Goal: Complete application form

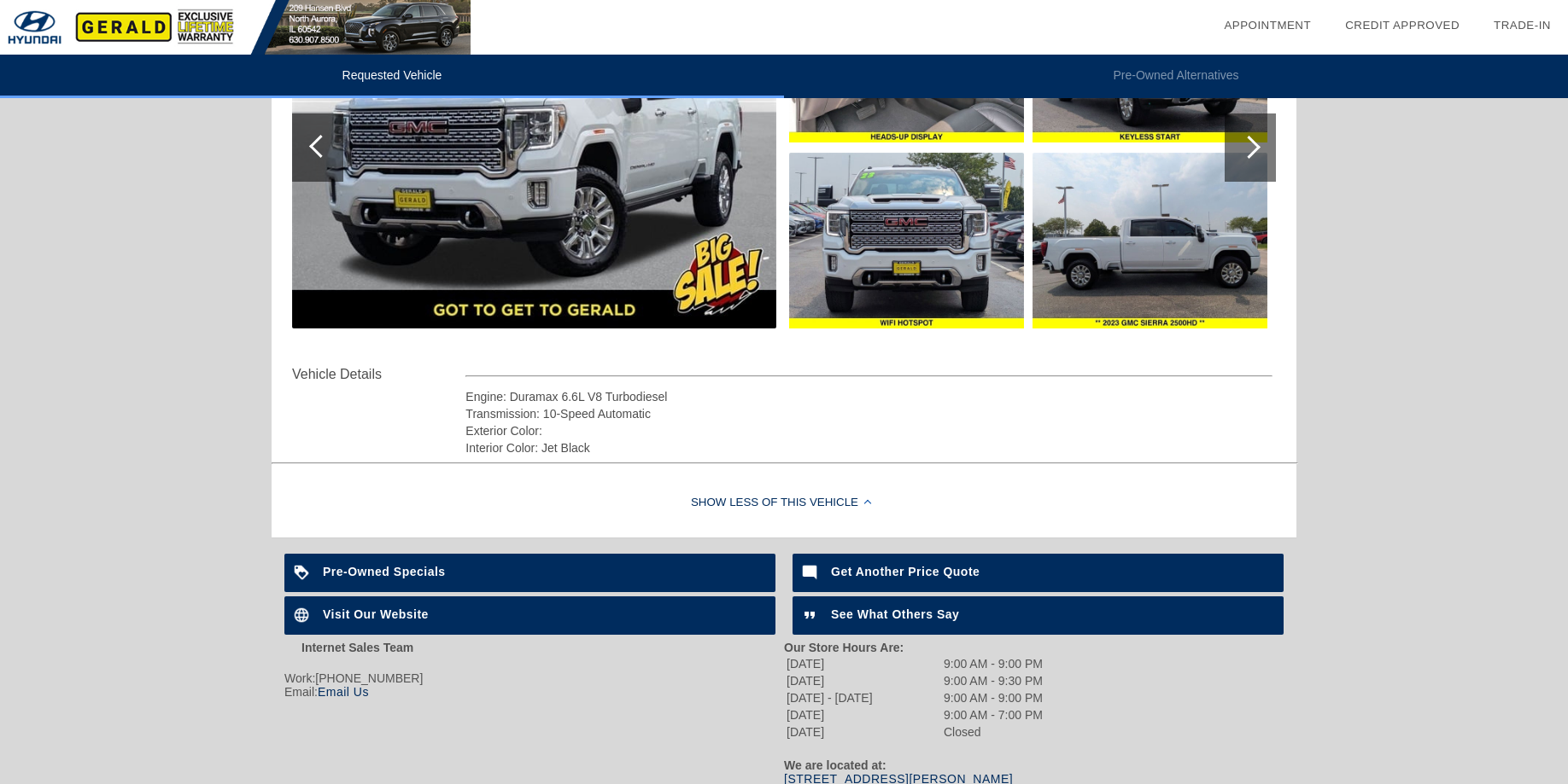
scroll to position [87, 0]
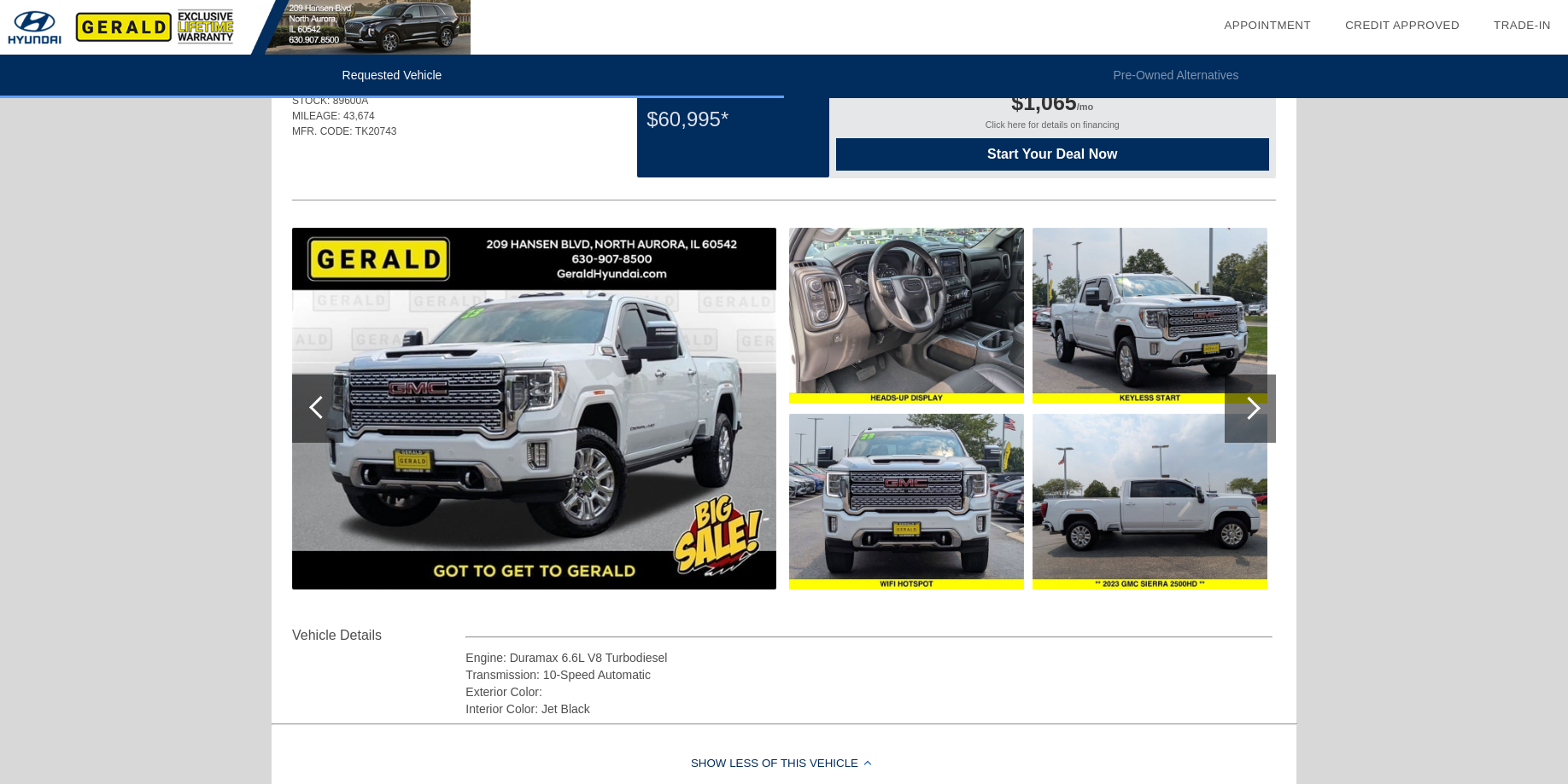
click at [654, 398] on img at bounding box center [534, 409] width 484 height 362
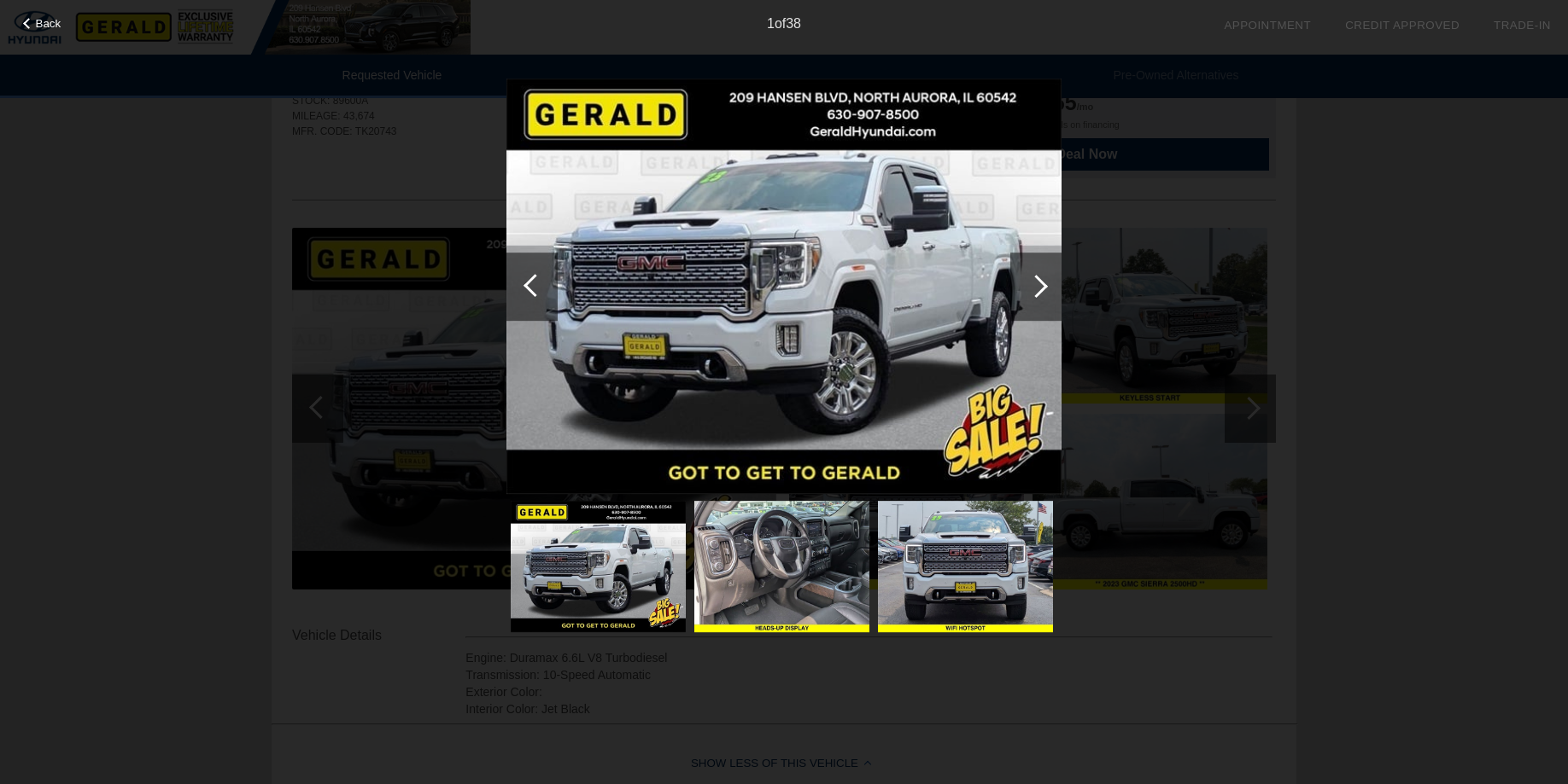
click at [1035, 281] on div at bounding box center [1035, 285] width 23 height 23
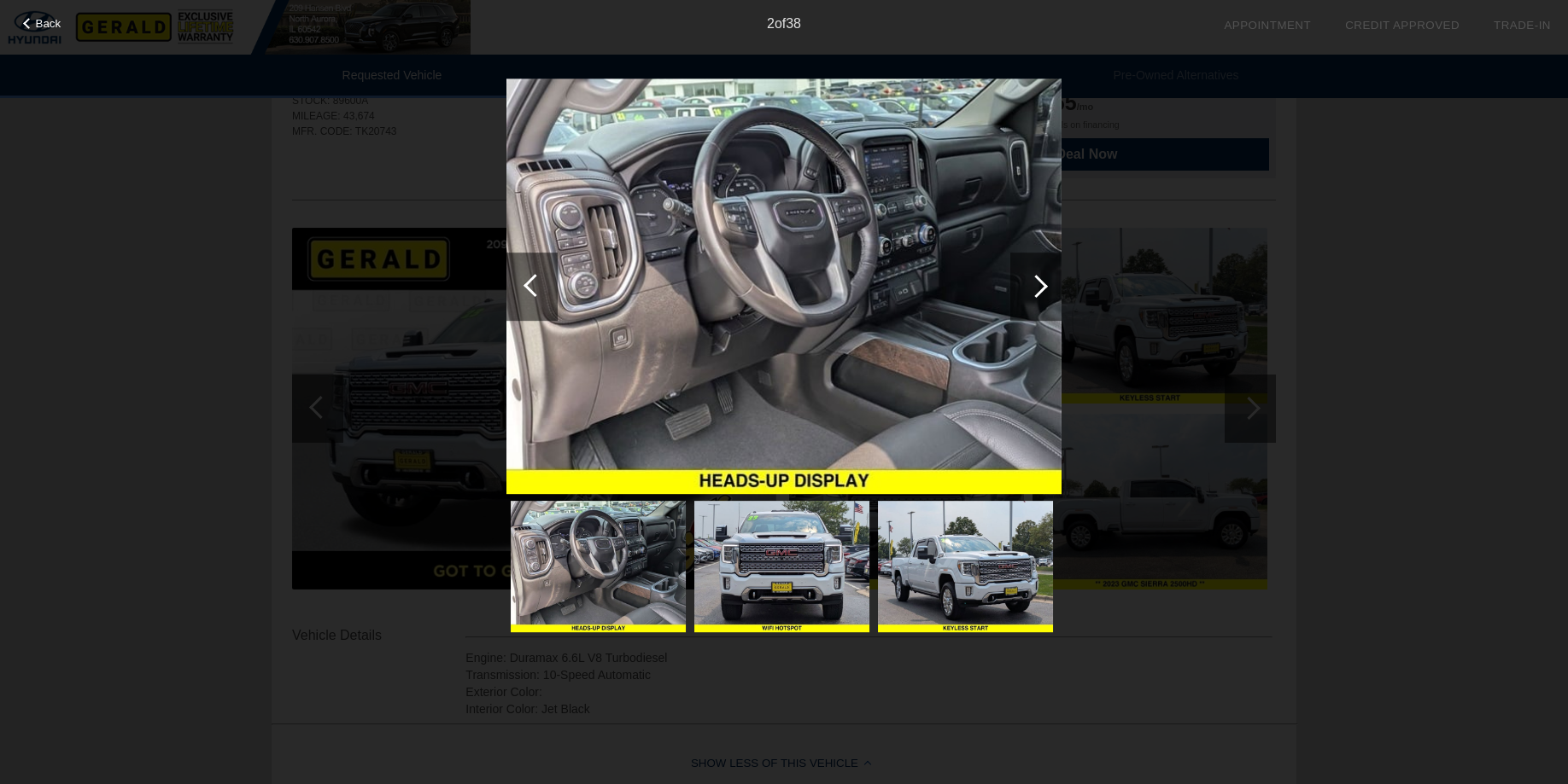
click at [1042, 289] on div at bounding box center [1035, 285] width 23 height 23
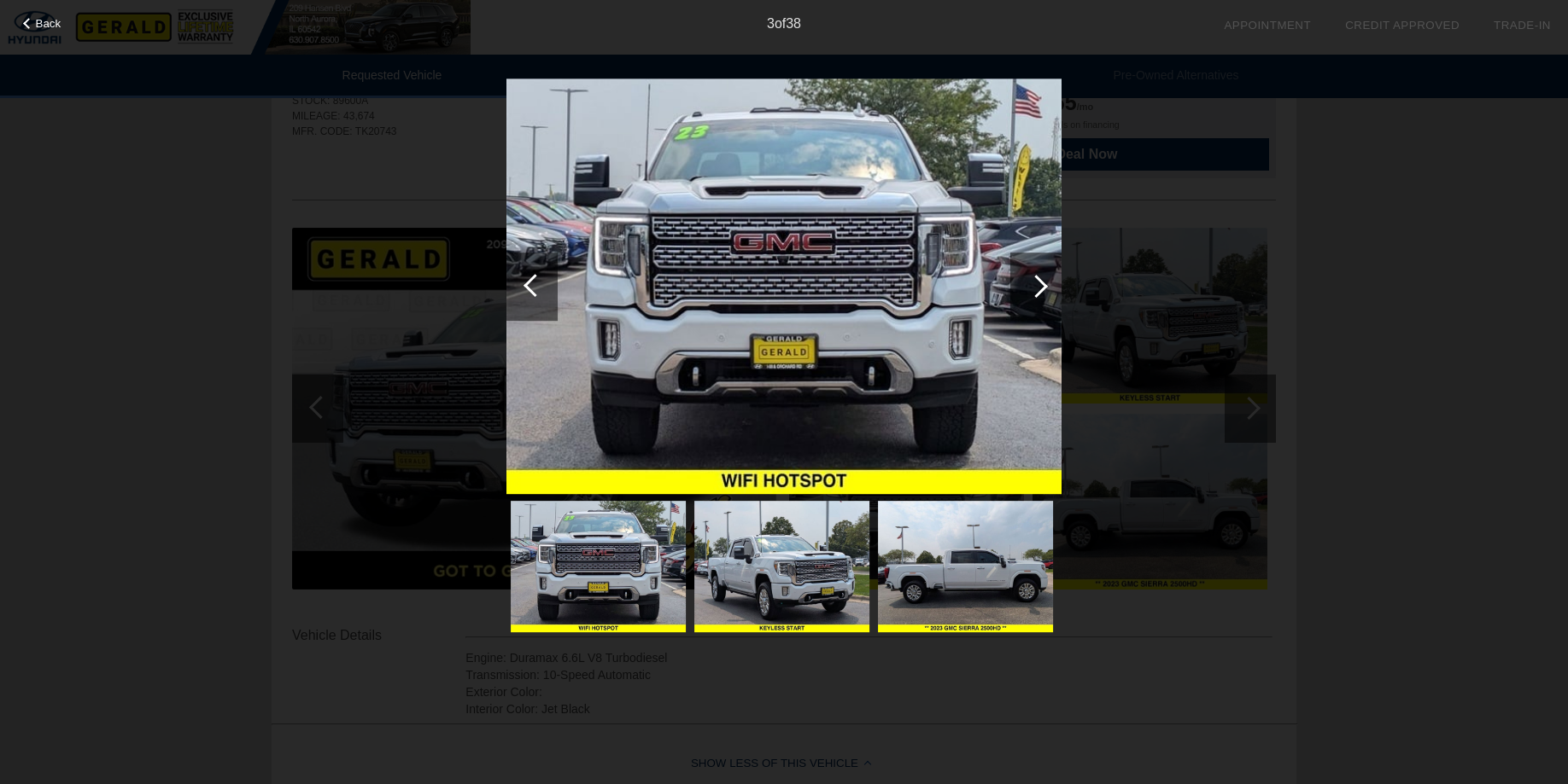
click at [1042, 289] on div at bounding box center [1035, 285] width 23 height 23
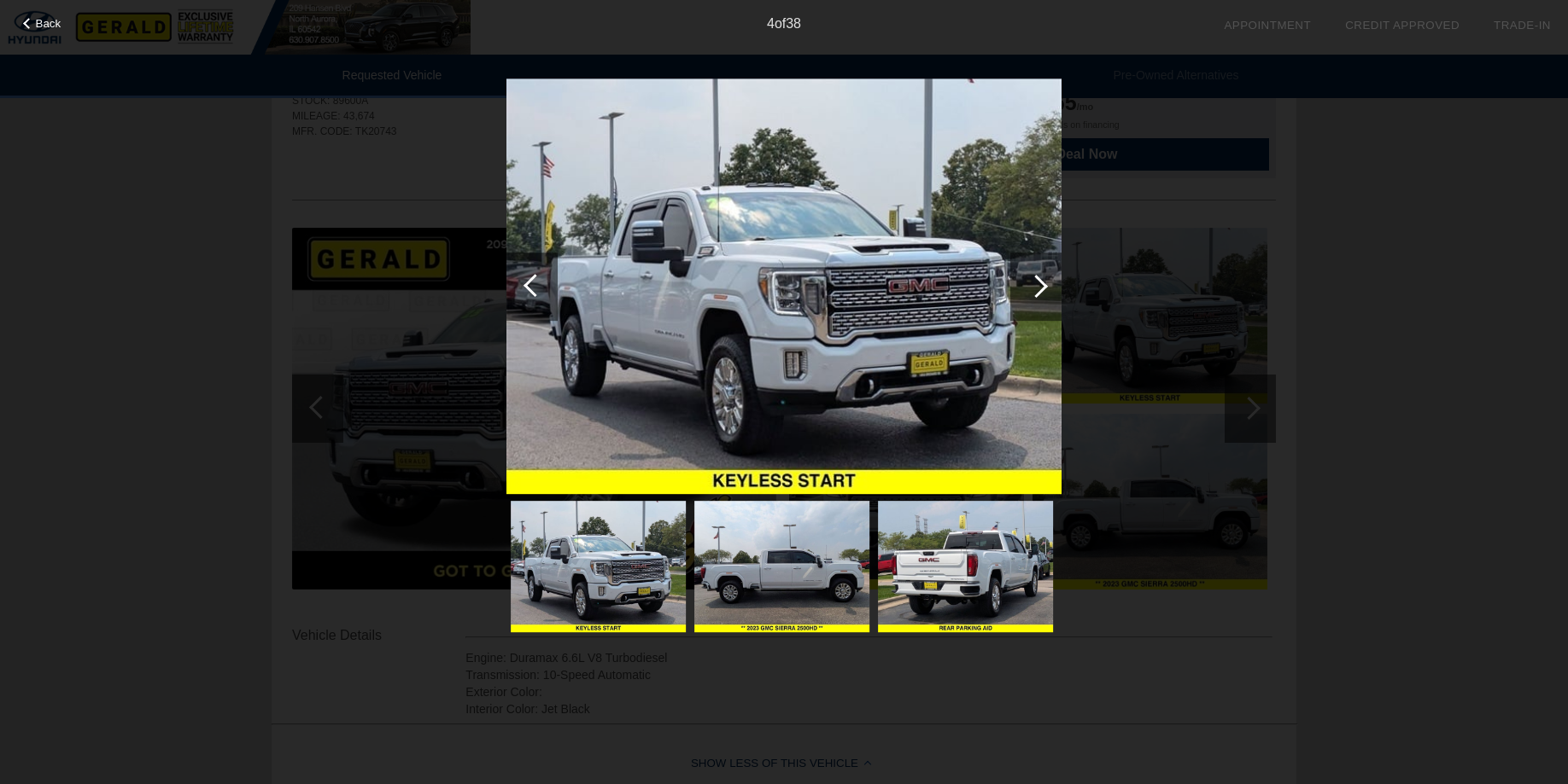
click at [1042, 289] on div at bounding box center [1035, 285] width 23 height 23
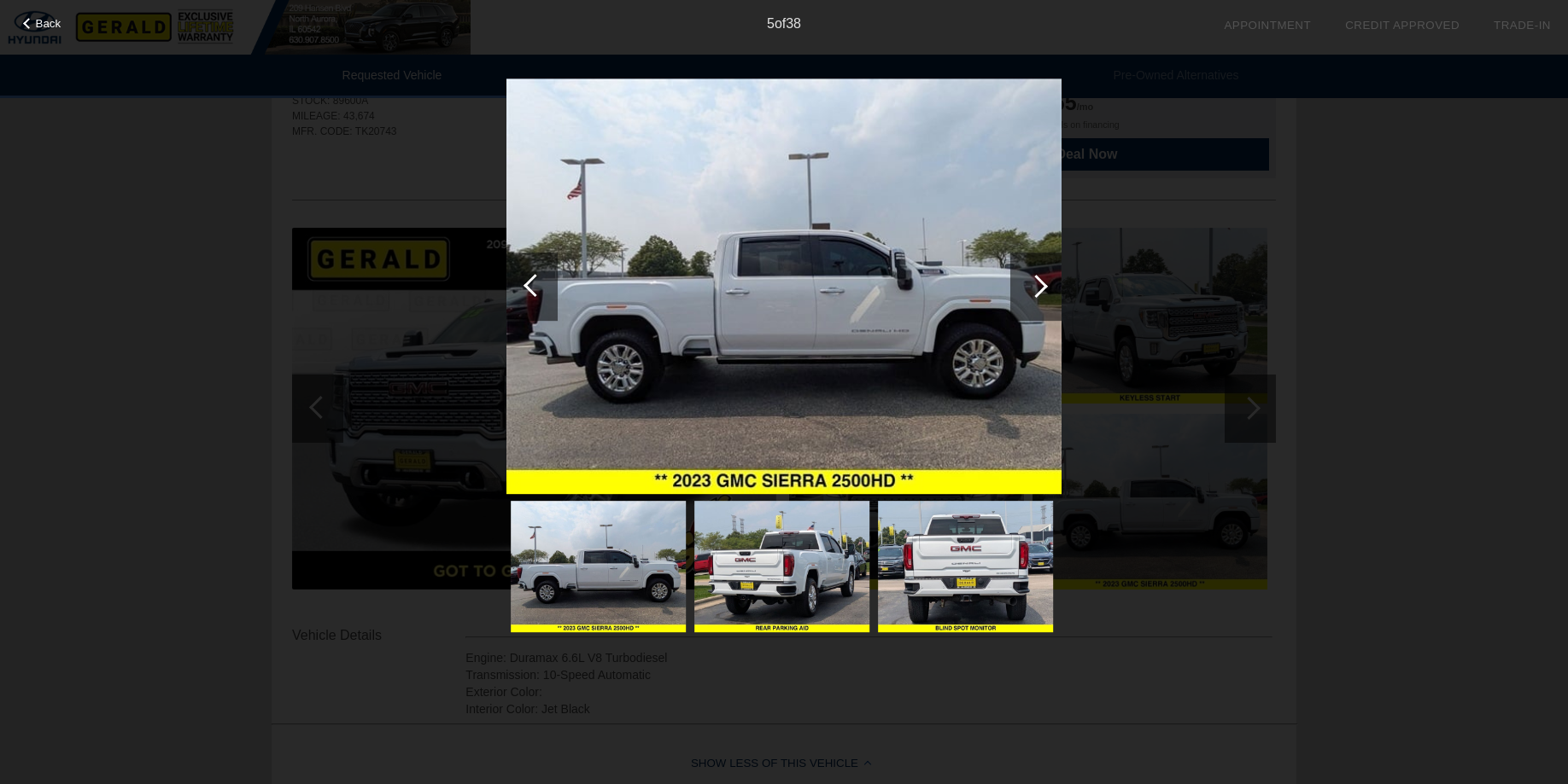
click at [1042, 289] on div at bounding box center [1035, 285] width 23 height 23
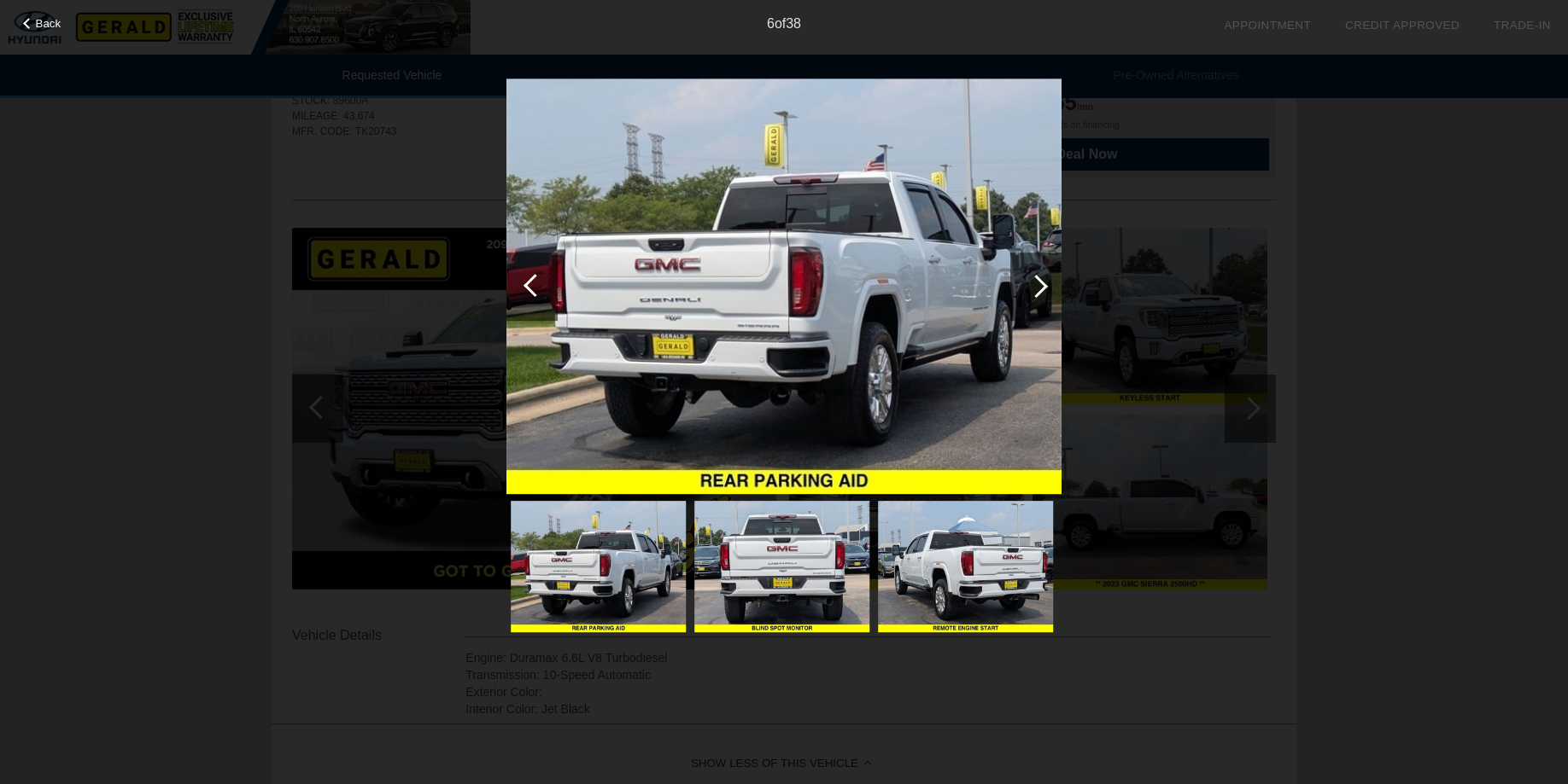
click at [1042, 289] on div at bounding box center [1035, 285] width 23 height 23
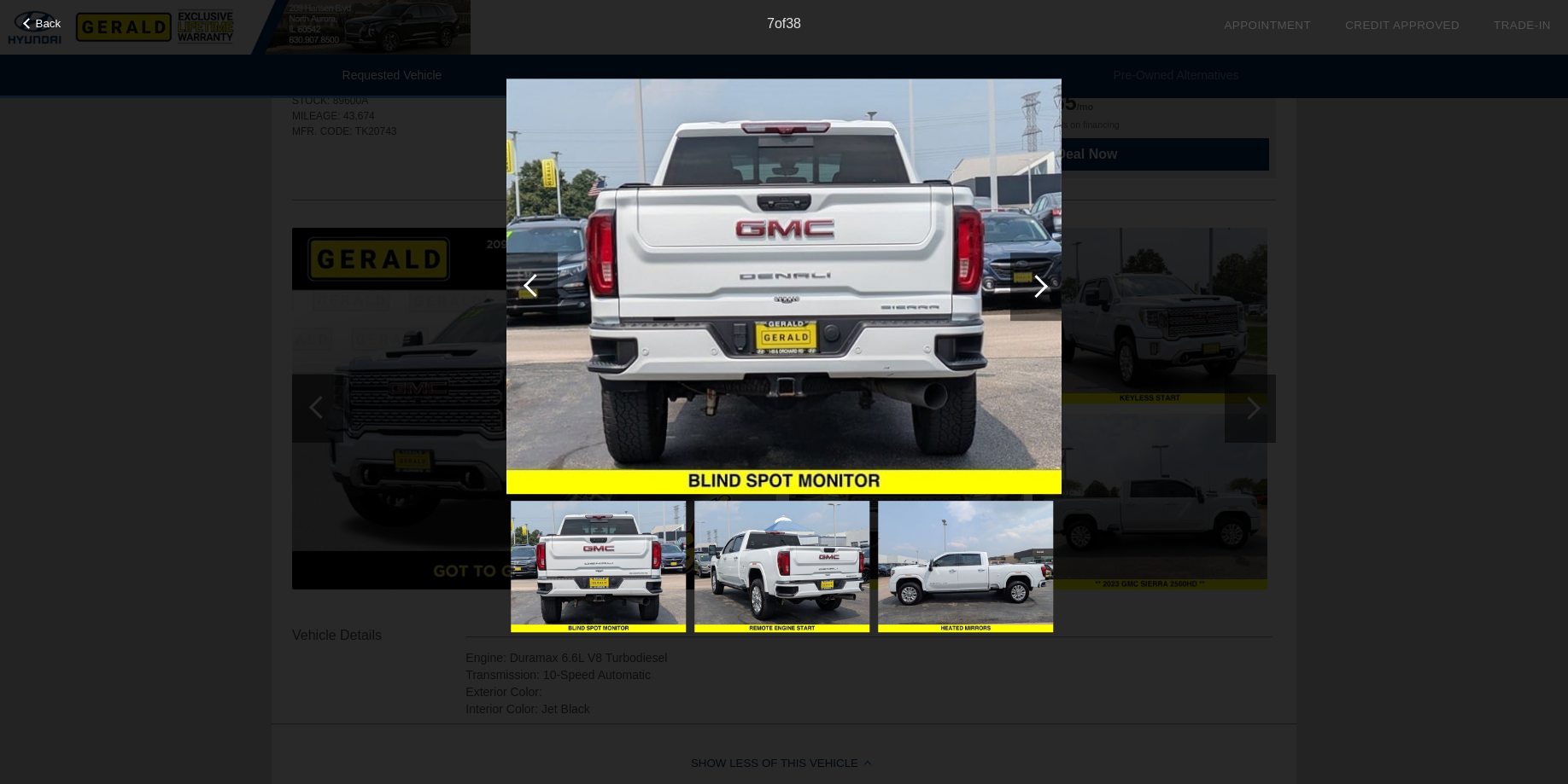
click at [1042, 289] on div at bounding box center [1035, 285] width 23 height 23
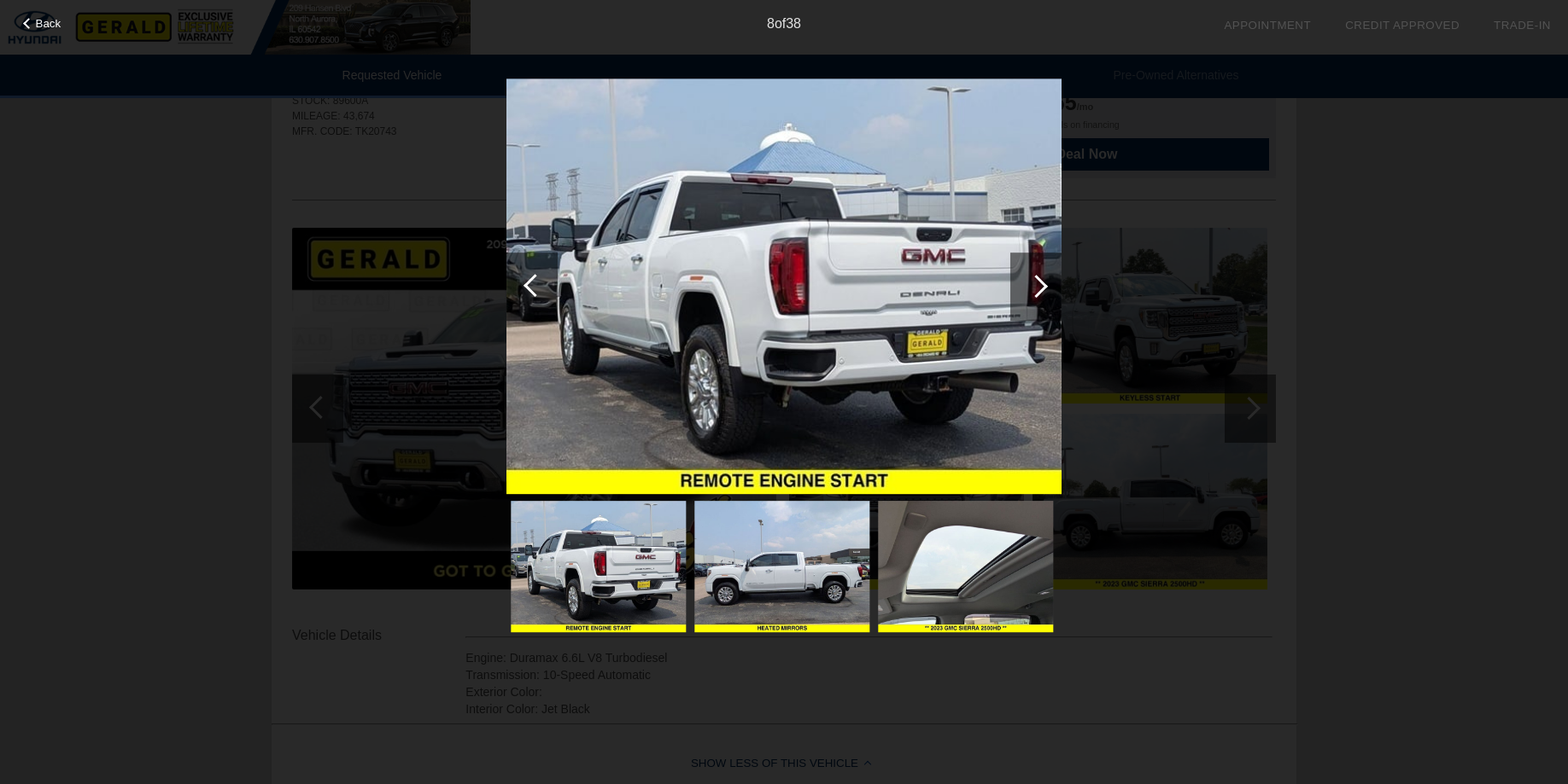
click at [1042, 289] on div at bounding box center [1035, 285] width 23 height 23
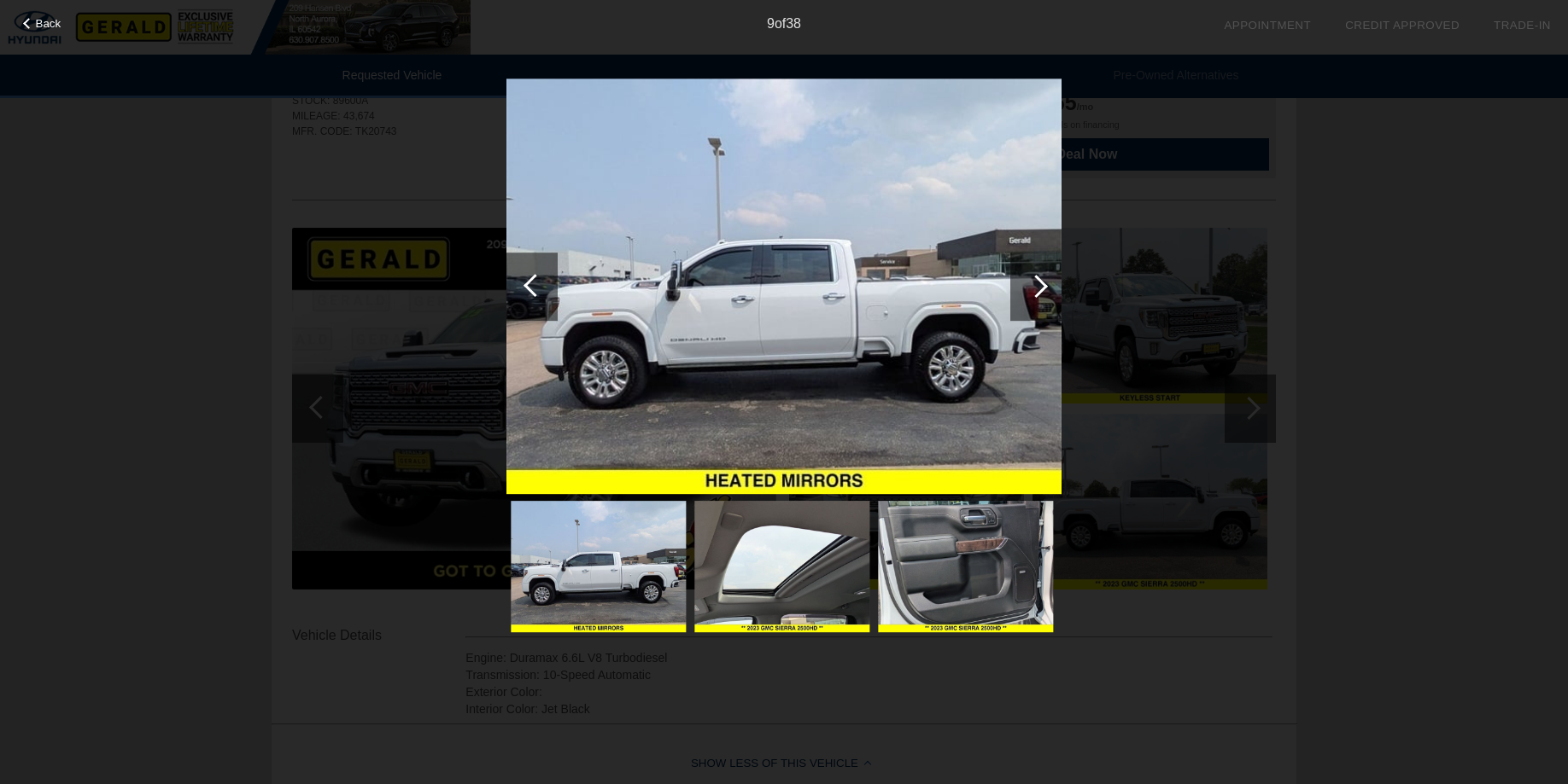
click at [1042, 289] on div at bounding box center [1035, 285] width 23 height 23
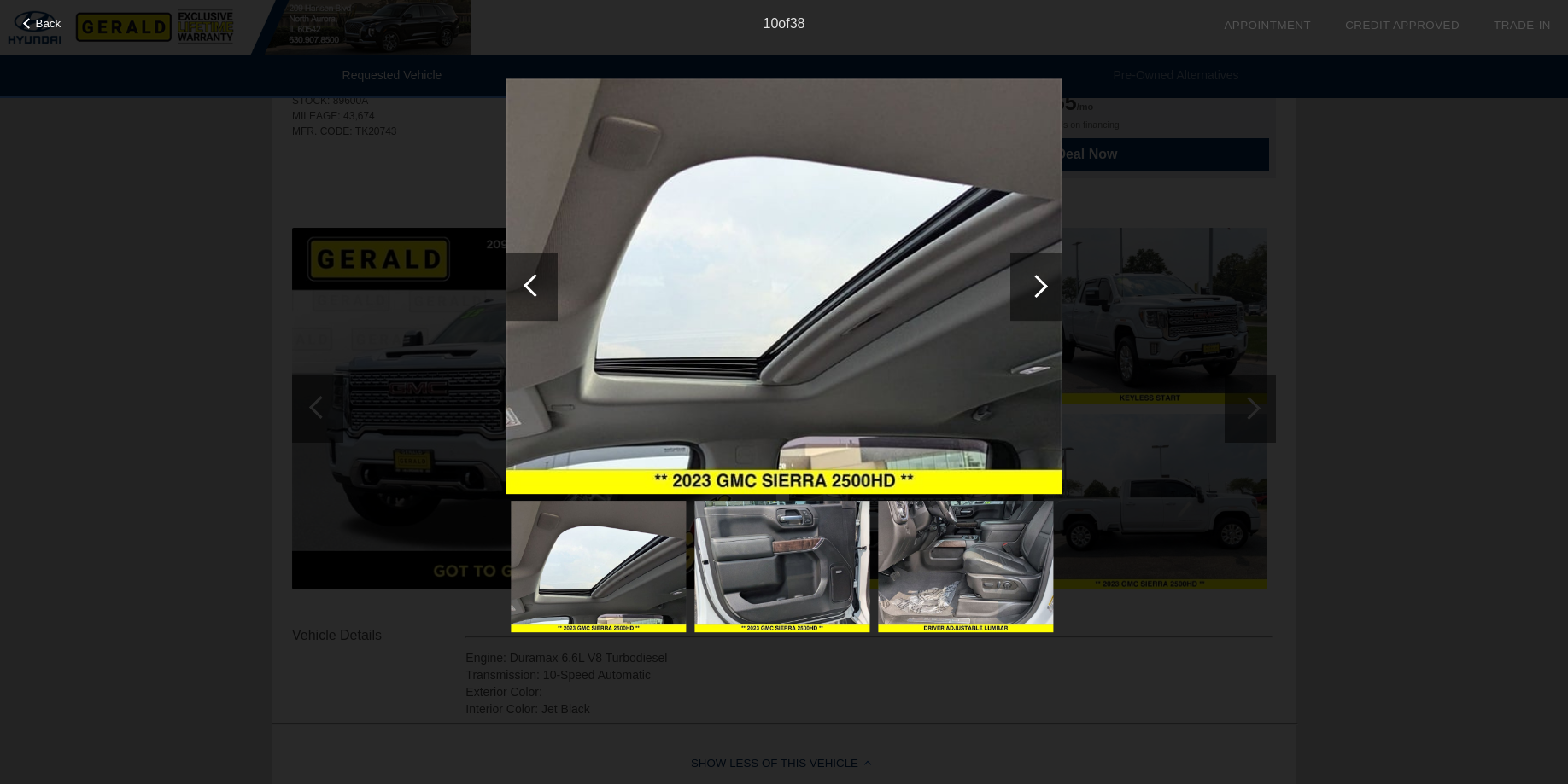
click at [1042, 289] on div at bounding box center [1035, 285] width 23 height 23
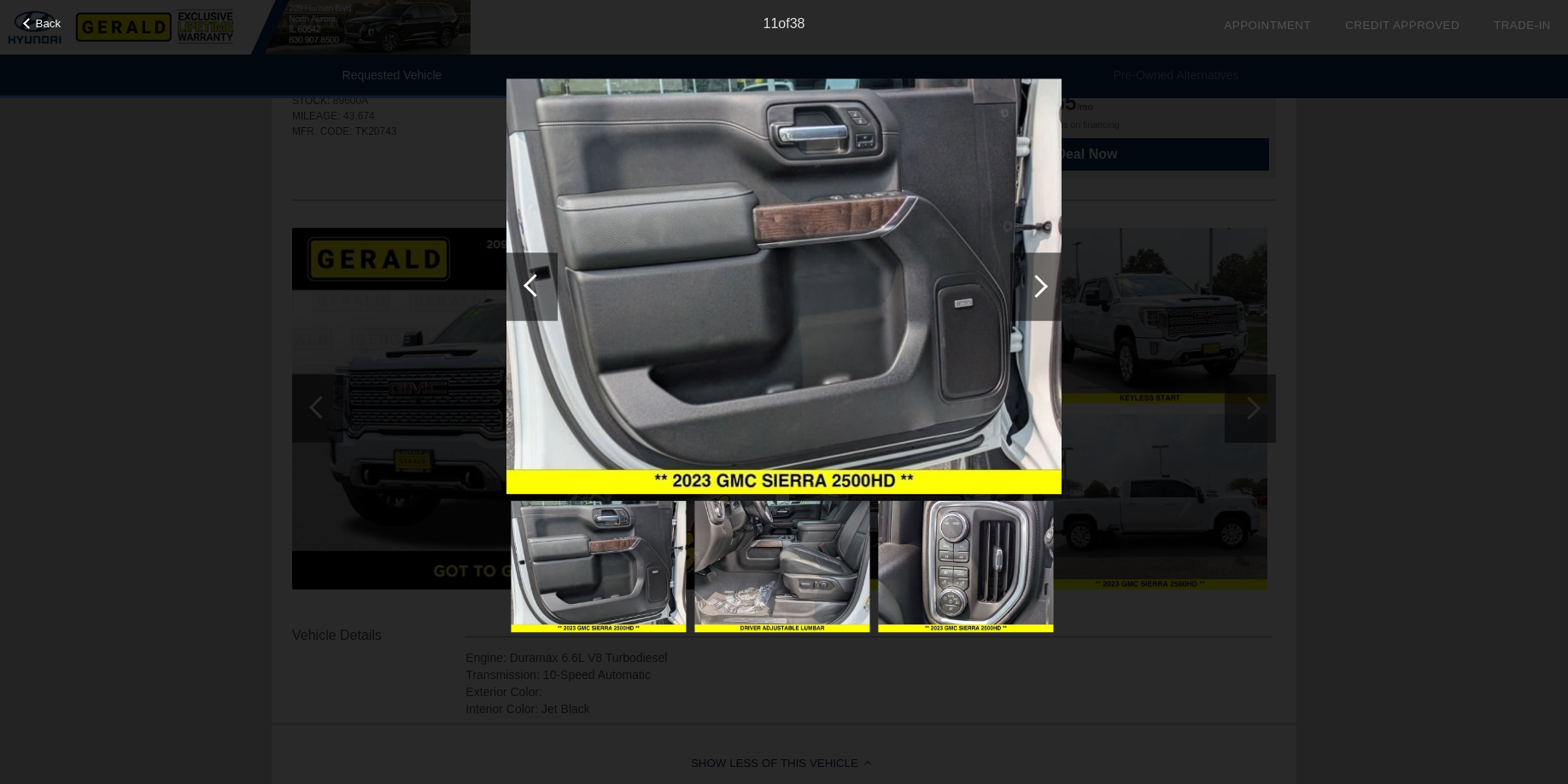
click at [1042, 289] on div at bounding box center [1035, 285] width 23 height 23
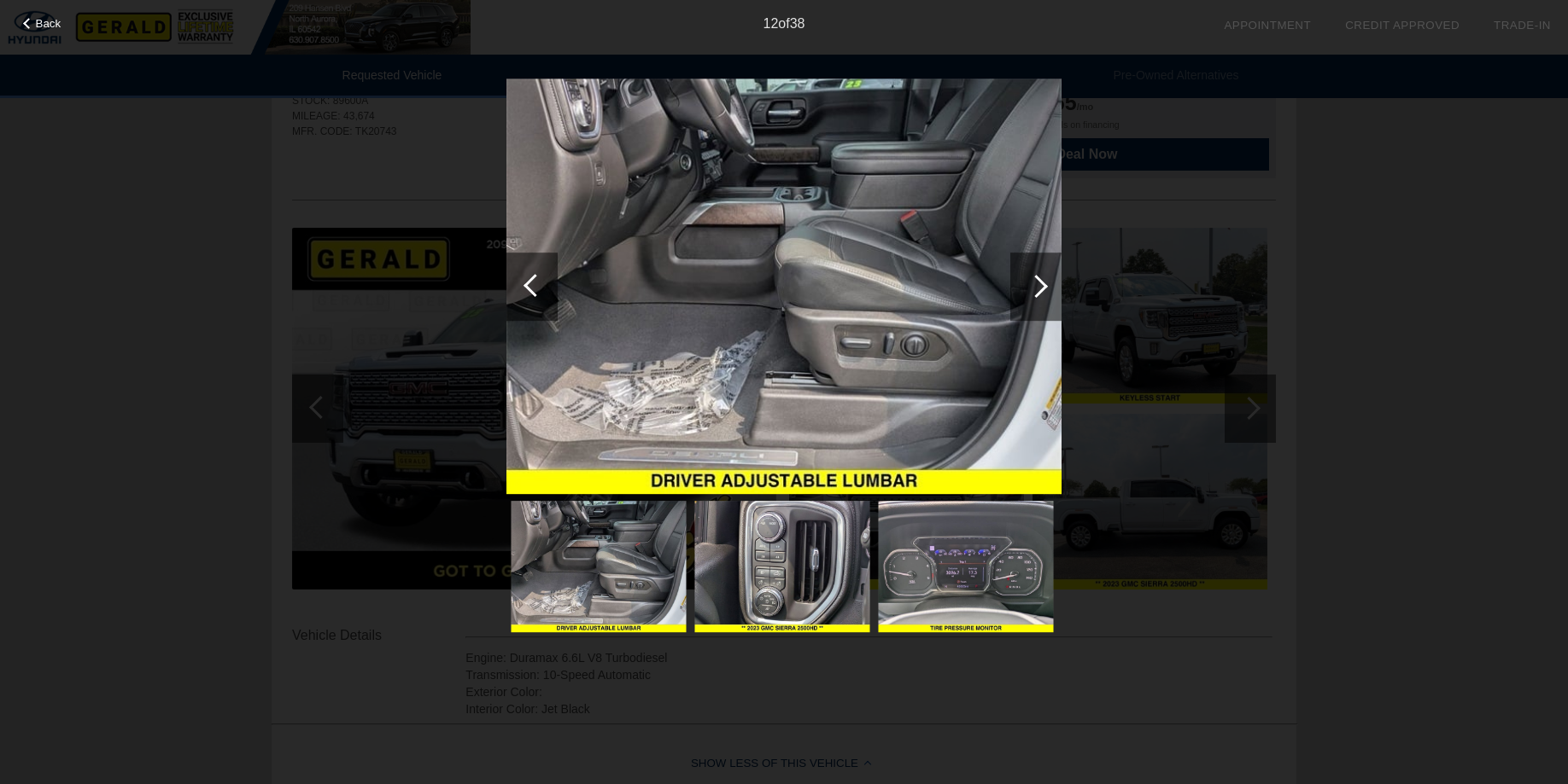
click at [1042, 289] on div at bounding box center [1035, 285] width 23 height 23
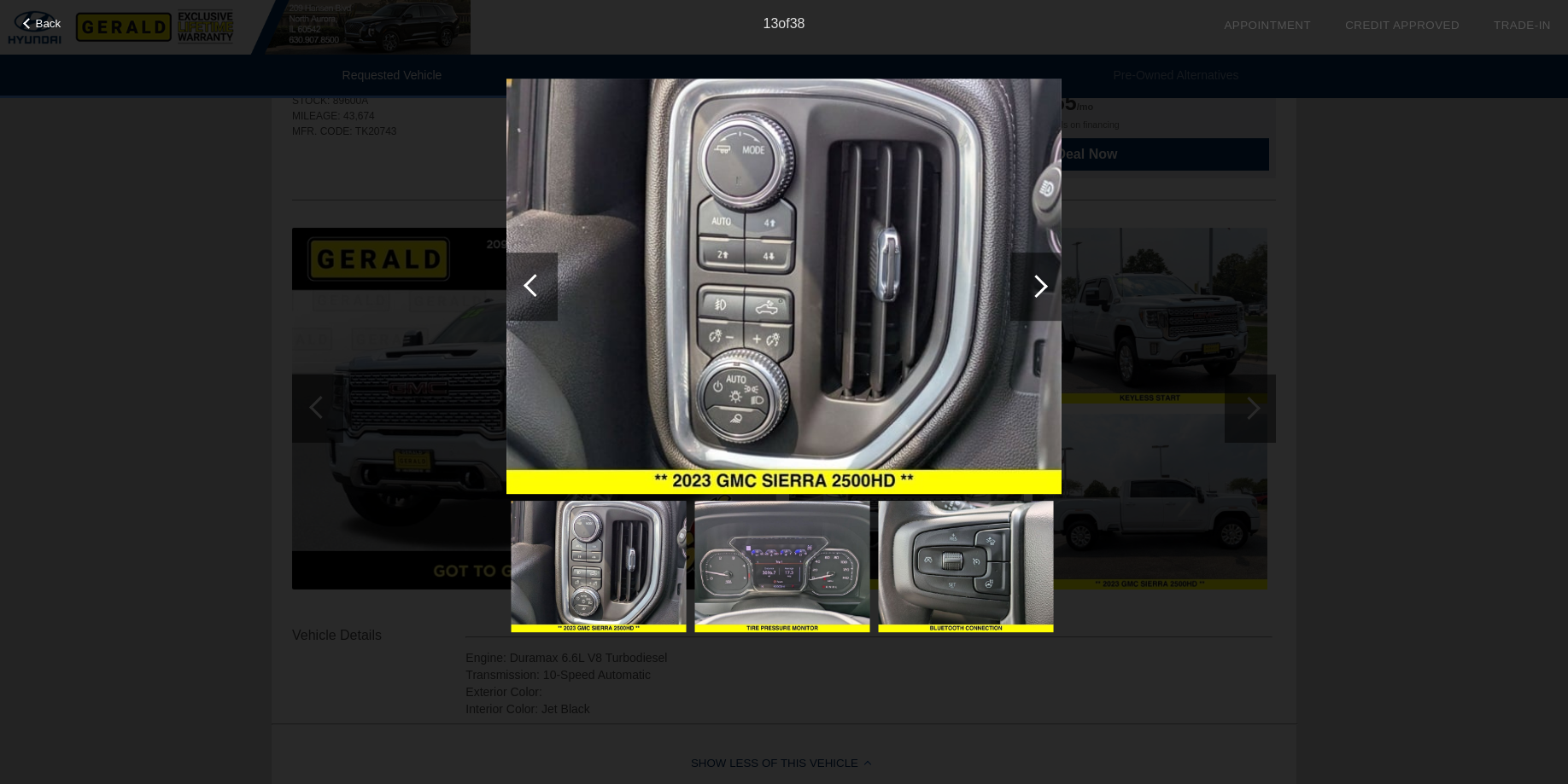
click at [1042, 289] on div at bounding box center [1035, 285] width 23 height 23
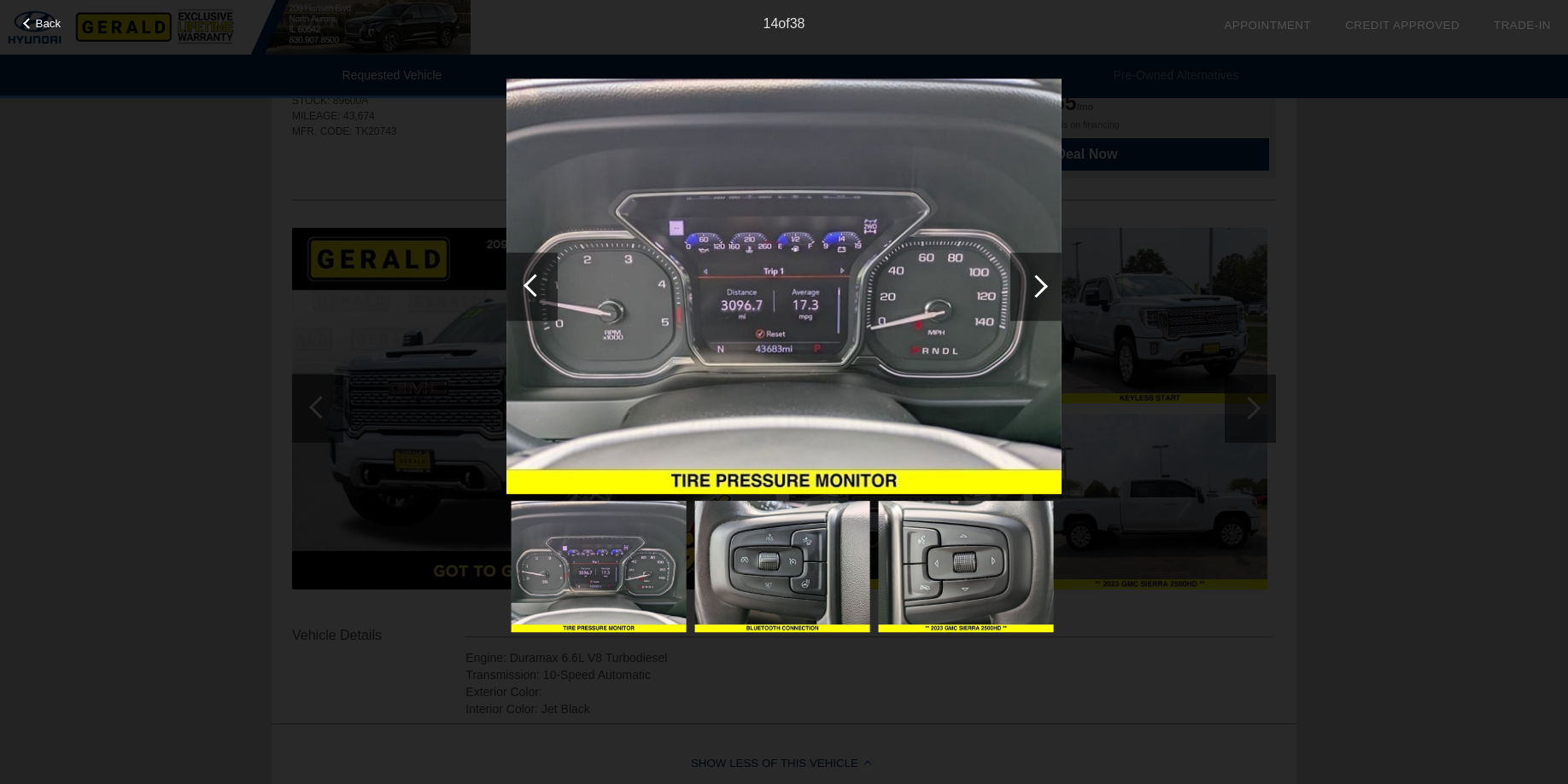
click at [1042, 289] on div at bounding box center [1035, 285] width 23 height 23
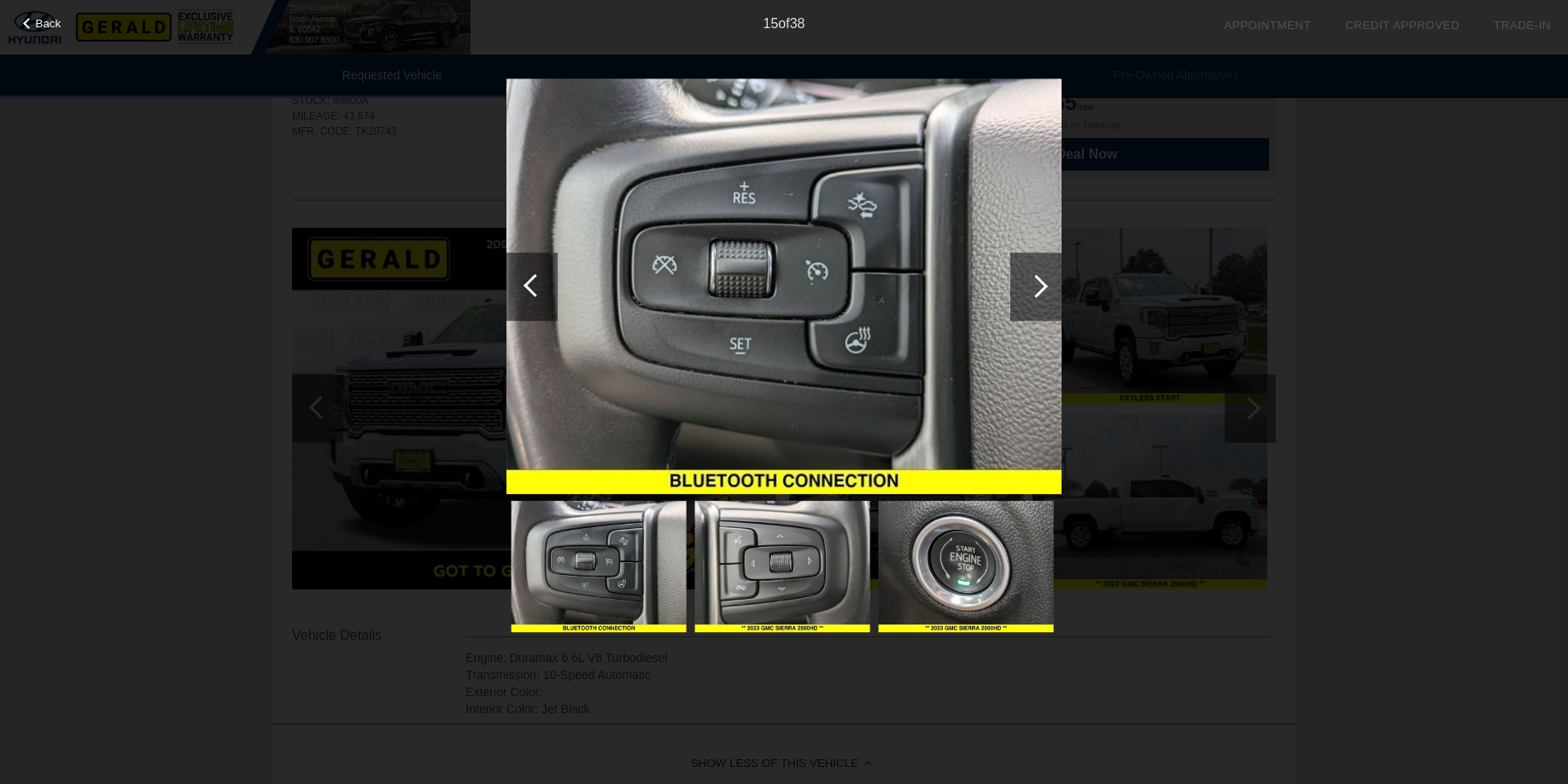
click at [1043, 289] on div at bounding box center [1035, 285] width 23 height 23
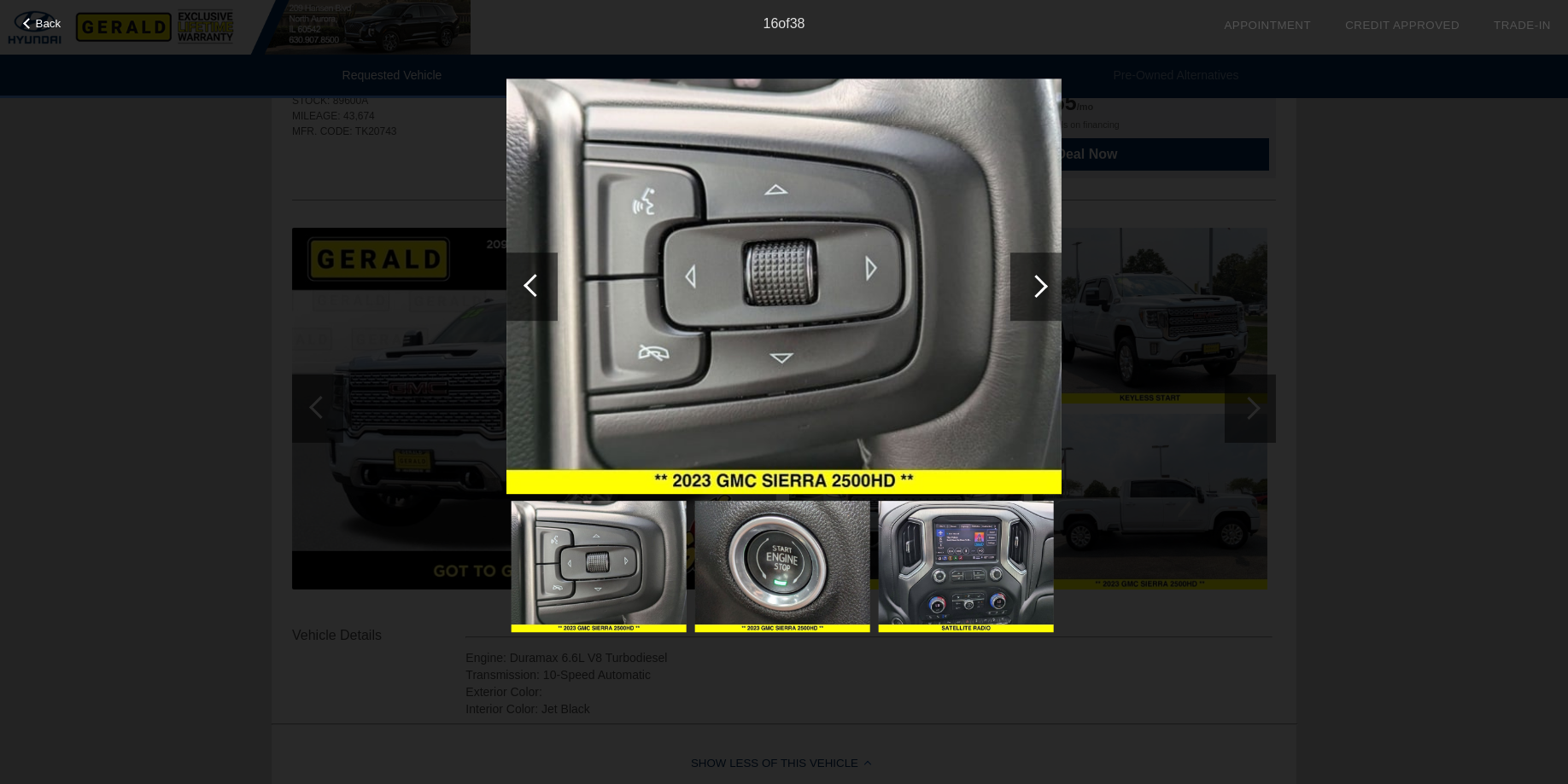
click at [1043, 289] on div at bounding box center [1035, 285] width 23 height 23
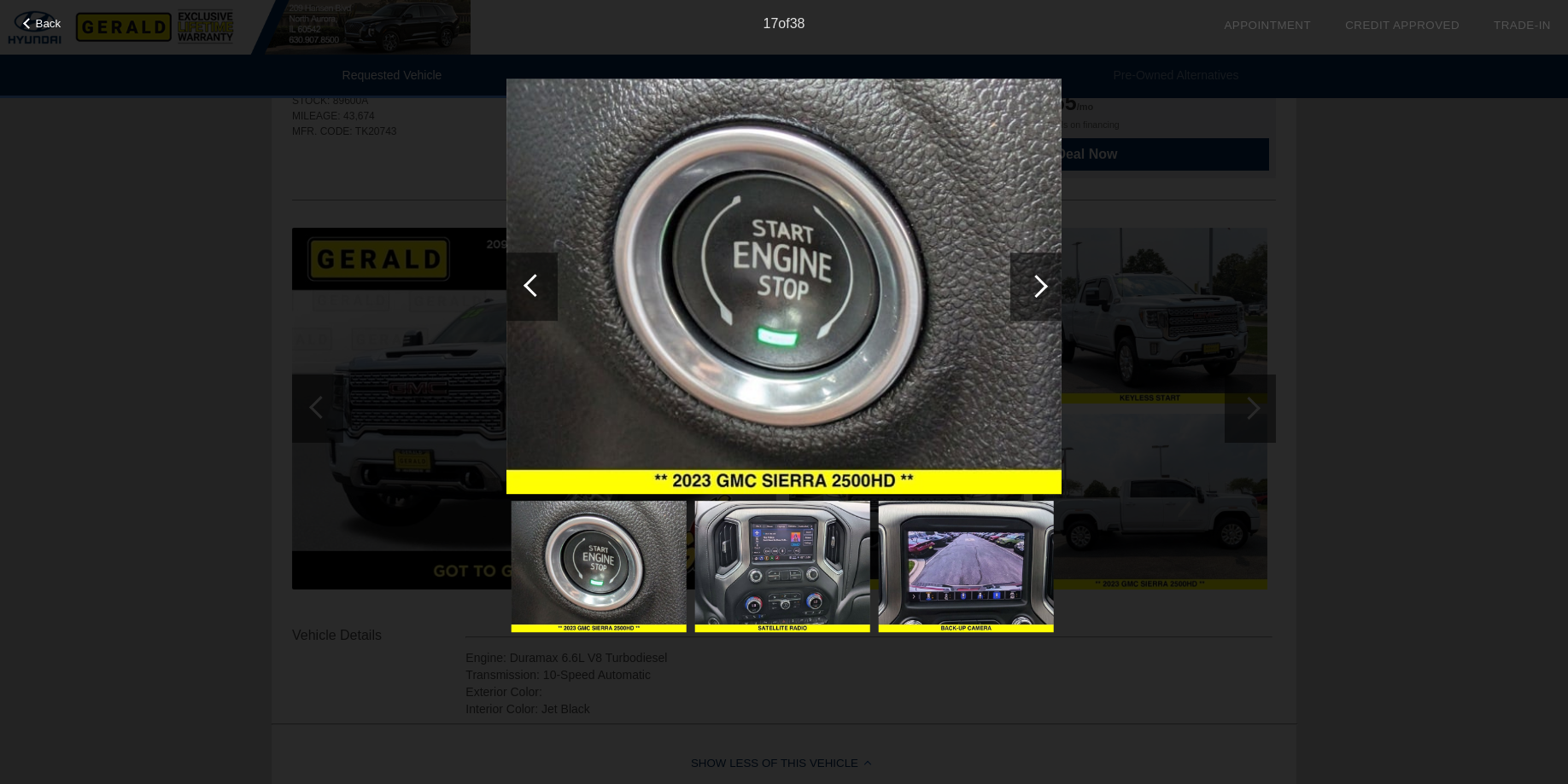
click at [1043, 289] on div at bounding box center [1035, 285] width 23 height 23
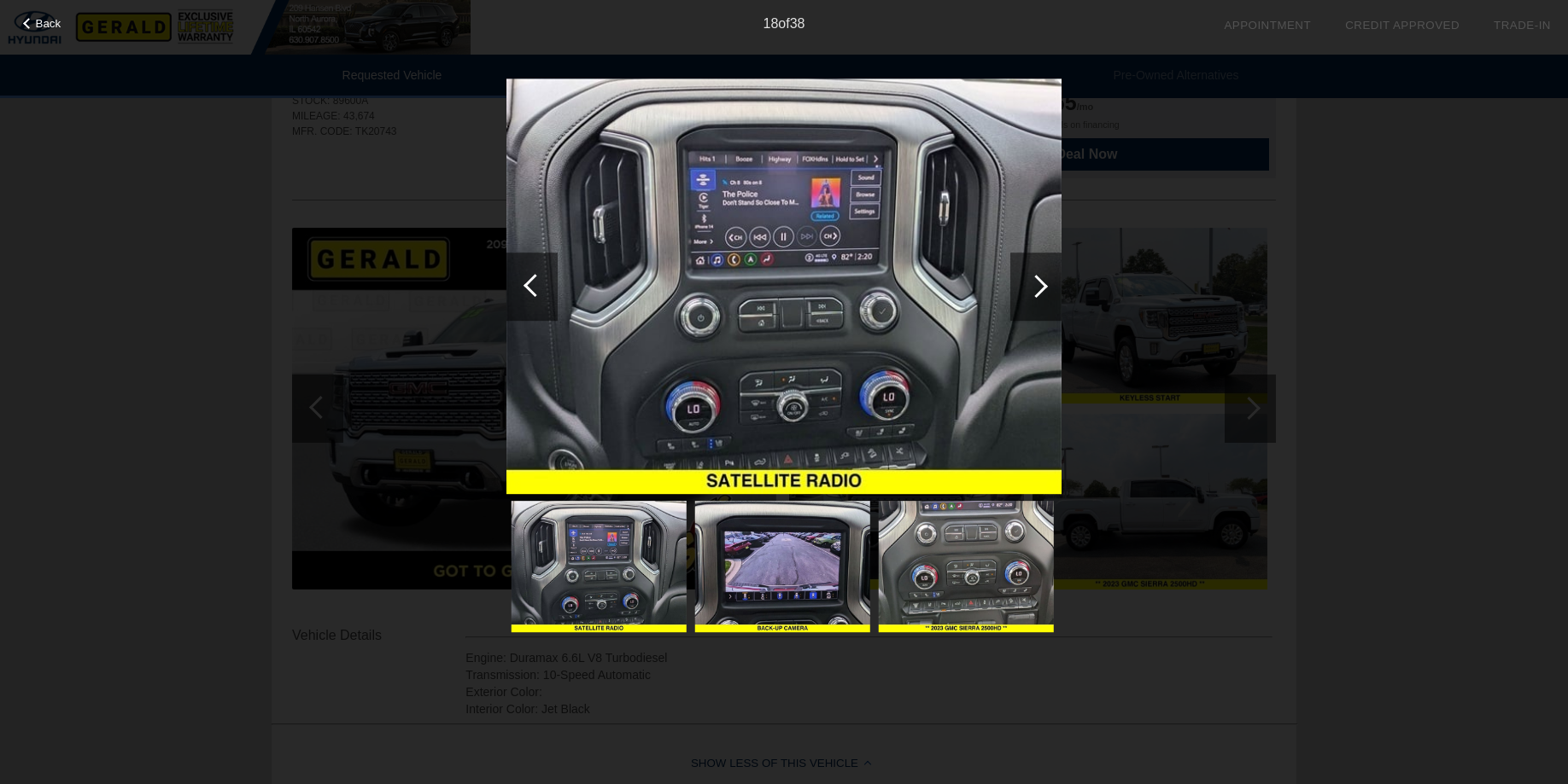
click at [1043, 289] on div at bounding box center [1035, 285] width 23 height 23
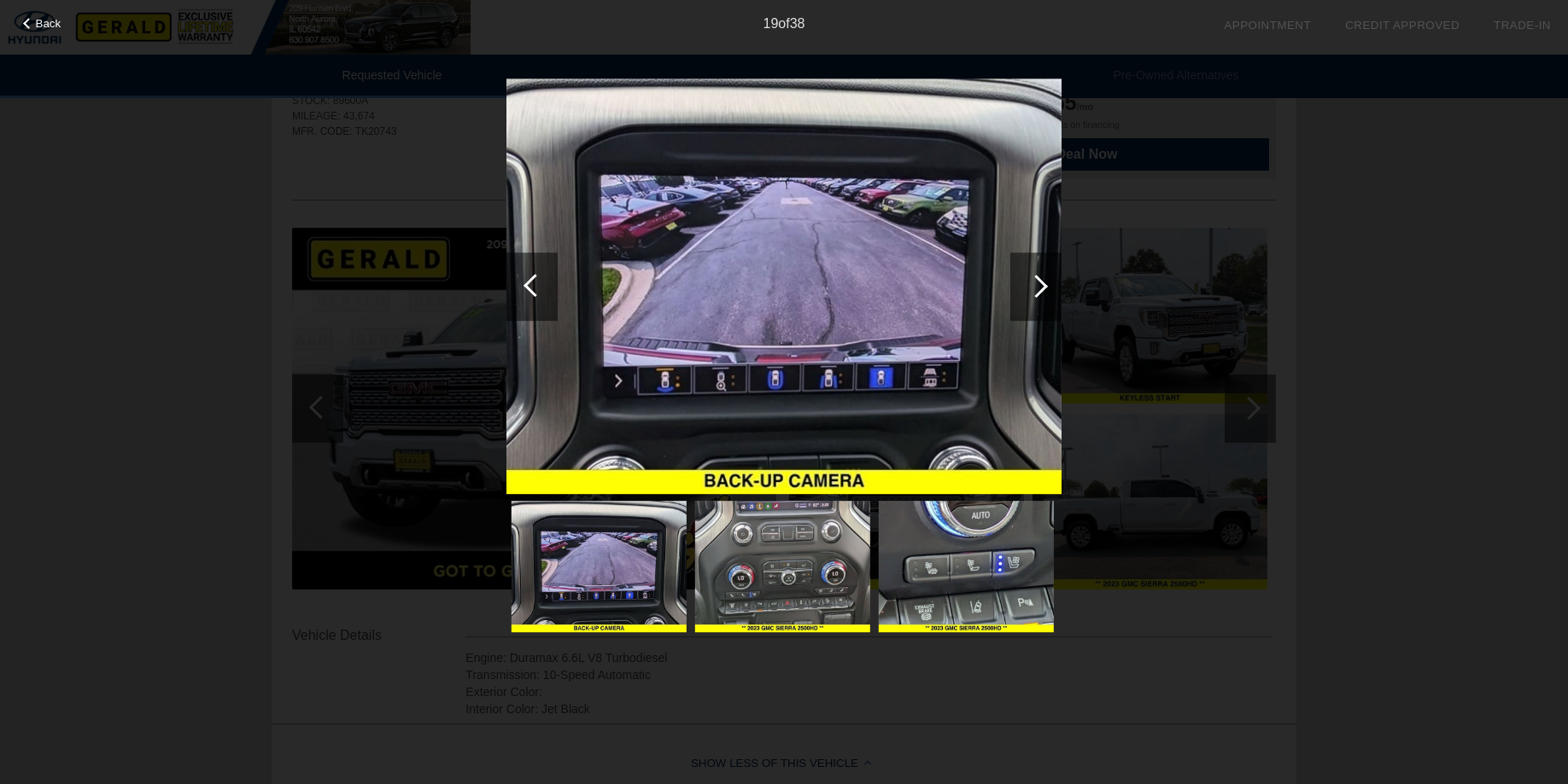
click at [1043, 289] on div at bounding box center [1035, 285] width 23 height 23
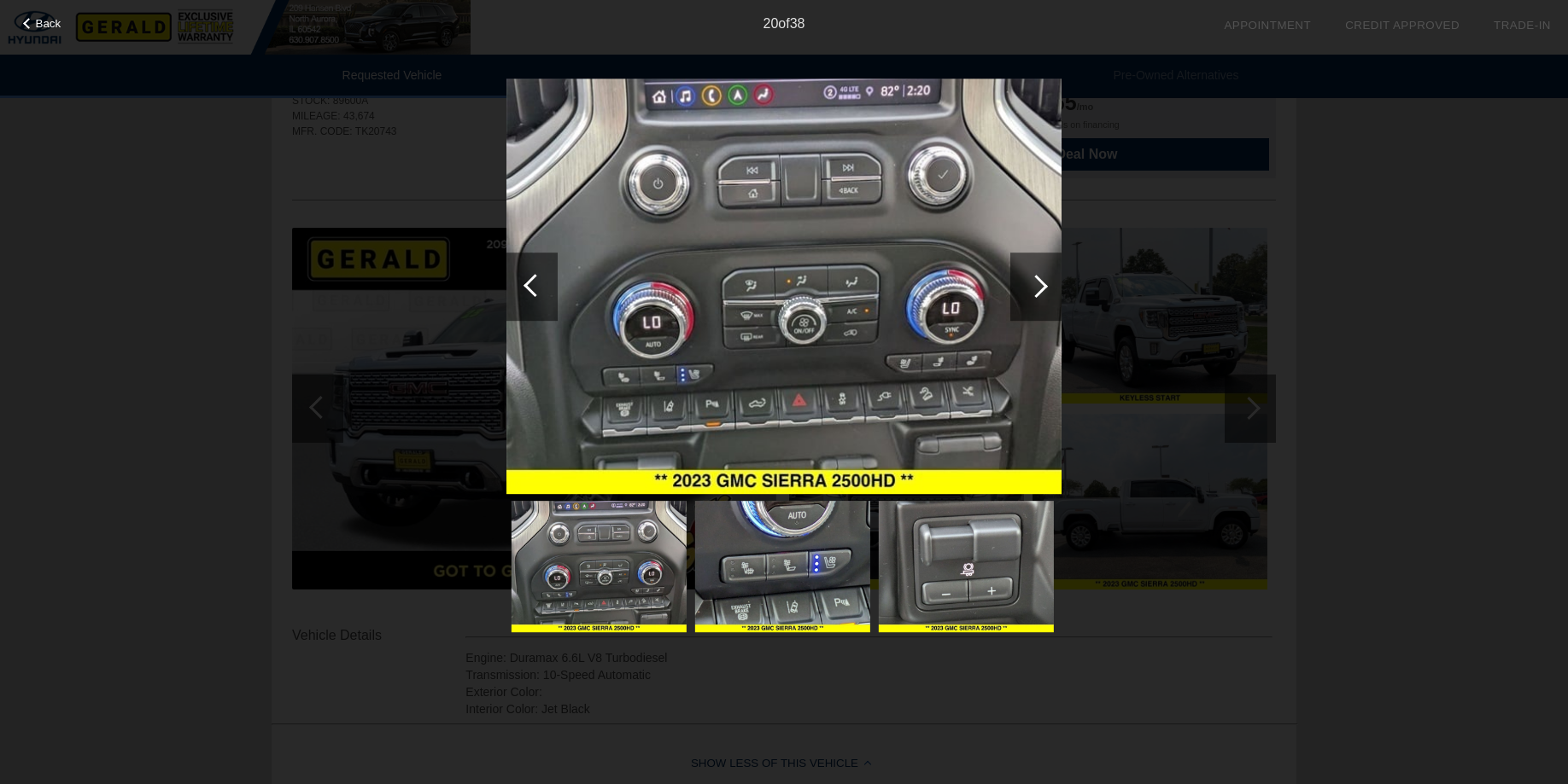
click at [1043, 289] on div at bounding box center [1035, 285] width 23 height 23
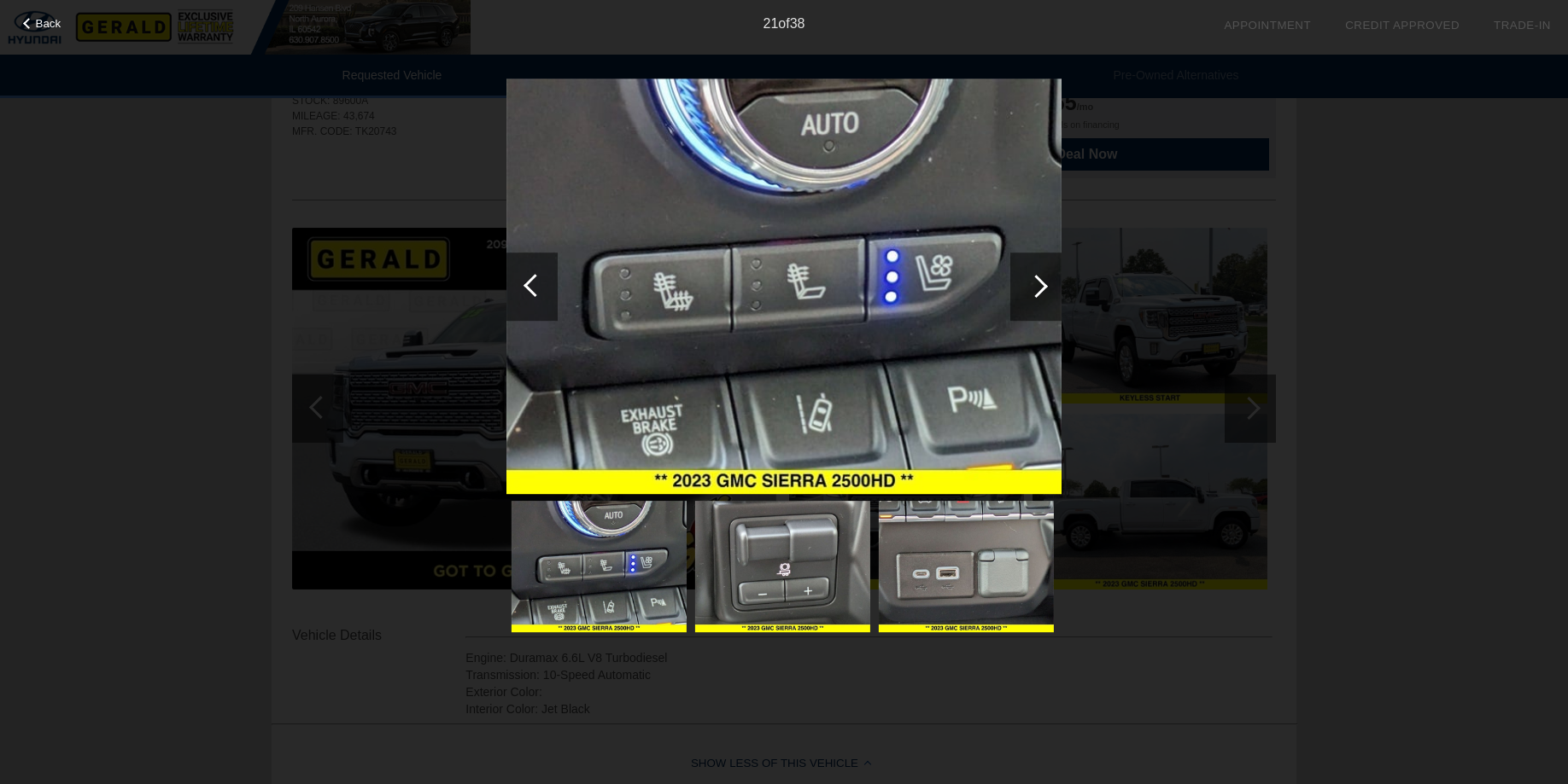
click at [1043, 289] on div at bounding box center [1035, 285] width 23 height 23
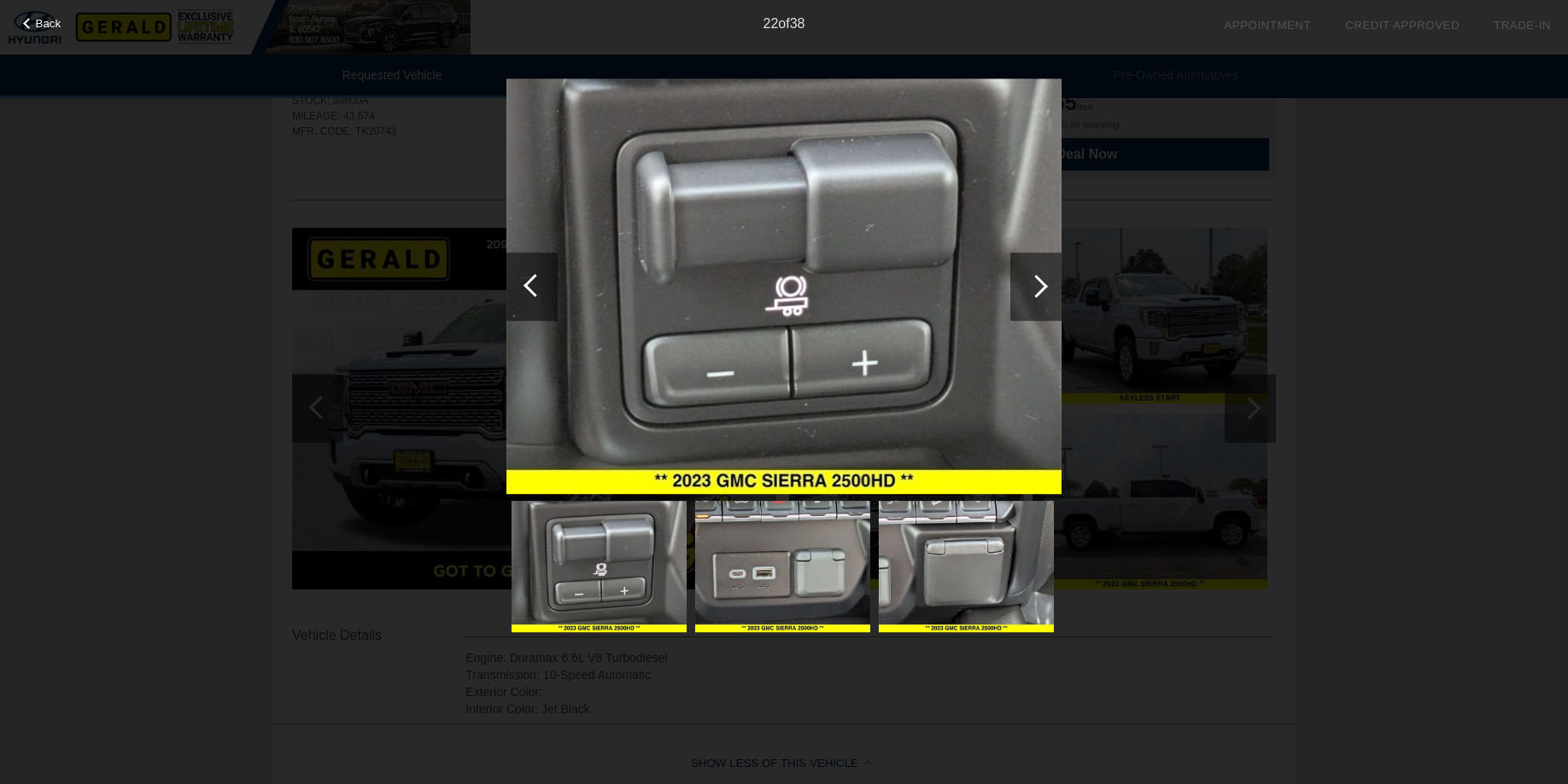
click at [1043, 289] on div at bounding box center [1035, 285] width 23 height 23
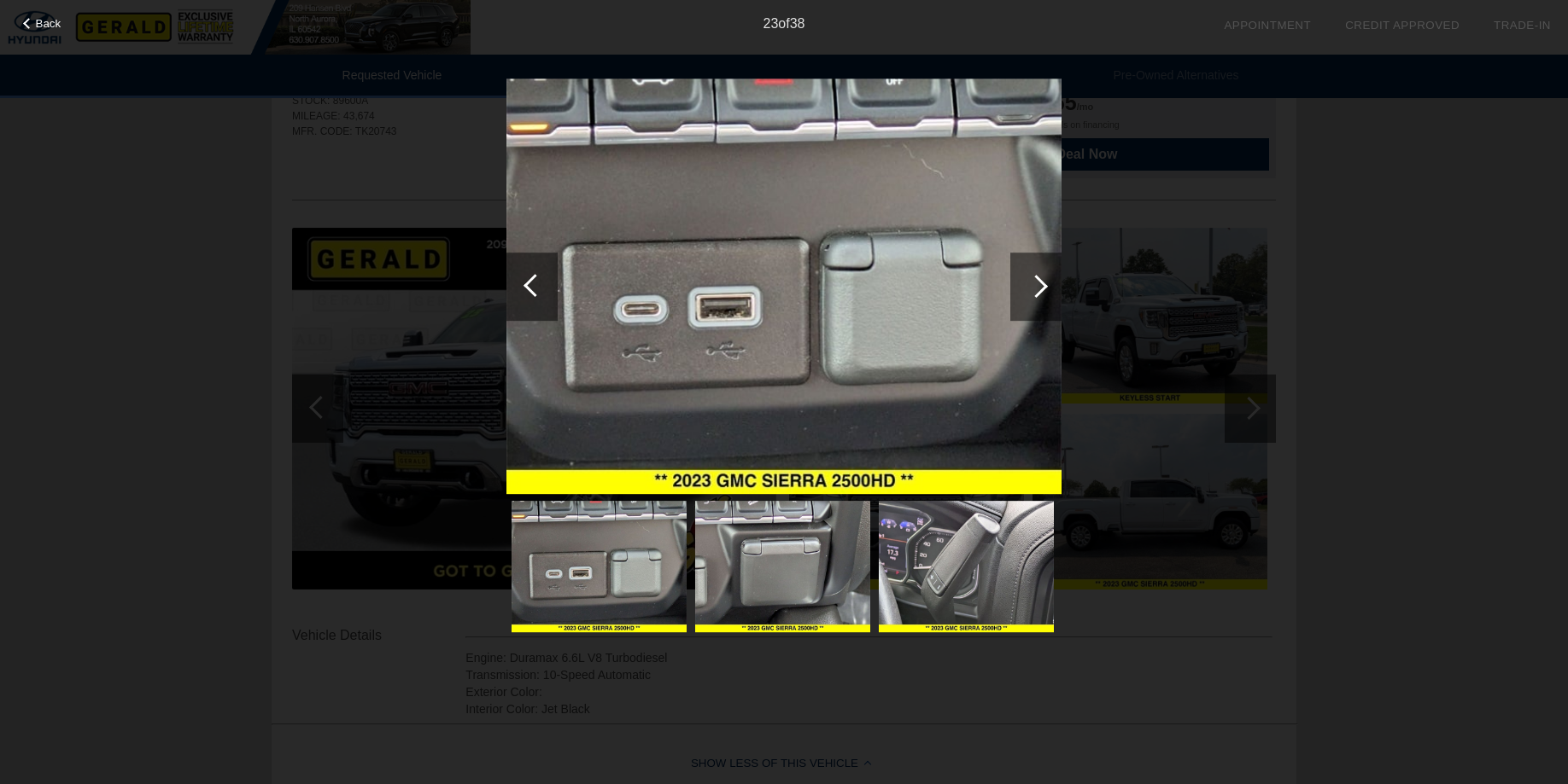
click at [1043, 289] on div at bounding box center [1035, 285] width 23 height 23
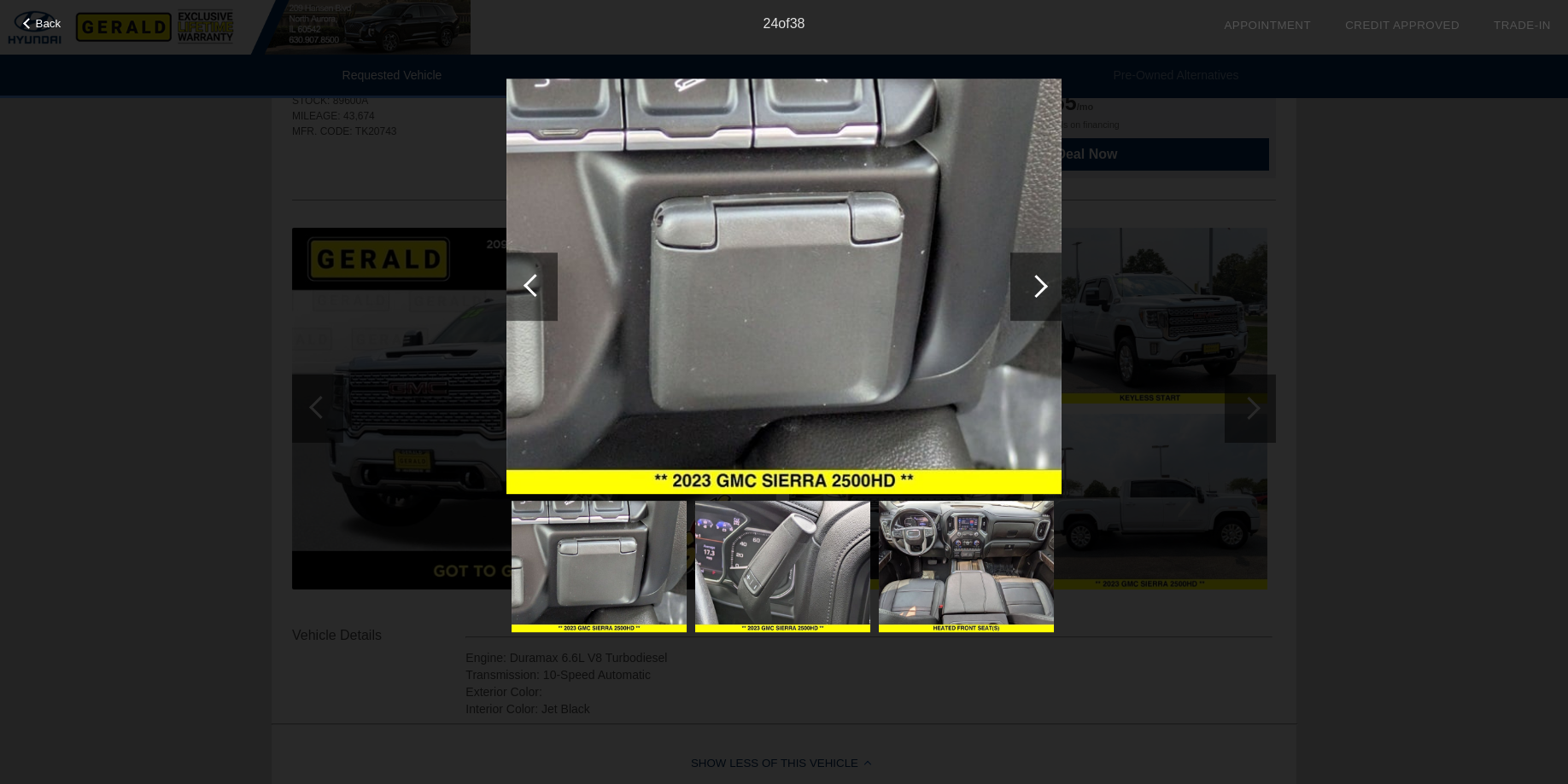
click at [1043, 289] on div at bounding box center [1035, 285] width 23 height 23
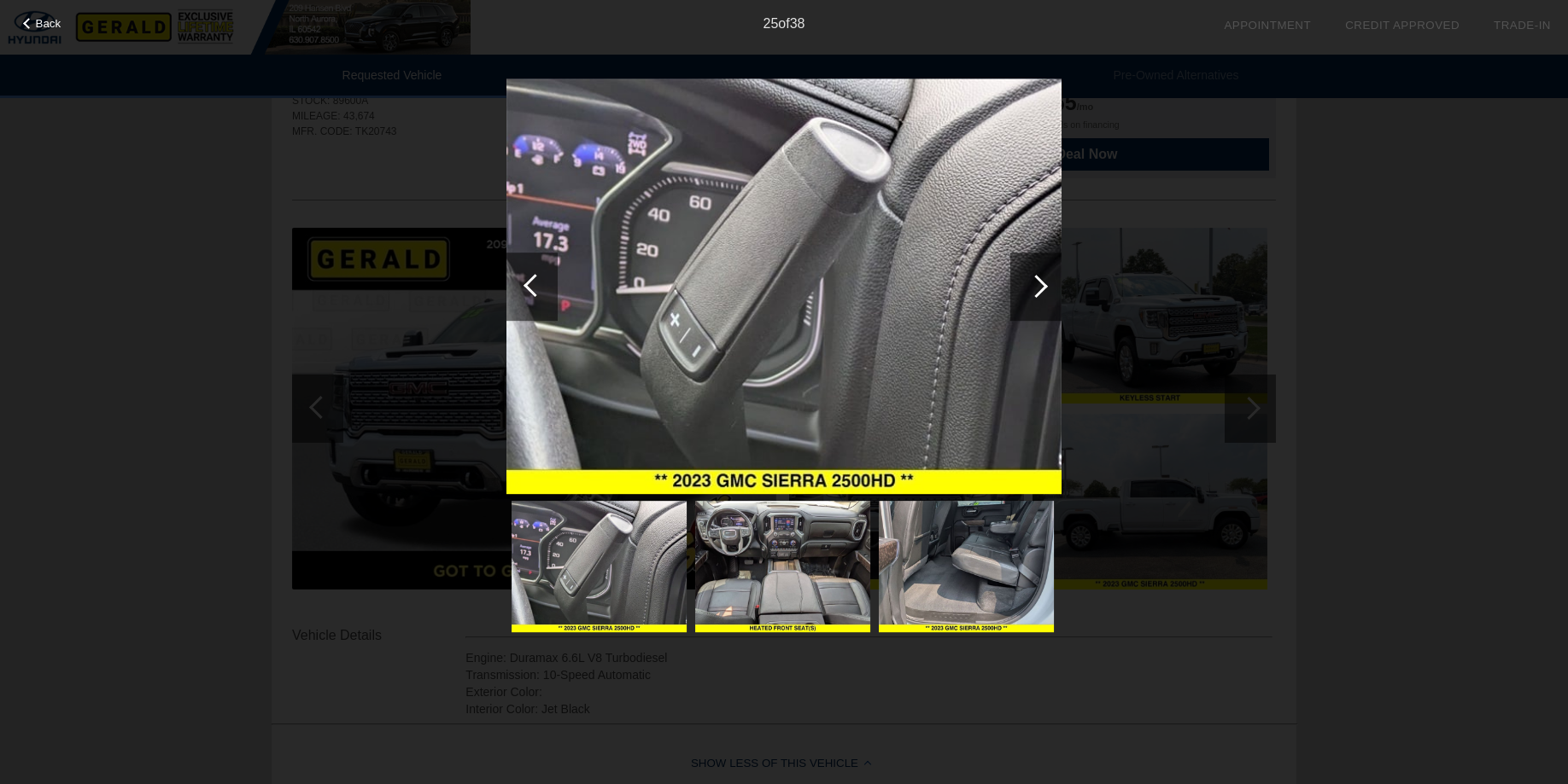
click at [1043, 289] on div at bounding box center [1035, 285] width 23 height 23
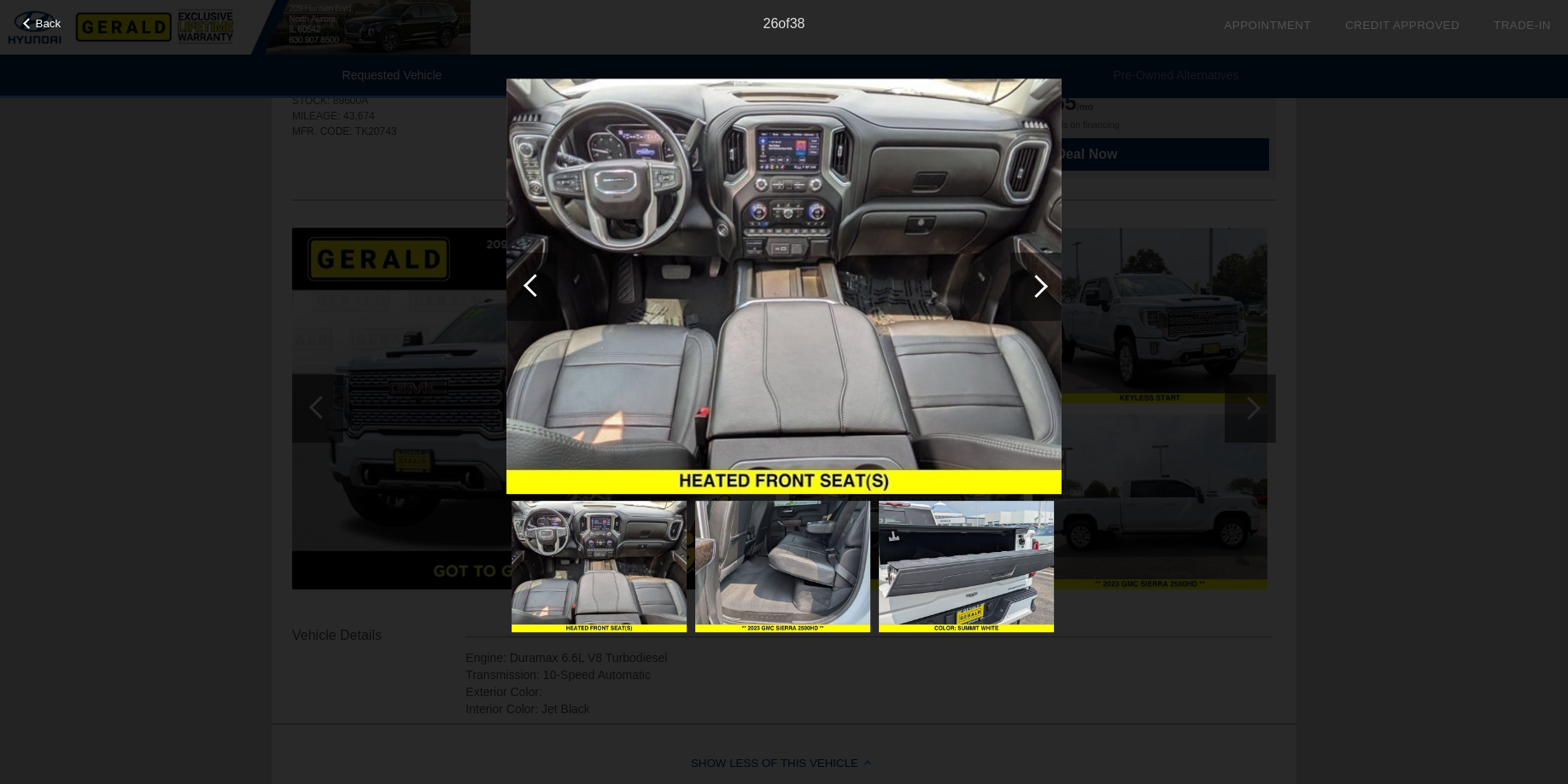
click at [1043, 289] on div at bounding box center [1035, 285] width 23 height 23
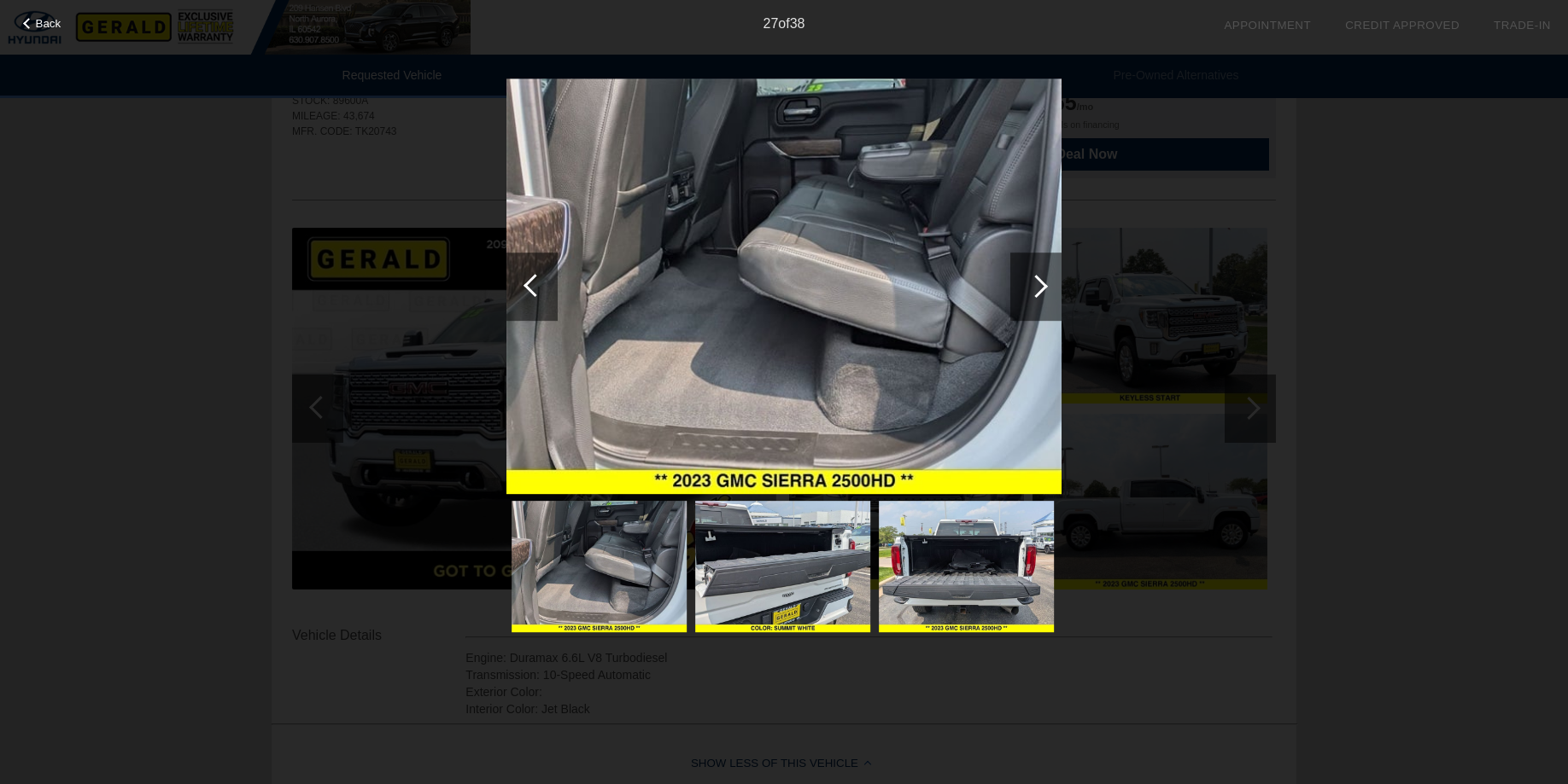
click at [1043, 289] on div at bounding box center [1035, 285] width 23 height 23
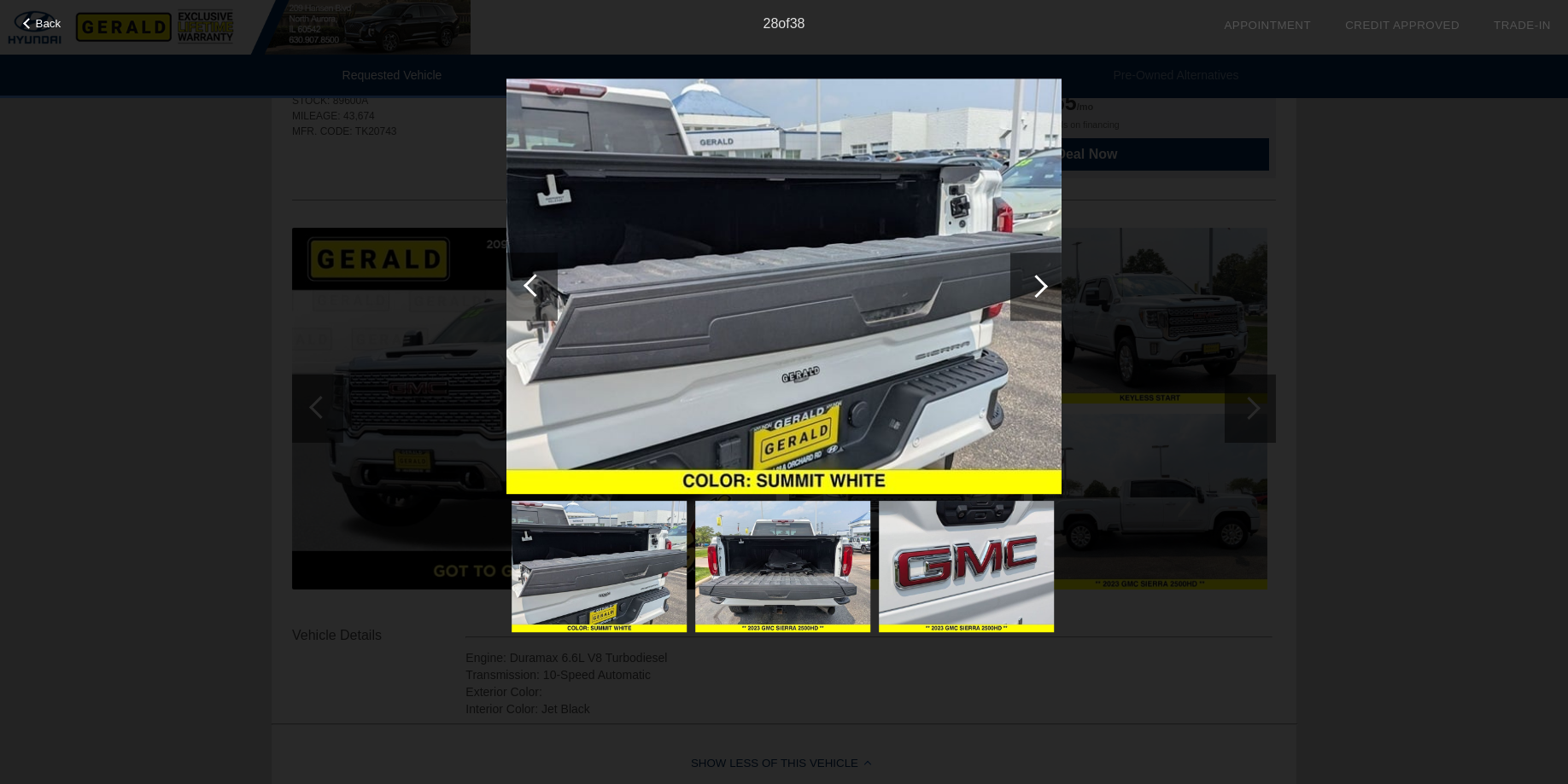
click at [1043, 289] on div at bounding box center [1035, 285] width 23 height 23
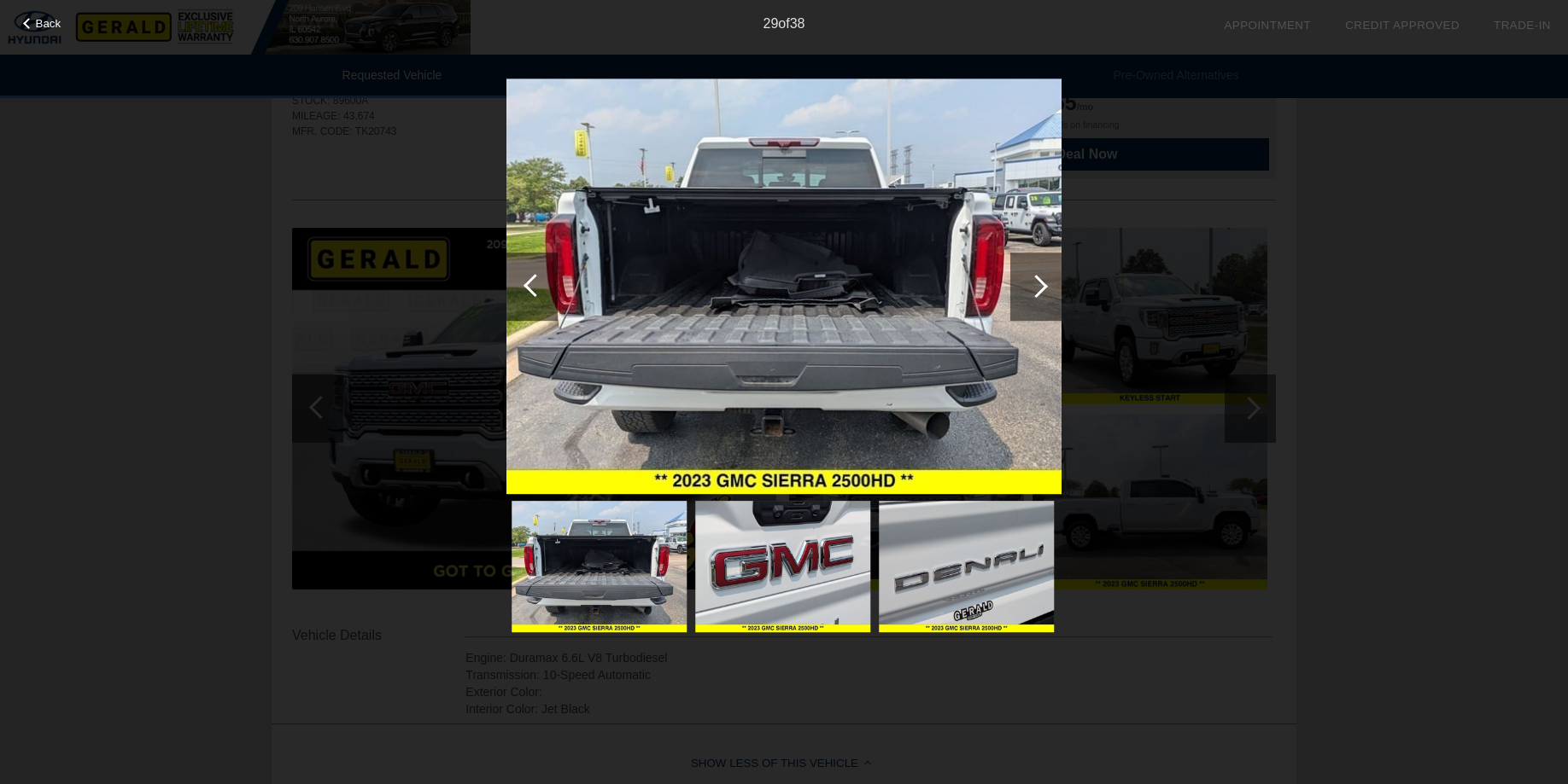
click at [806, 337] on img at bounding box center [784, 286] width 555 height 416
click at [1041, 286] on div at bounding box center [1035, 285] width 23 height 23
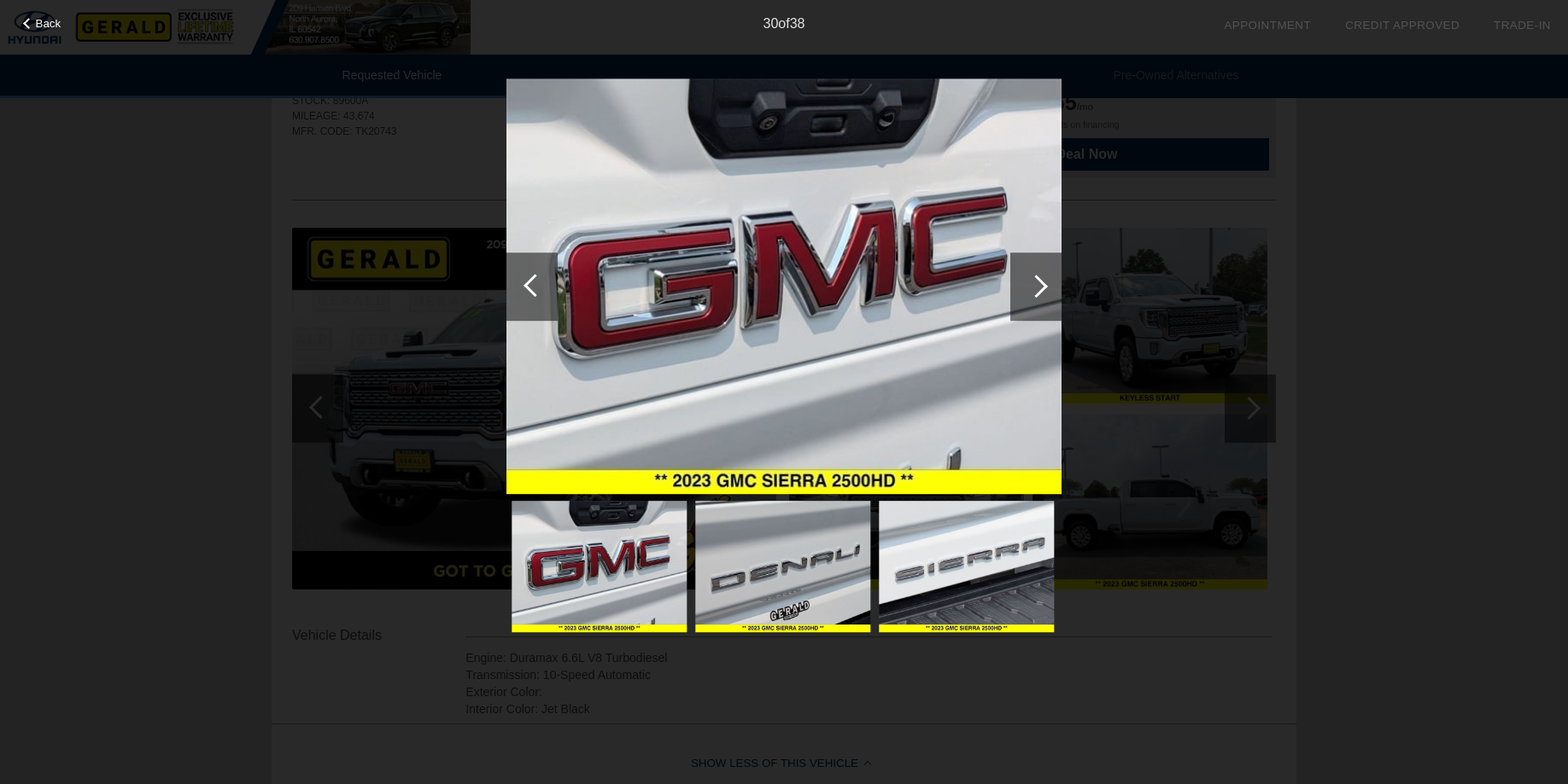
click at [1041, 286] on div at bounding box center [1035, 285] width 23 height 23
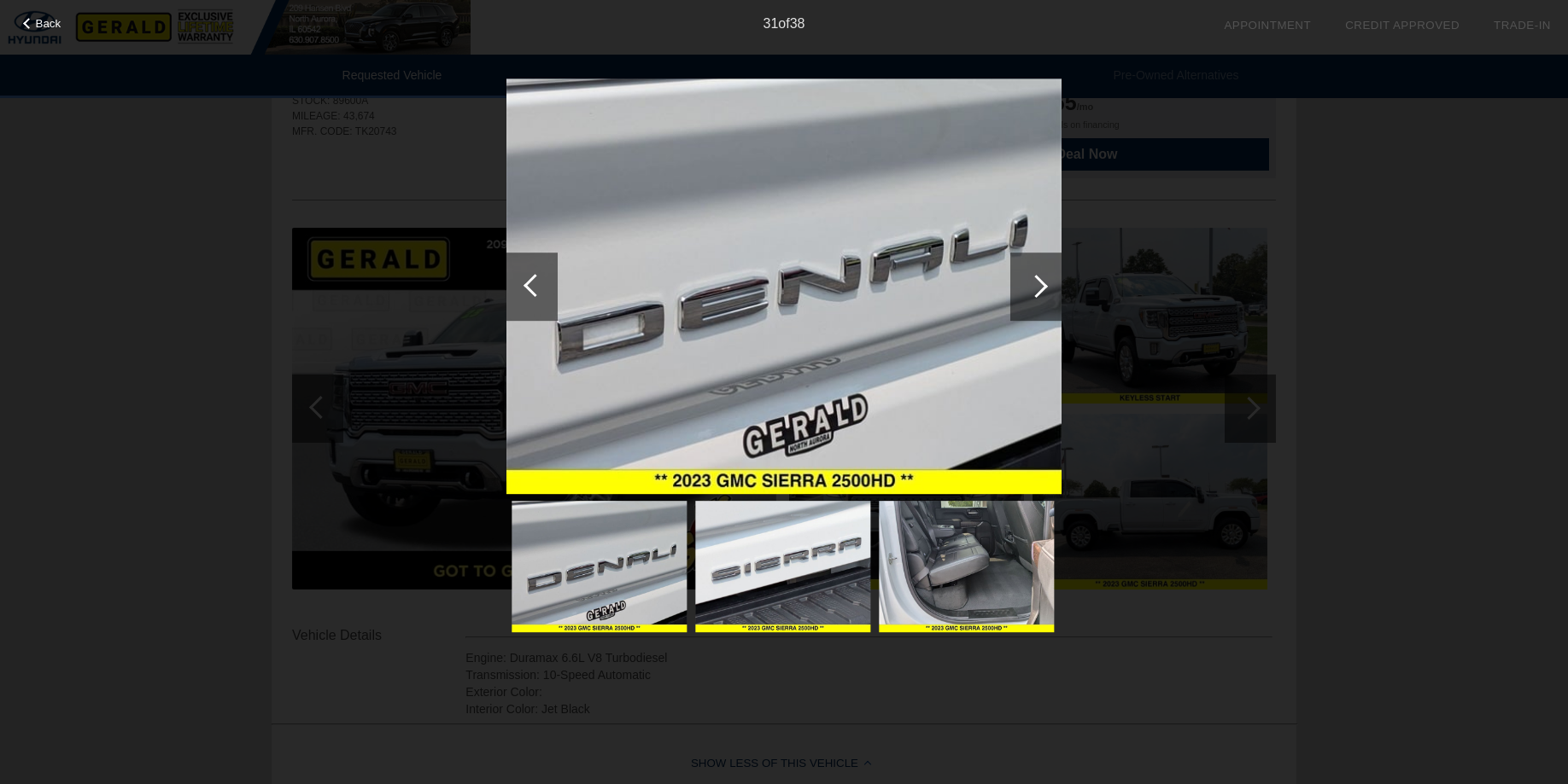
click at [1041, 286] on div at bounding box center [1035, 285] width 23 height 23
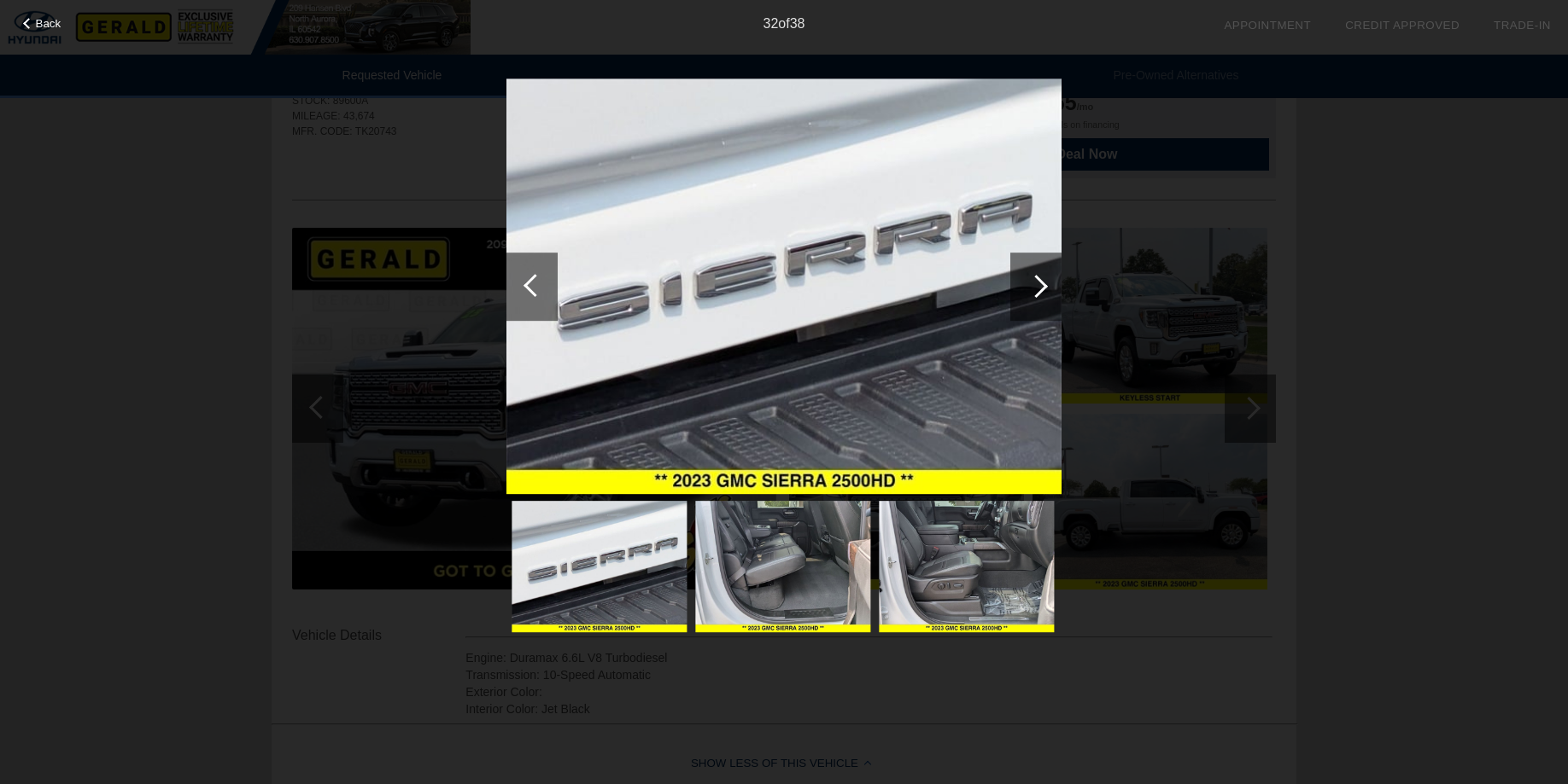
click at [1041, 286] on div at bounding box center [1035, 285] width 23 height 23
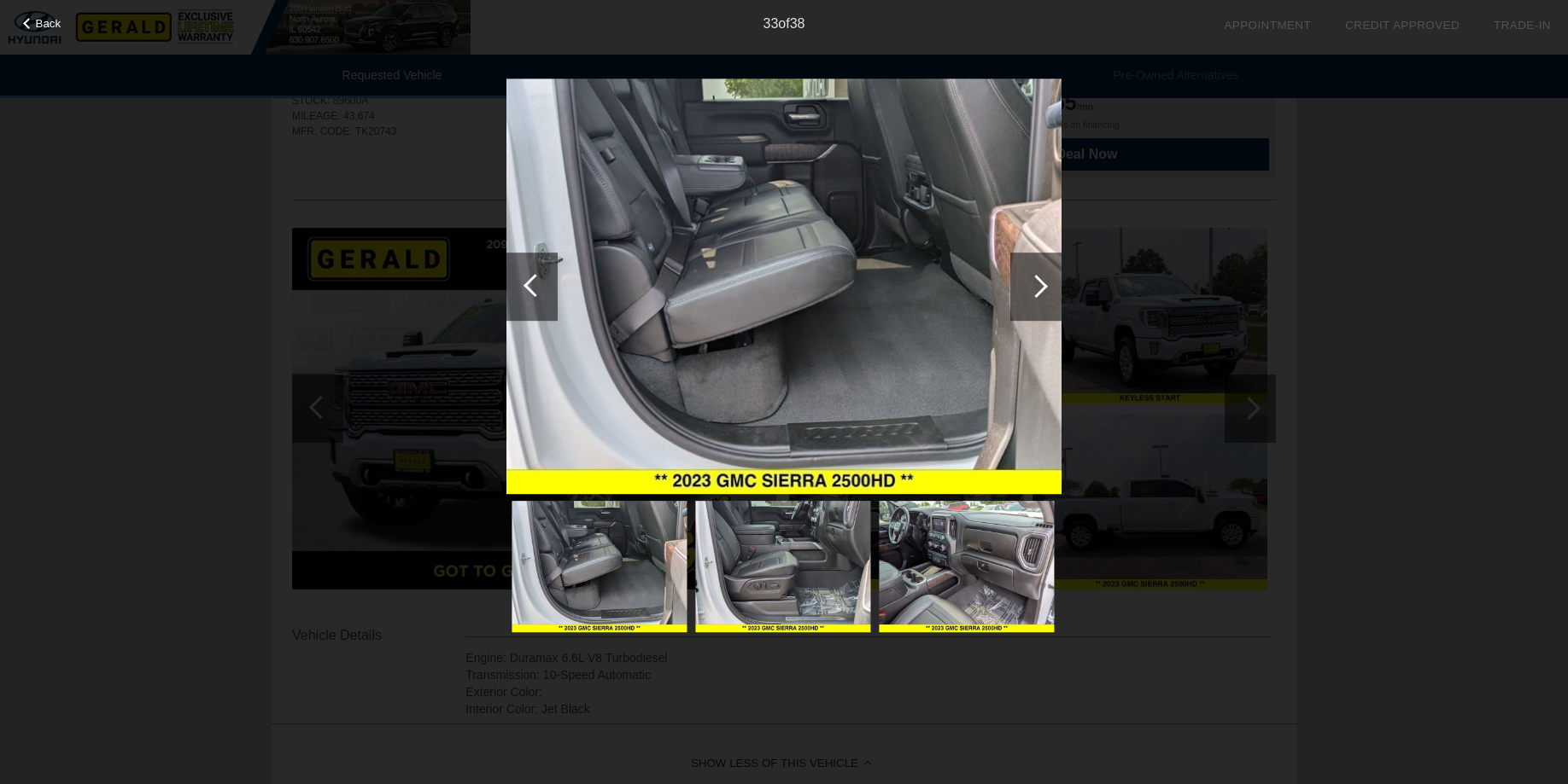
click at [1041, 286] on div at bounding box center [1035, 285] width 23 height 23
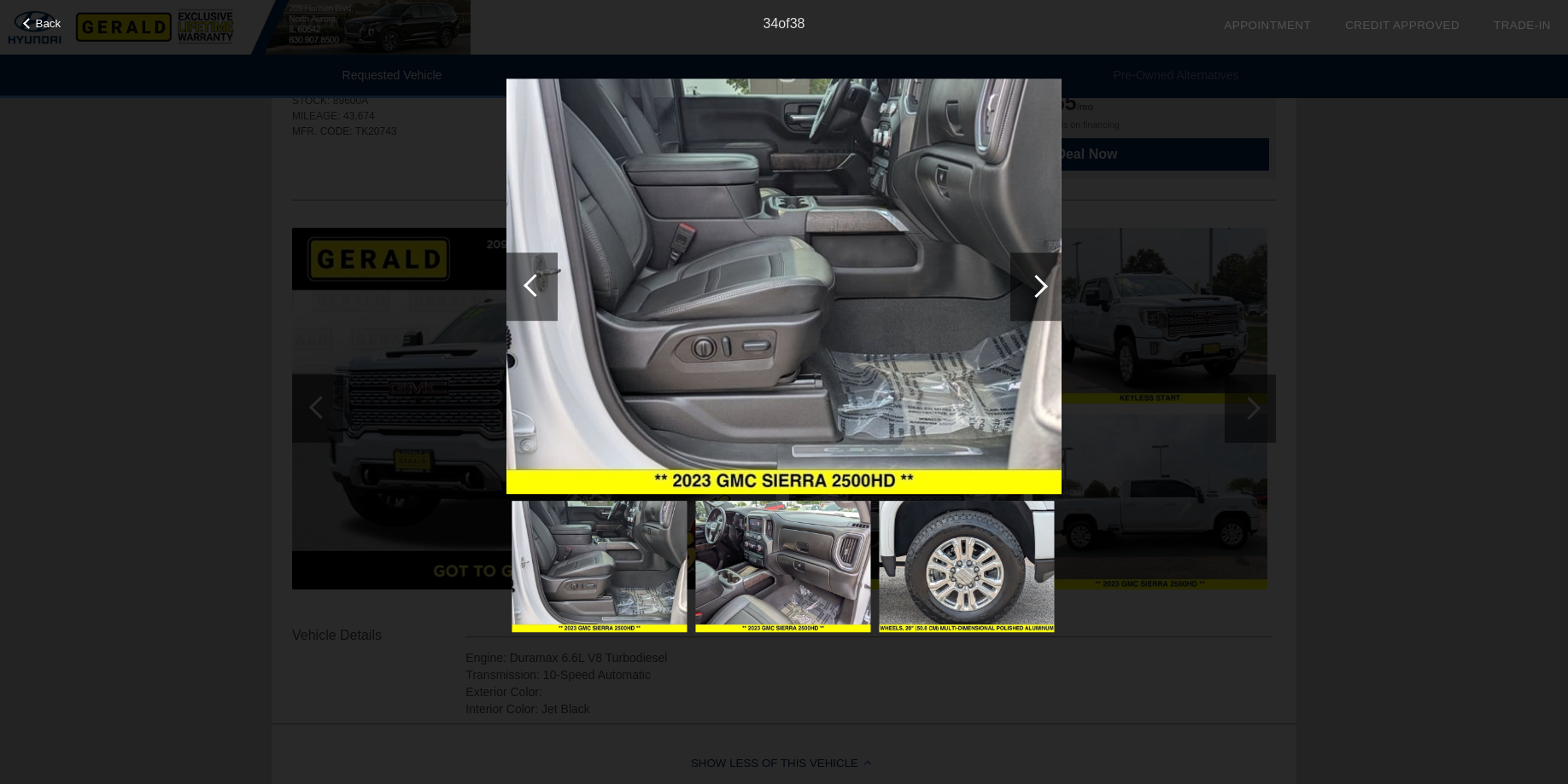
click at [1041, 287] on div at bounding box center [1035, 285] width 23 height 23
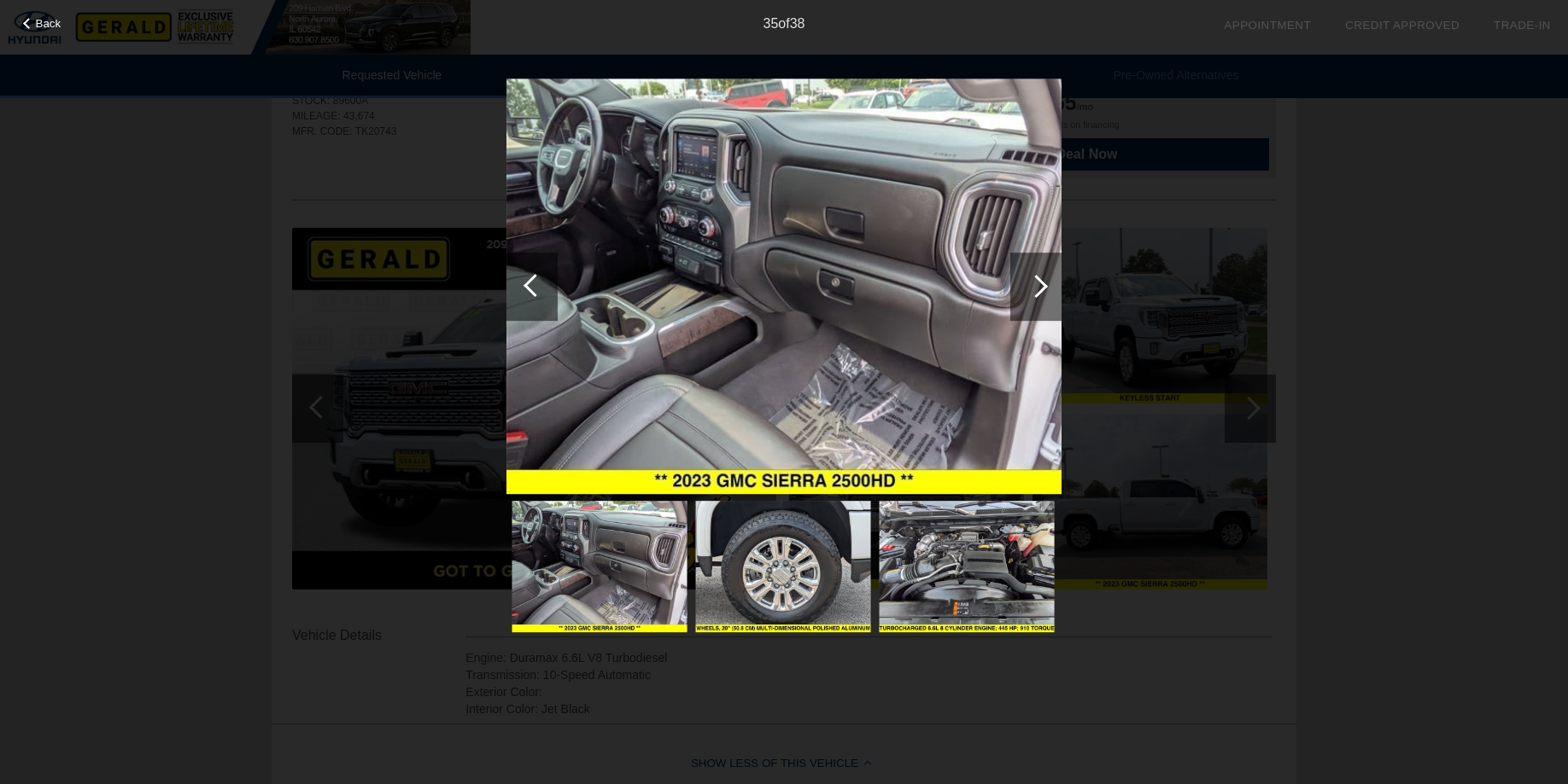
click at [1041, 287] on div at bounding box center [1035, 285] width 23 height 23
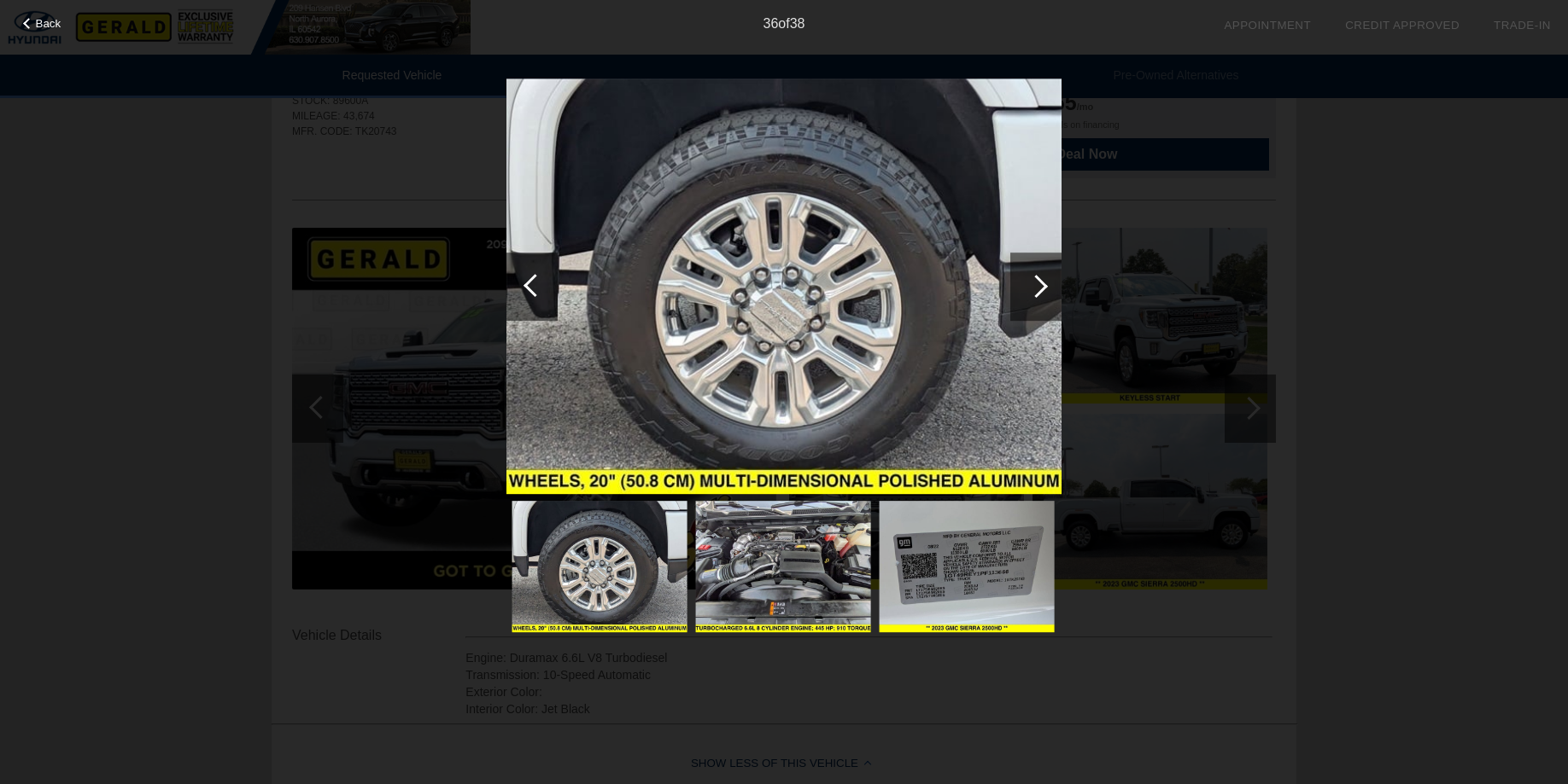
click at [1043, 287] on div at bounding box center [1035, 285] width 23 height 23
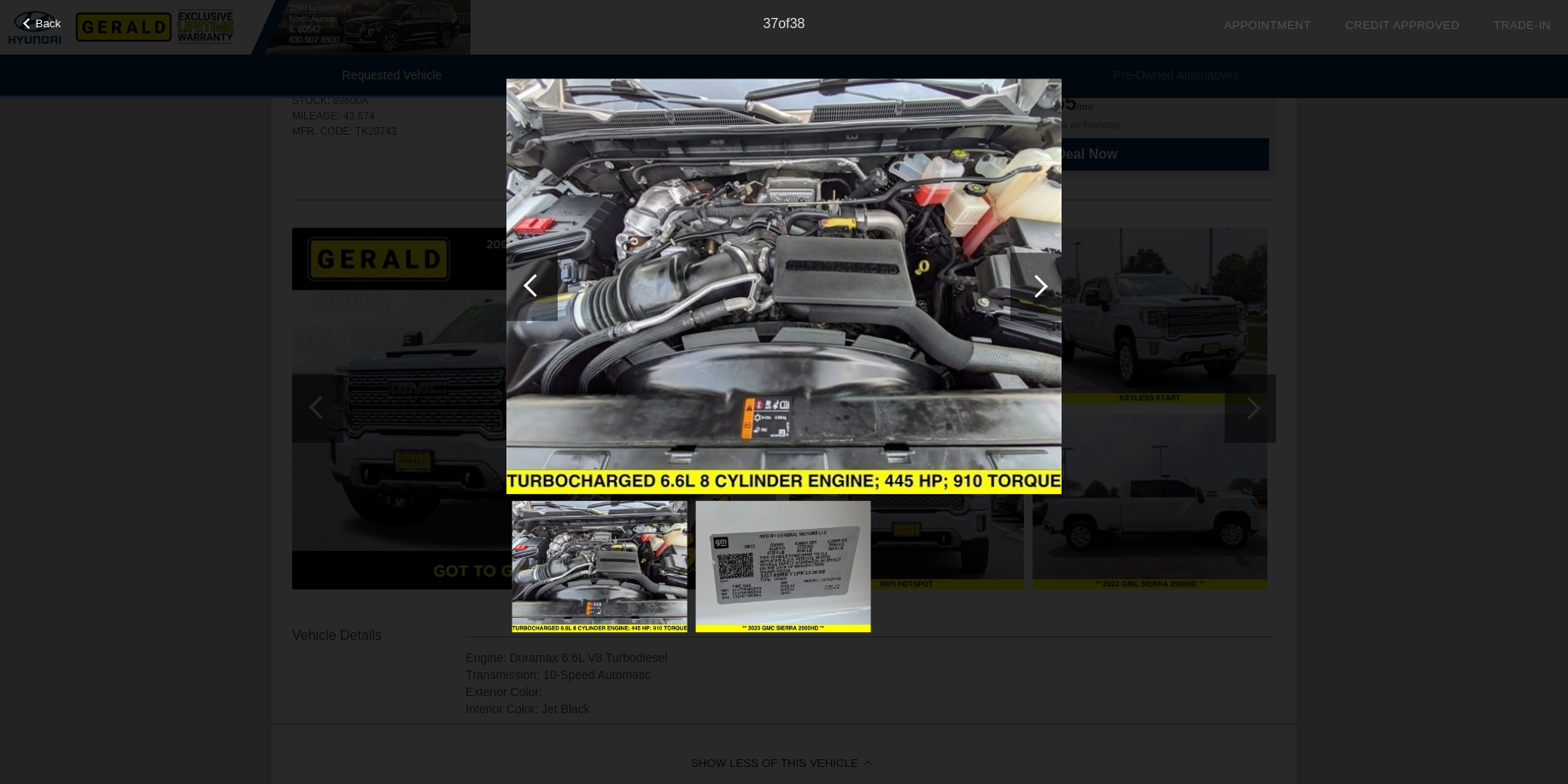
click at [1043, 287] on div at bounding box center [1035, 285] width 23 height 23
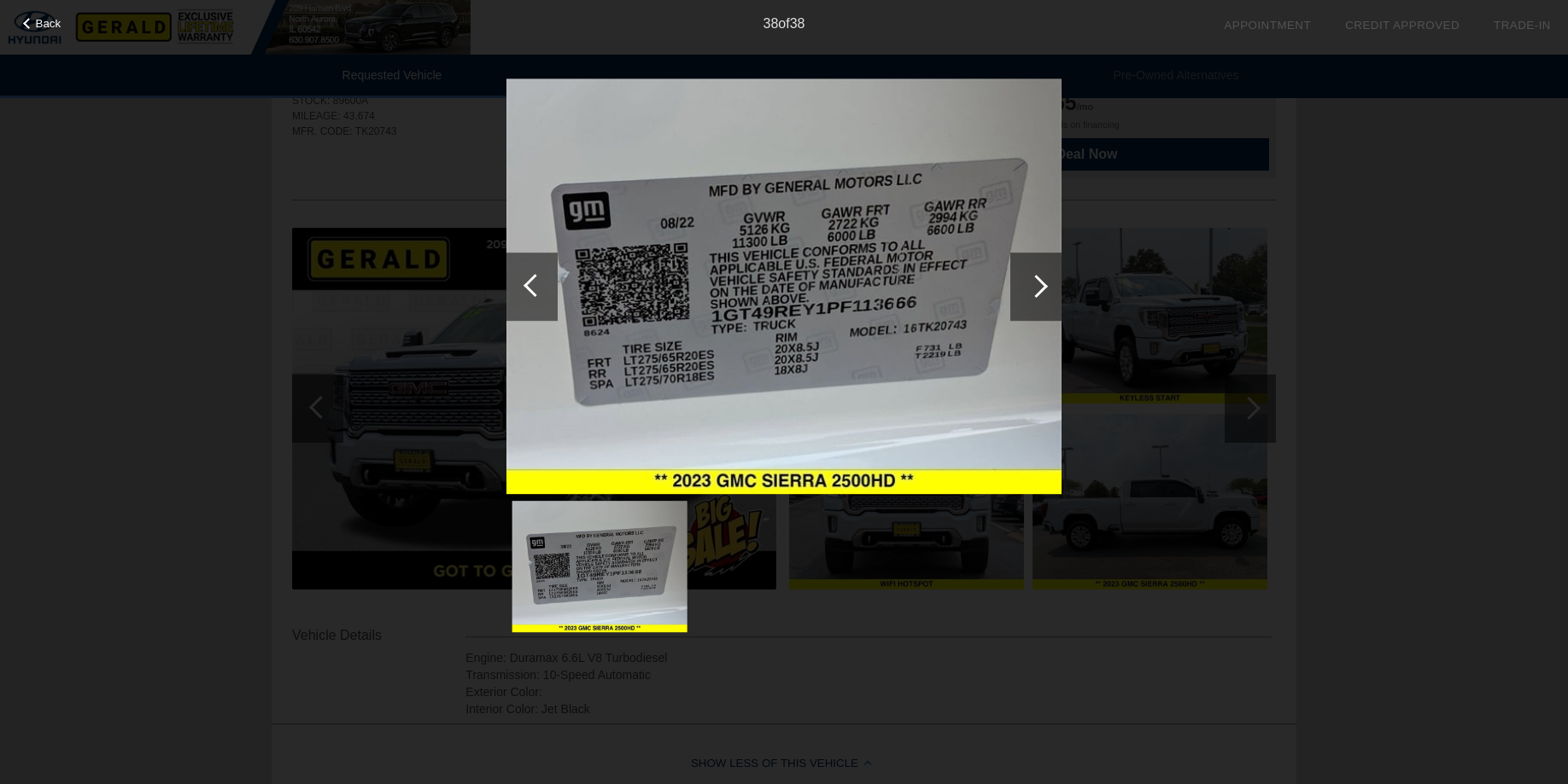
click at [1043, 287] on div at bounding box center [1035, 285] width 23 height 23
click at [526, 289] on div at bounding box center [532, 286] width 51 height 68
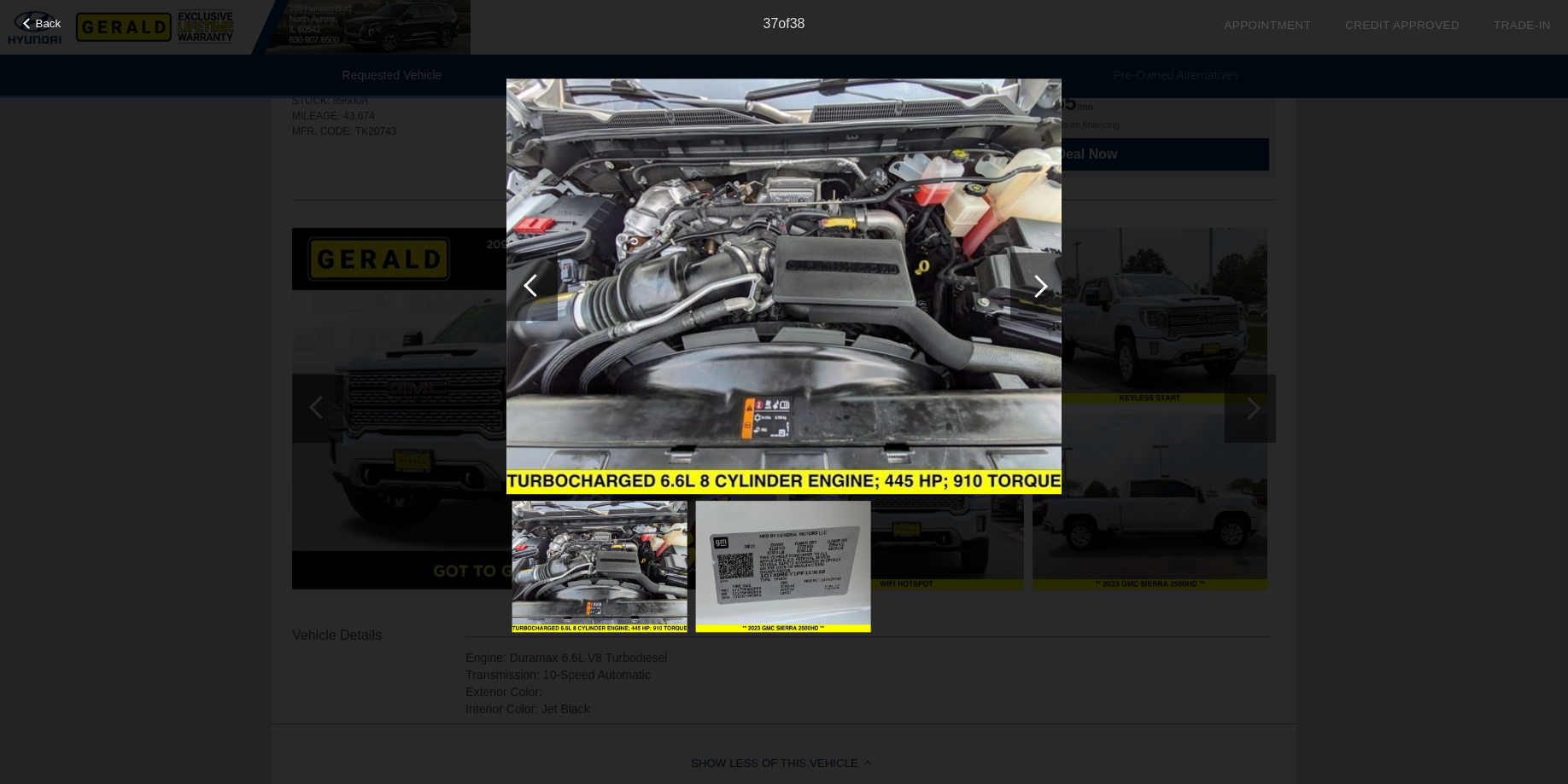
click at [526, 289] on div at bounding box center [532, 286] width 51 height 68
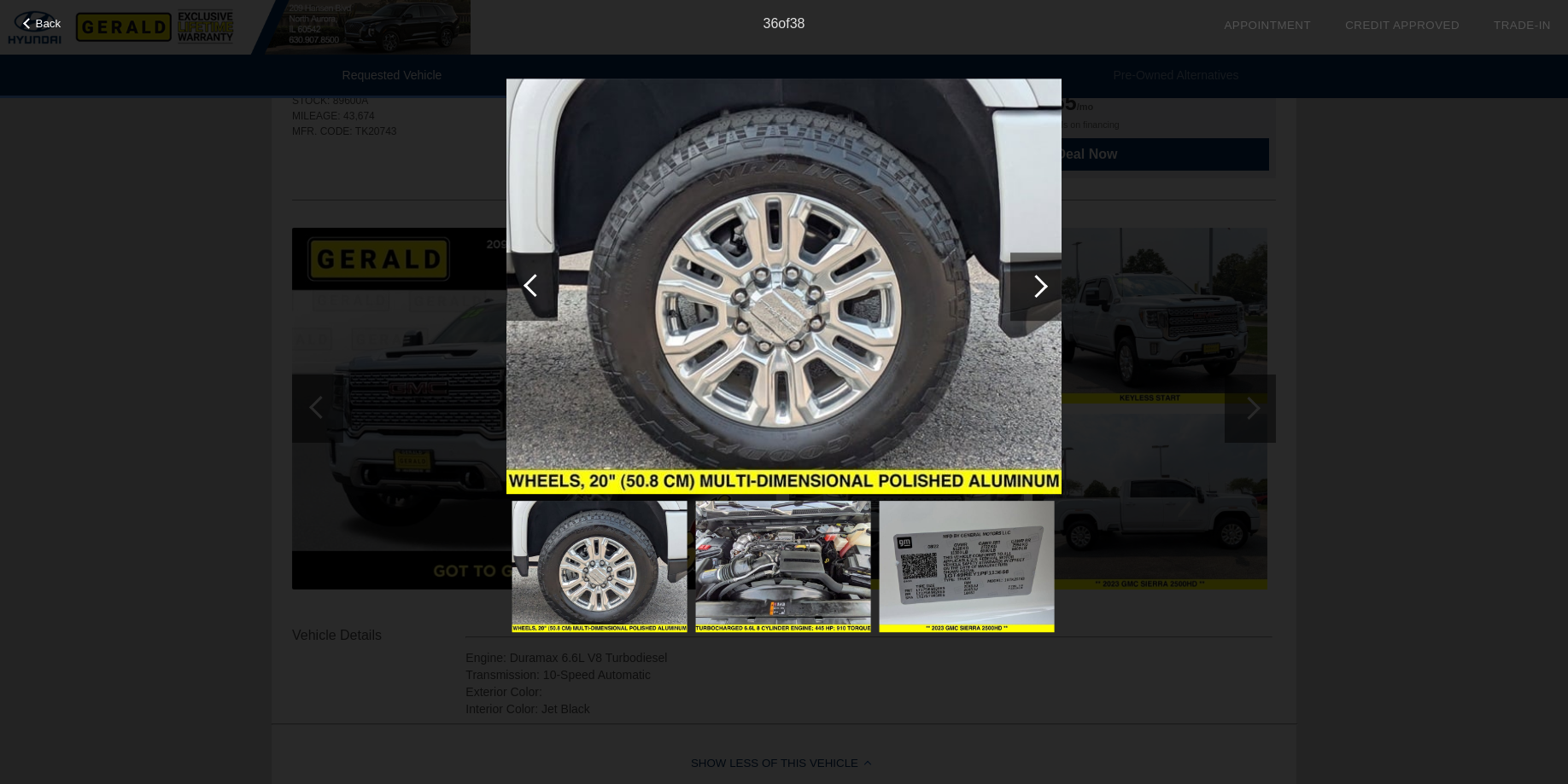
click at [529, 288] on div at bounding box center [534, 285] width 23 height 23
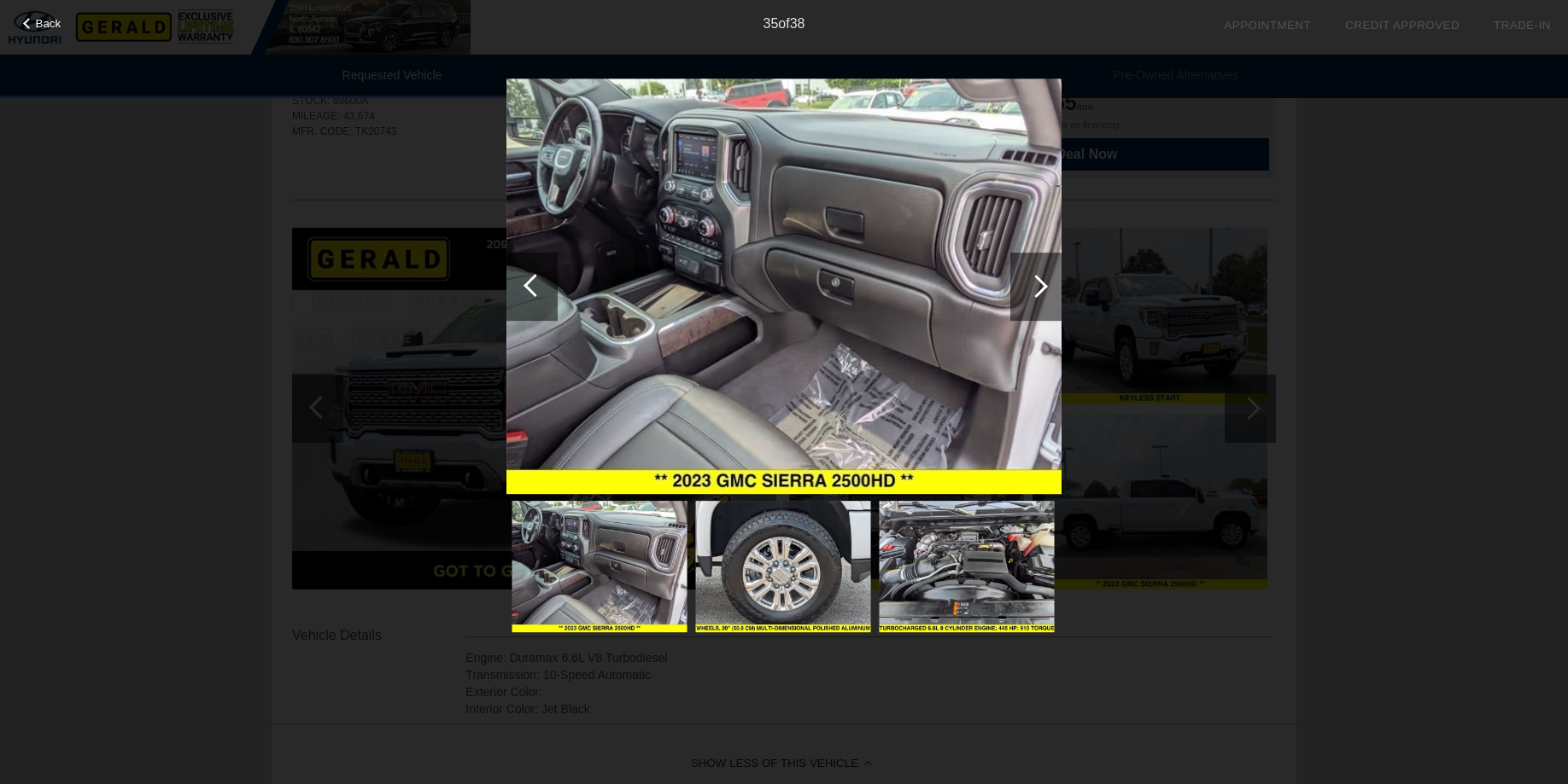
click at [529, 288] on div at bounding box center [534, 285] width 23 height 23
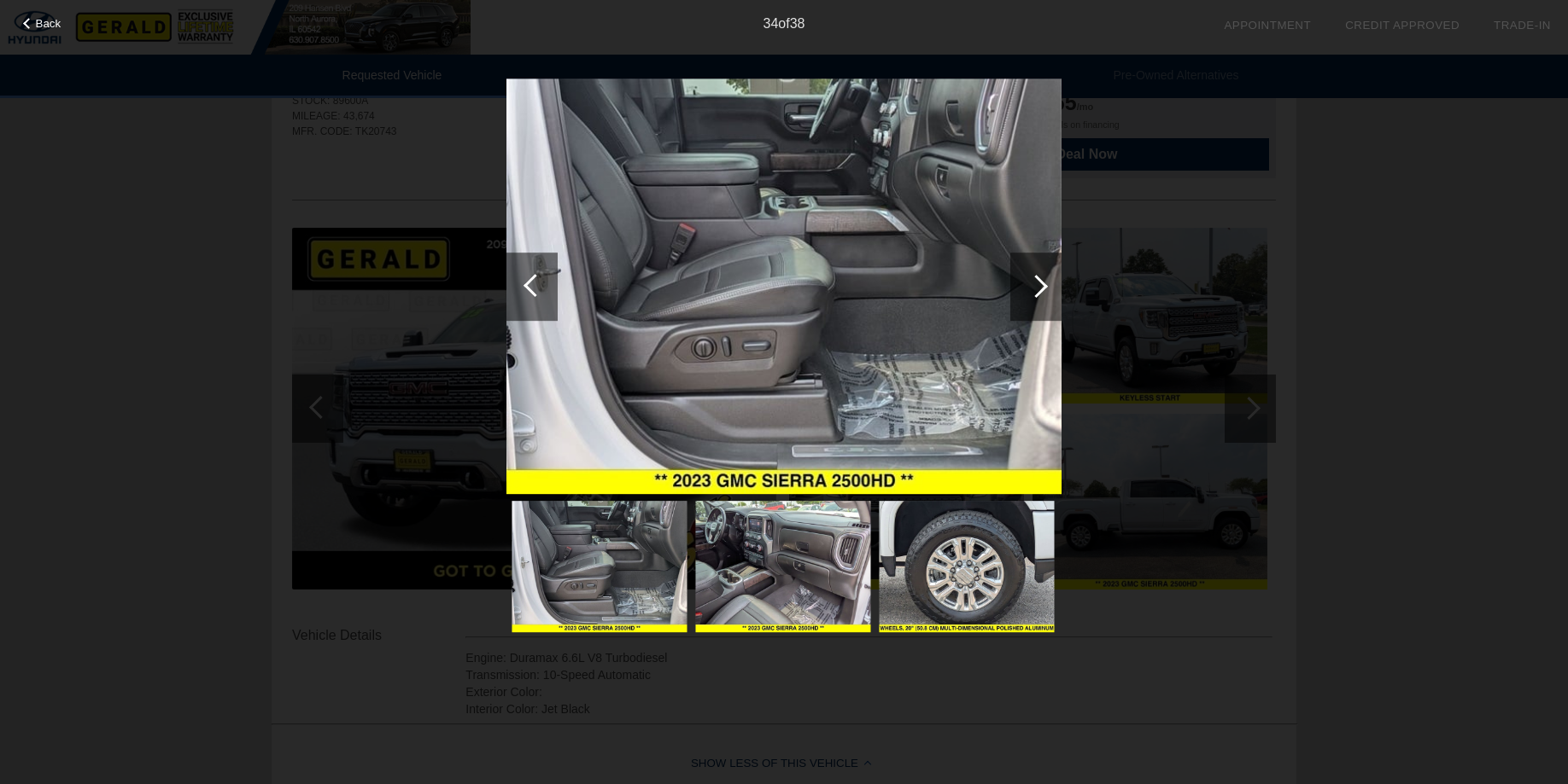
click at [529, 288] on div at bounding box center [534, 285] width 23 height 23
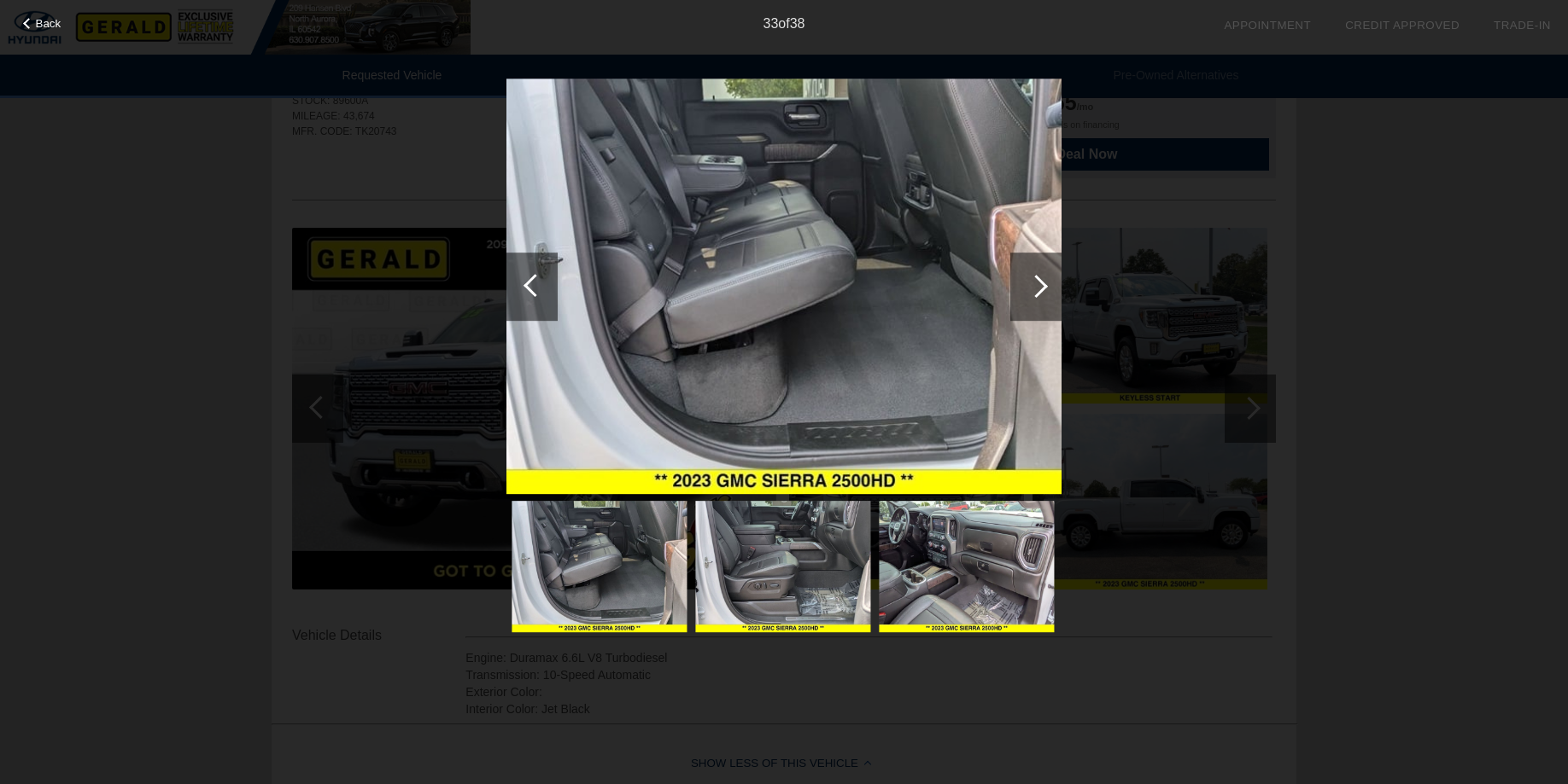
click at [529, 288] on div at bounding box center [534, 285] width 23 height 23
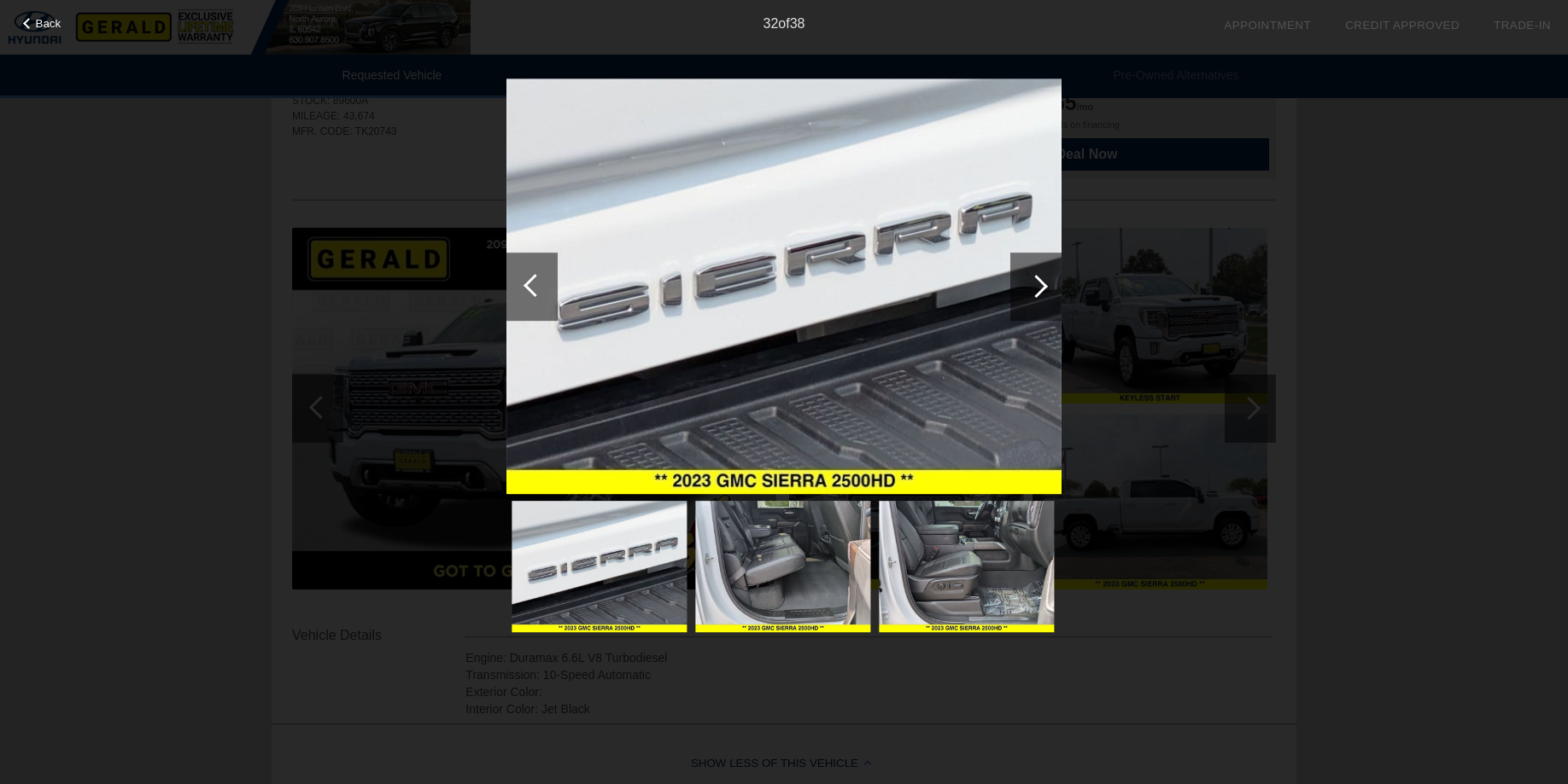
click at [529, 288] on div at bounding box center [534, 285] width 23 height 23
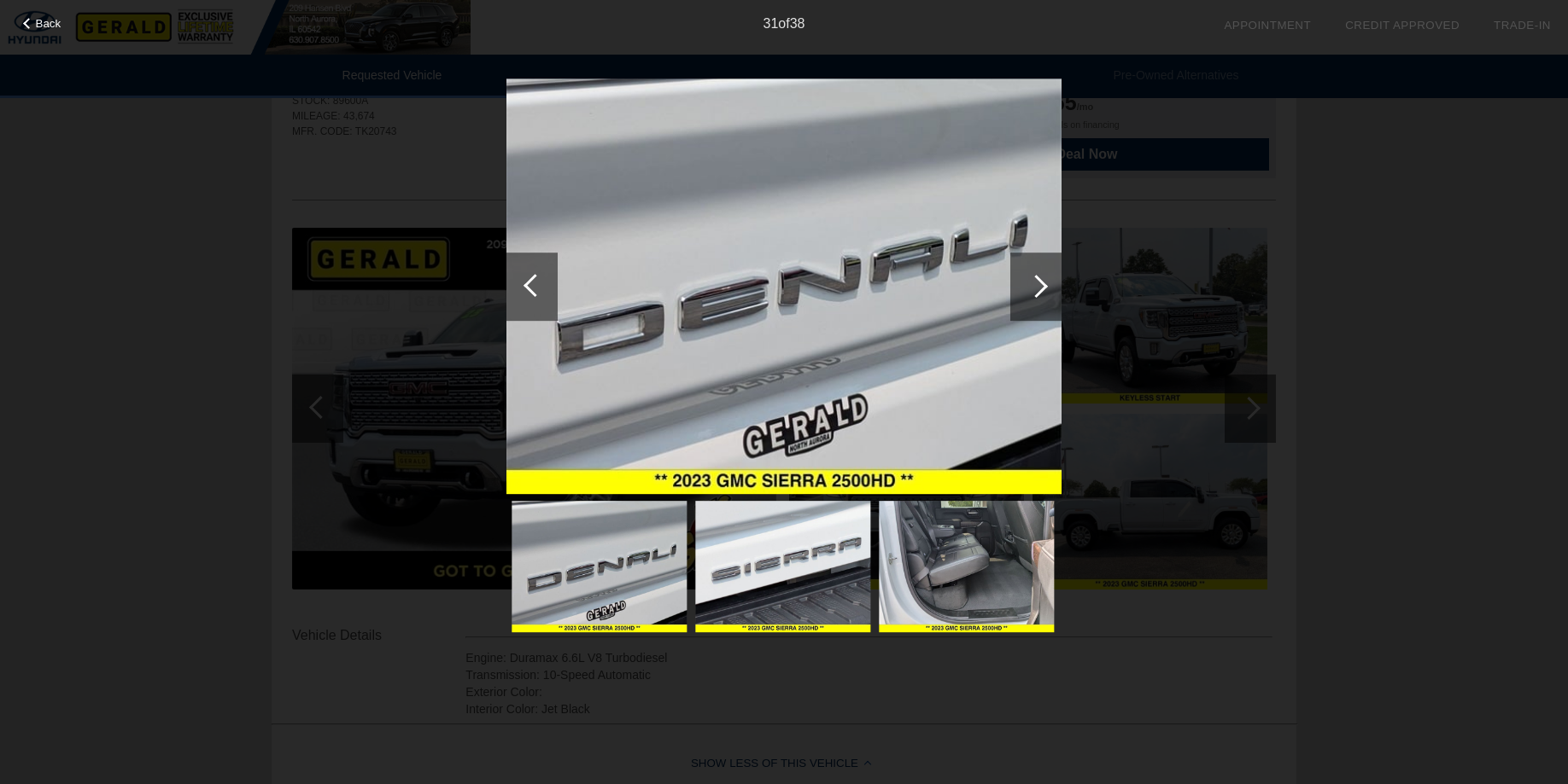
click at [529, 288] on div at bounding box center [534, 285] width 23 height 23
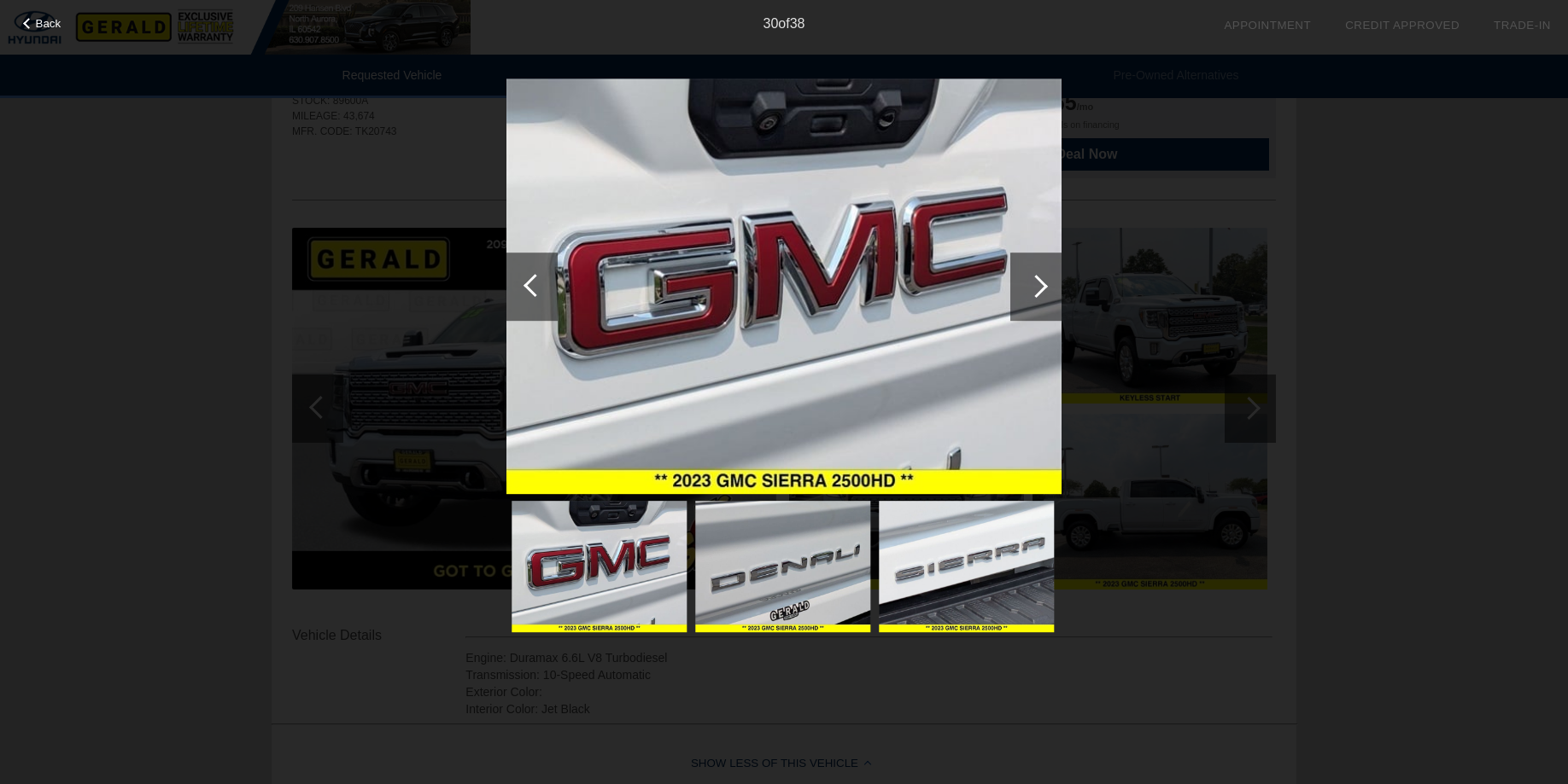
click at [529, 288] on div at bounding box center [534, 285] width 23 height 23
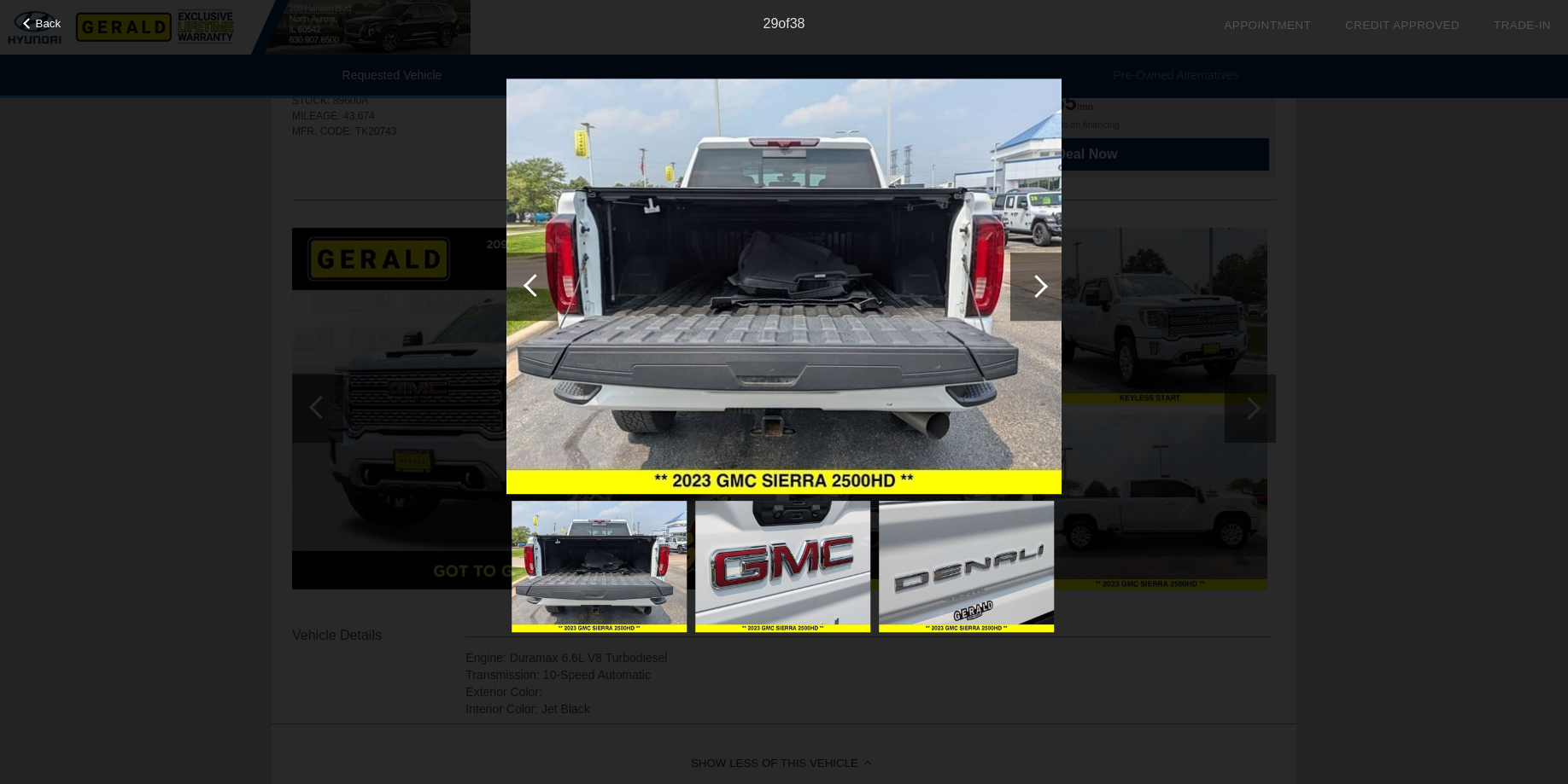
click at [529, 288] on div at bounding box center [534, 285] width 23 height 23
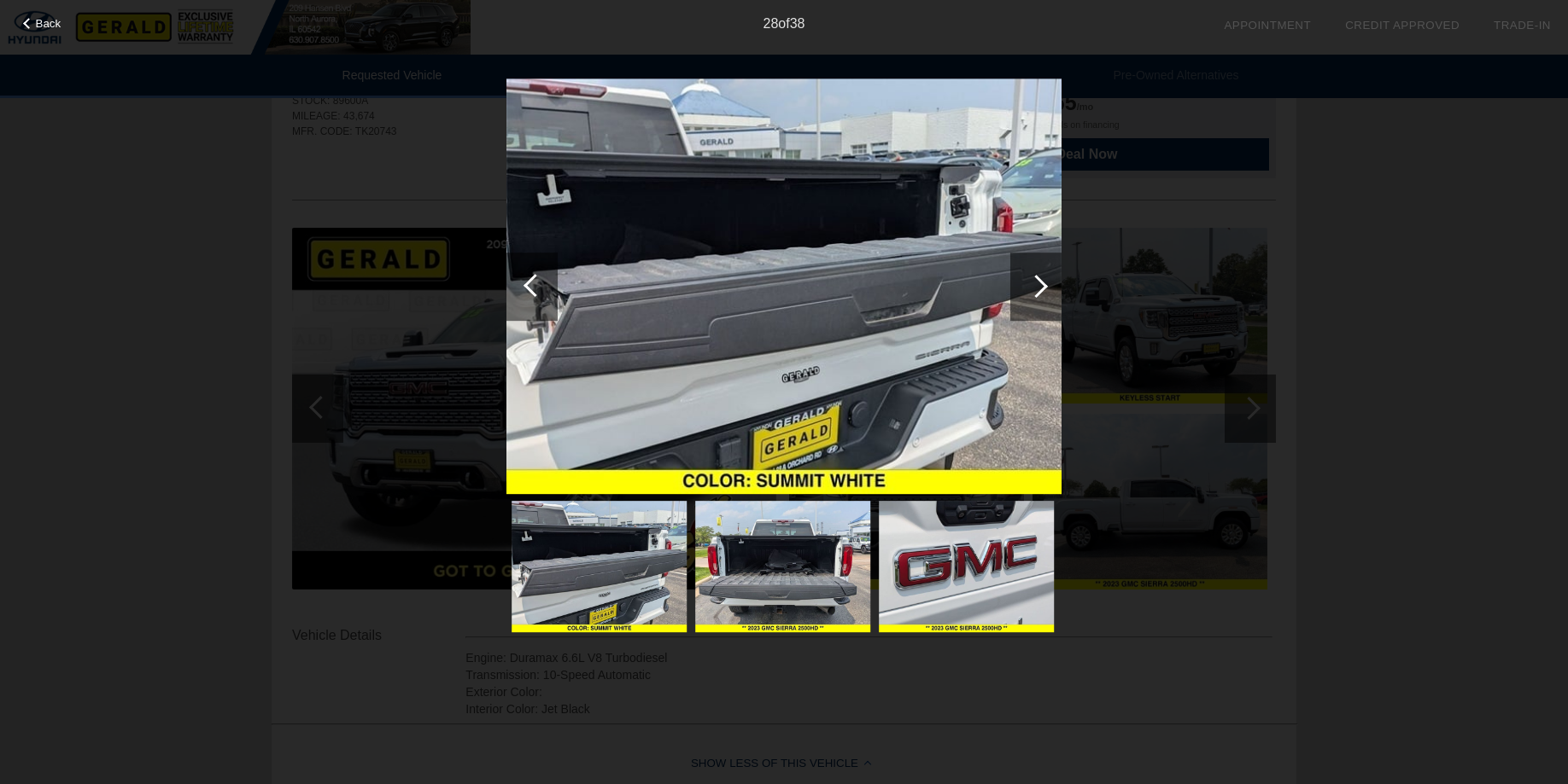
click at [529, 288] on div at bounding box center [534, 285] width 23 height 23
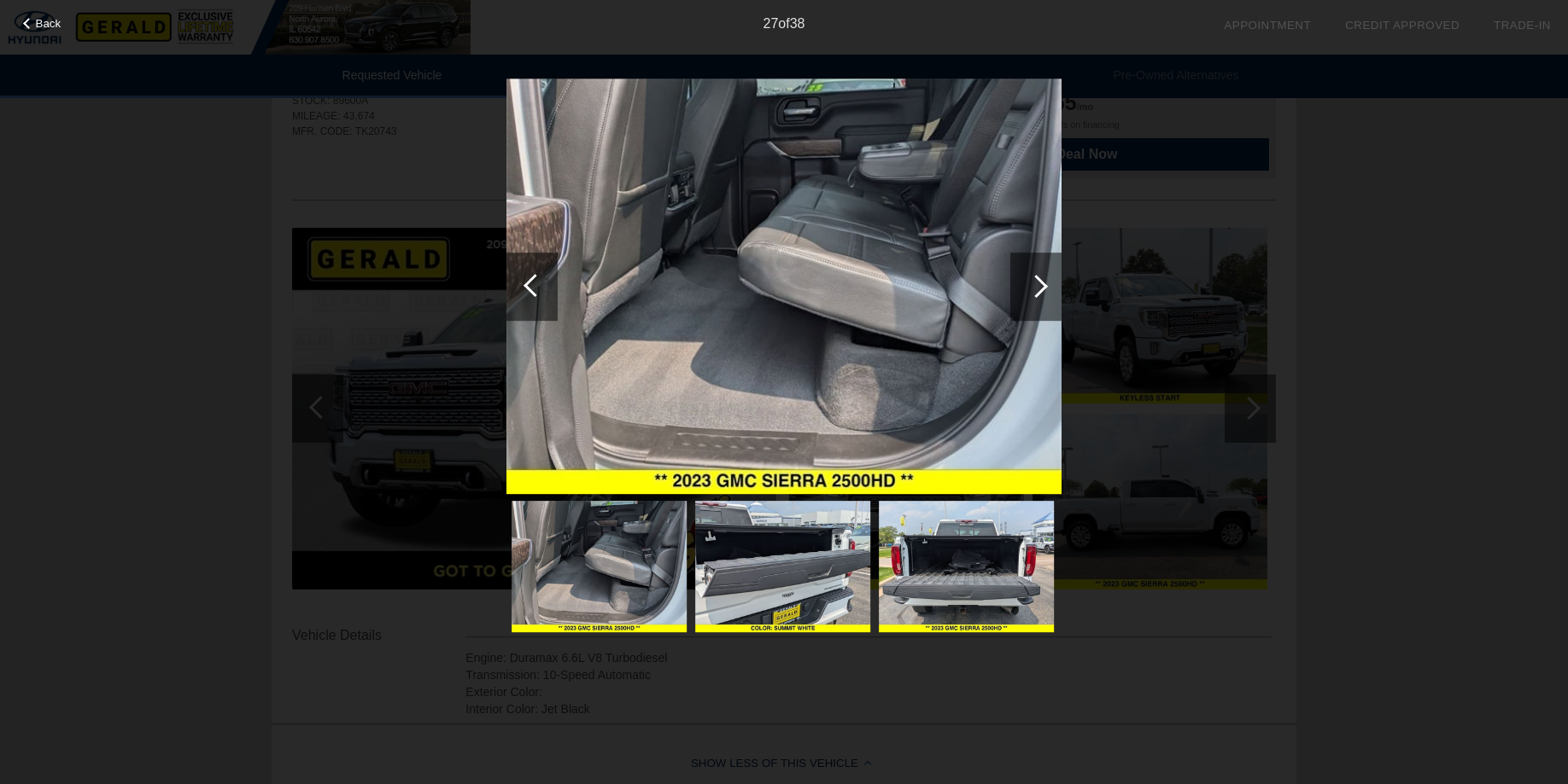
click at [529, 288] on div at bounding box center [534, 285] width 23 height 23
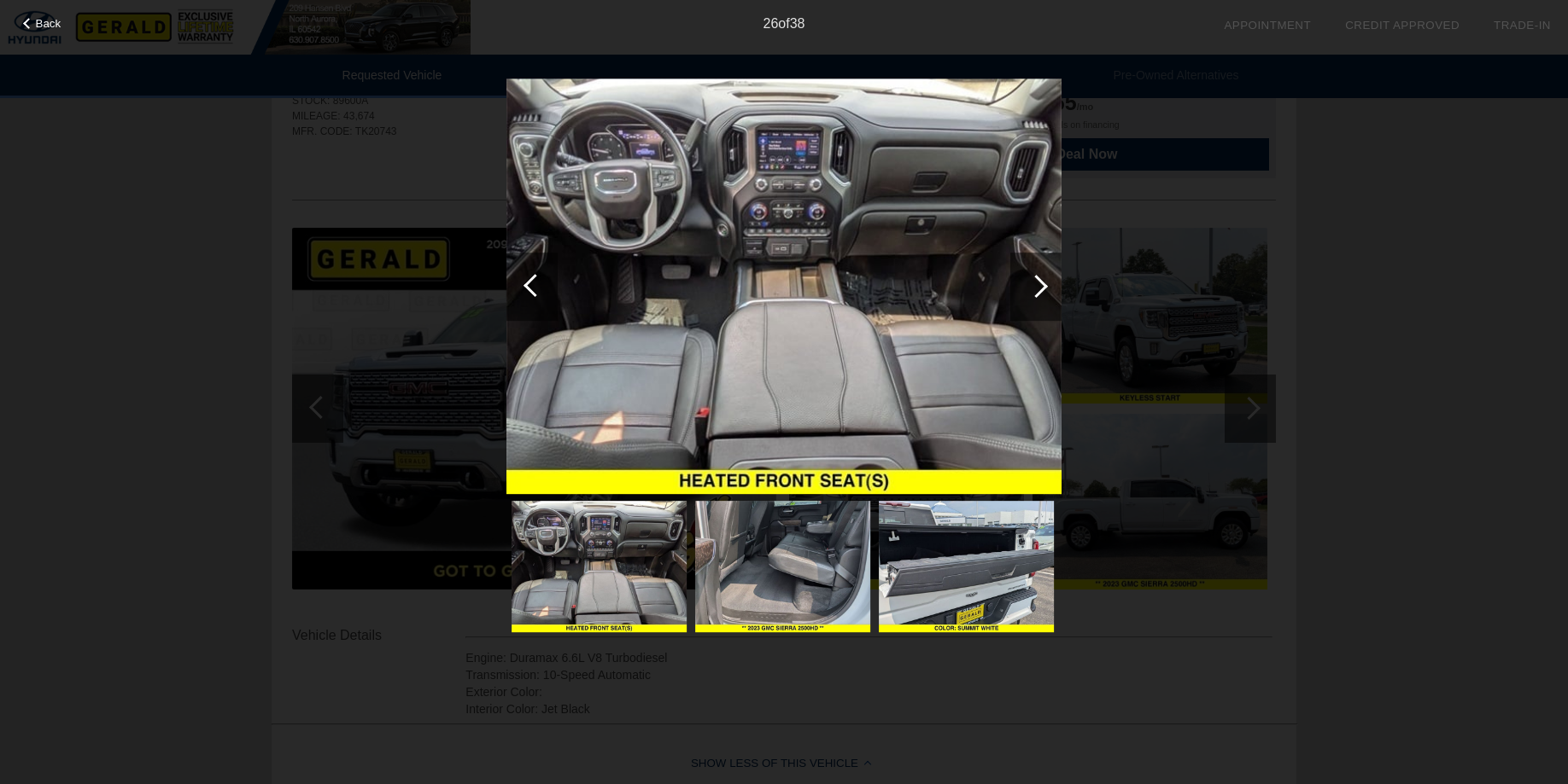
click at [529, 288] on div at bounding box center [534, 285] width 23 height 23
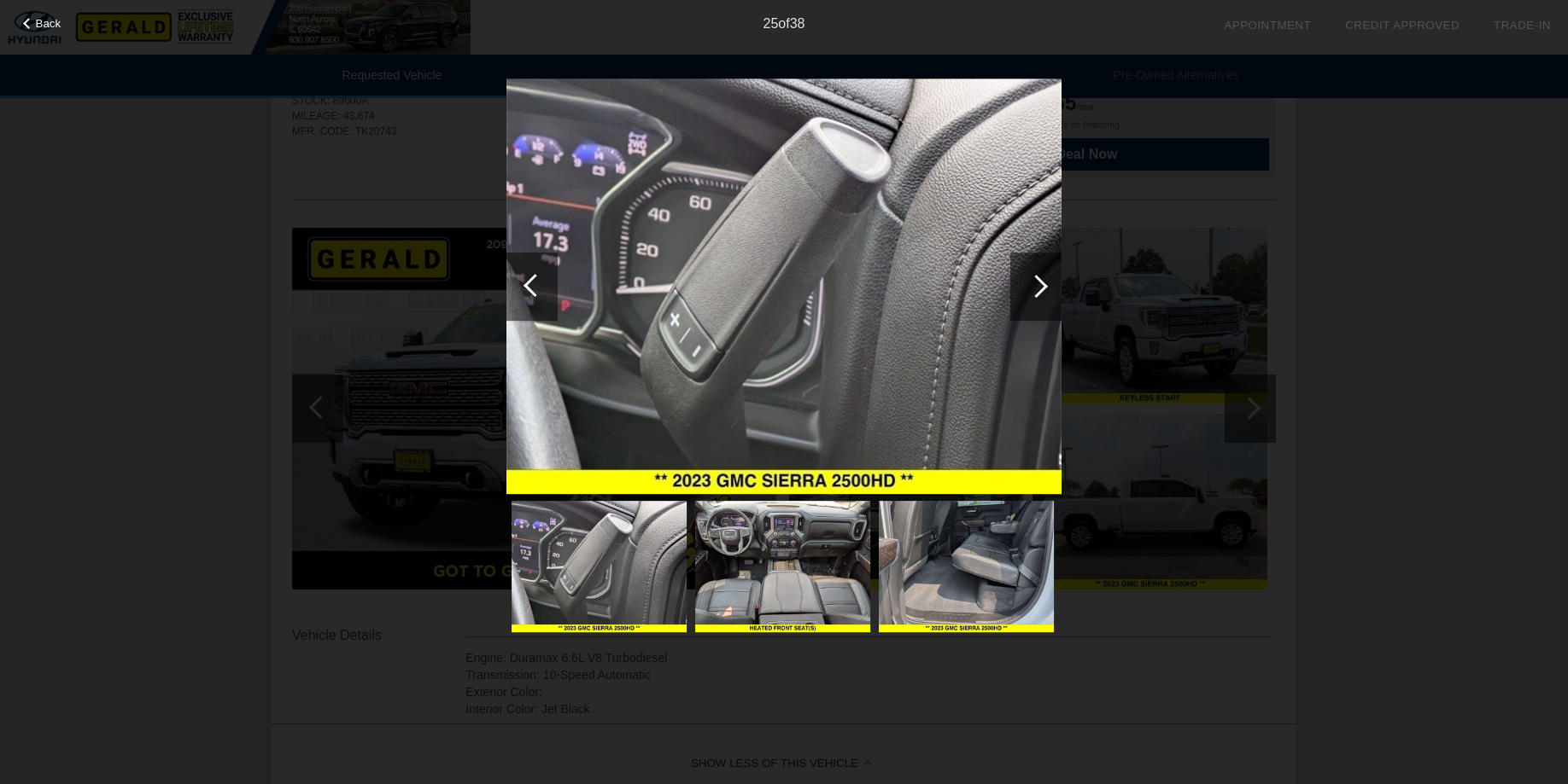
click at [529, 288] on div at bounding box center [534, 285] width 23 height 23
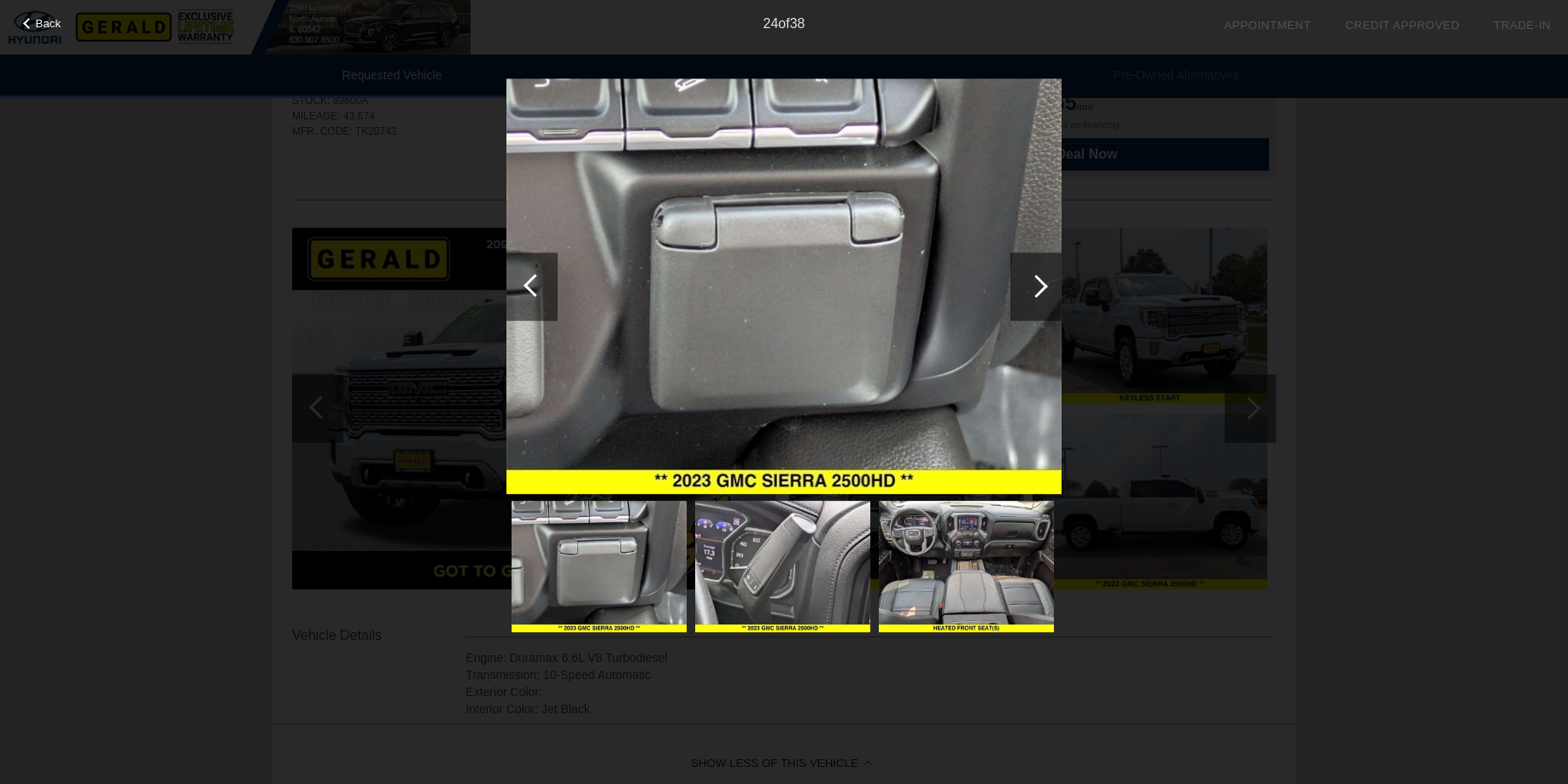
click at [529, 288] on div at bounding box center [534, 285] width 23 height 23
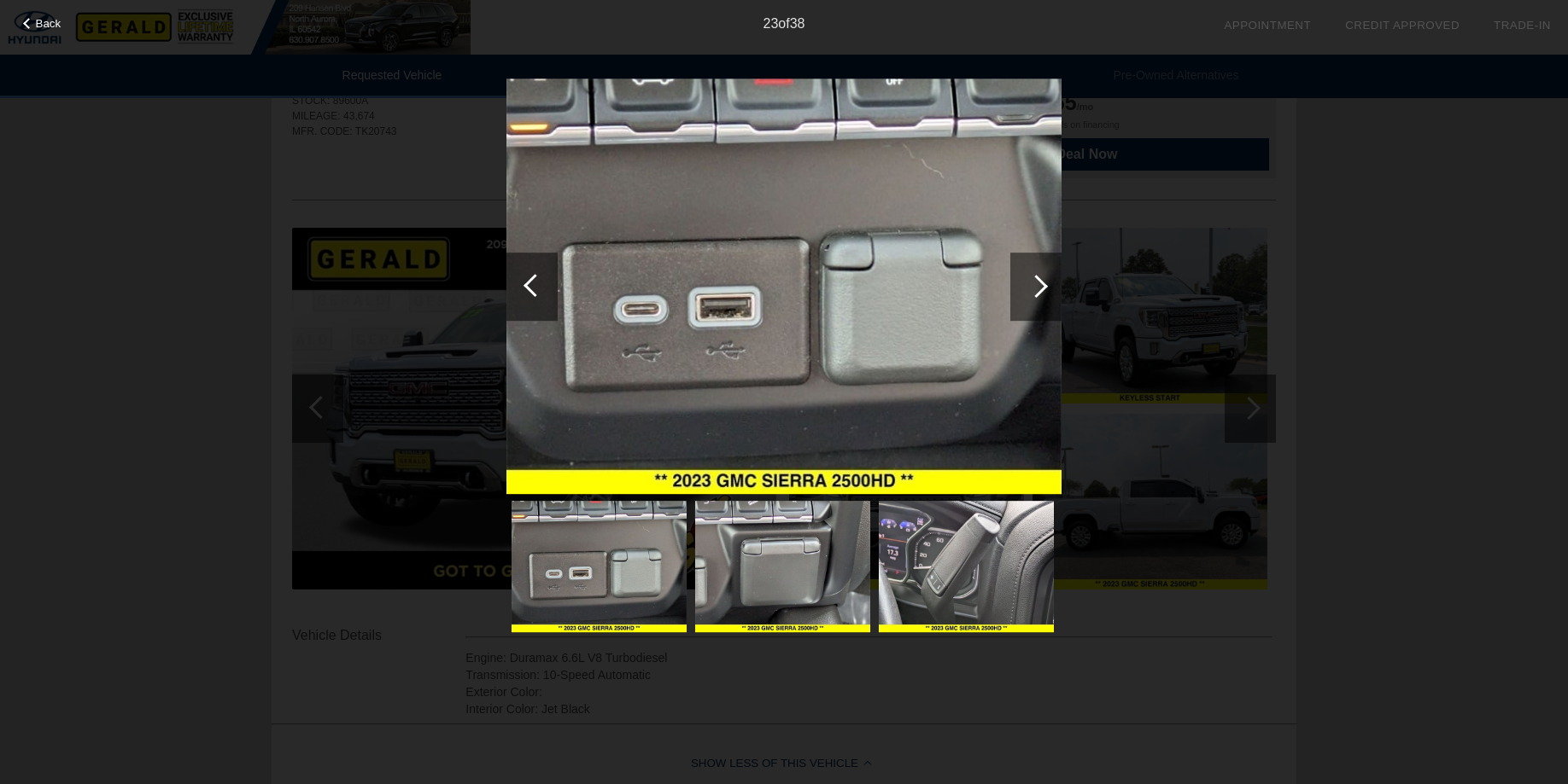
click at [529, 288] on div at bounding box center [534, 285] width 23 height 23
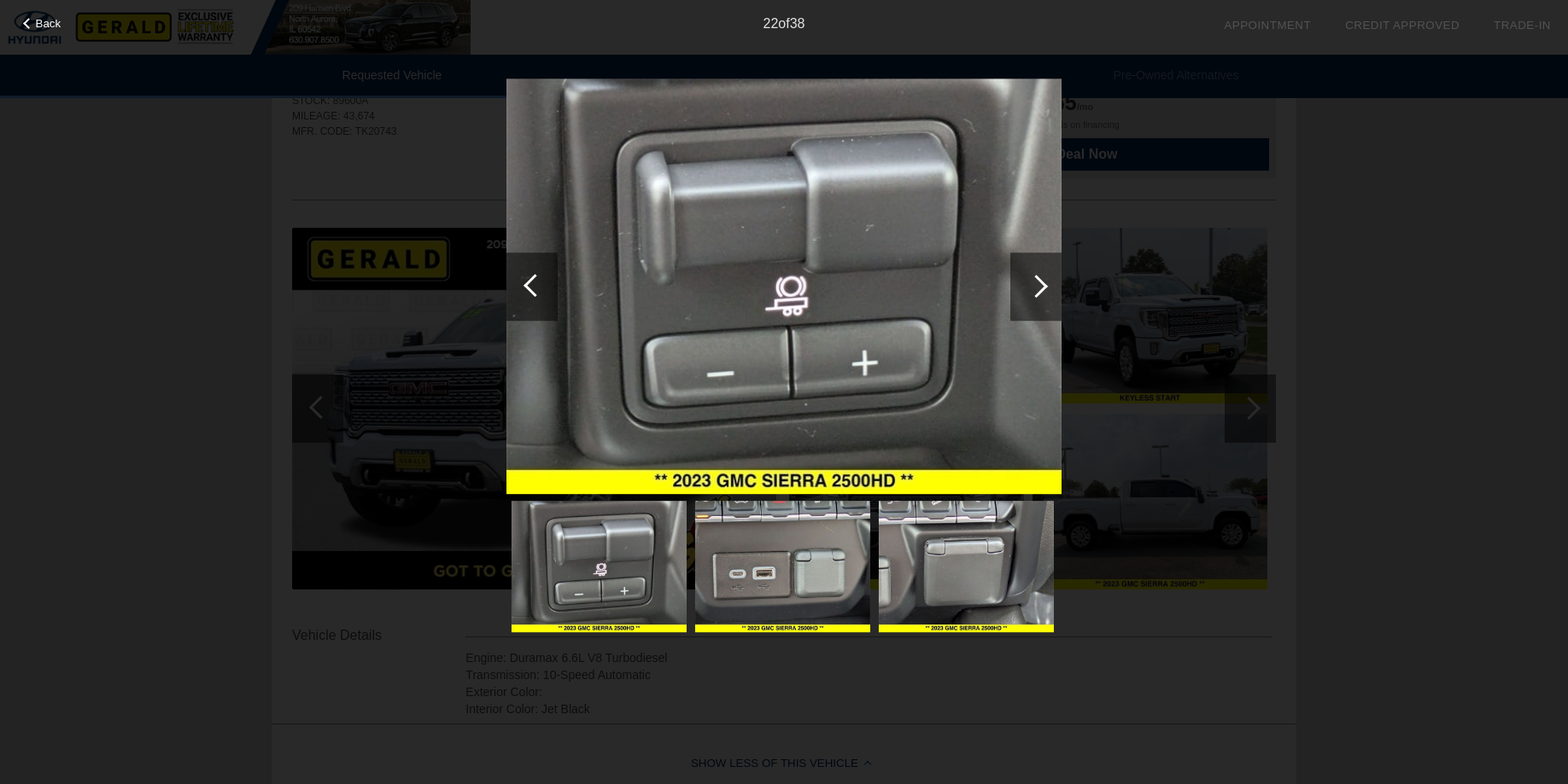
click at [529, 288] on div at bounding box center [534, 285] width 23 height 23
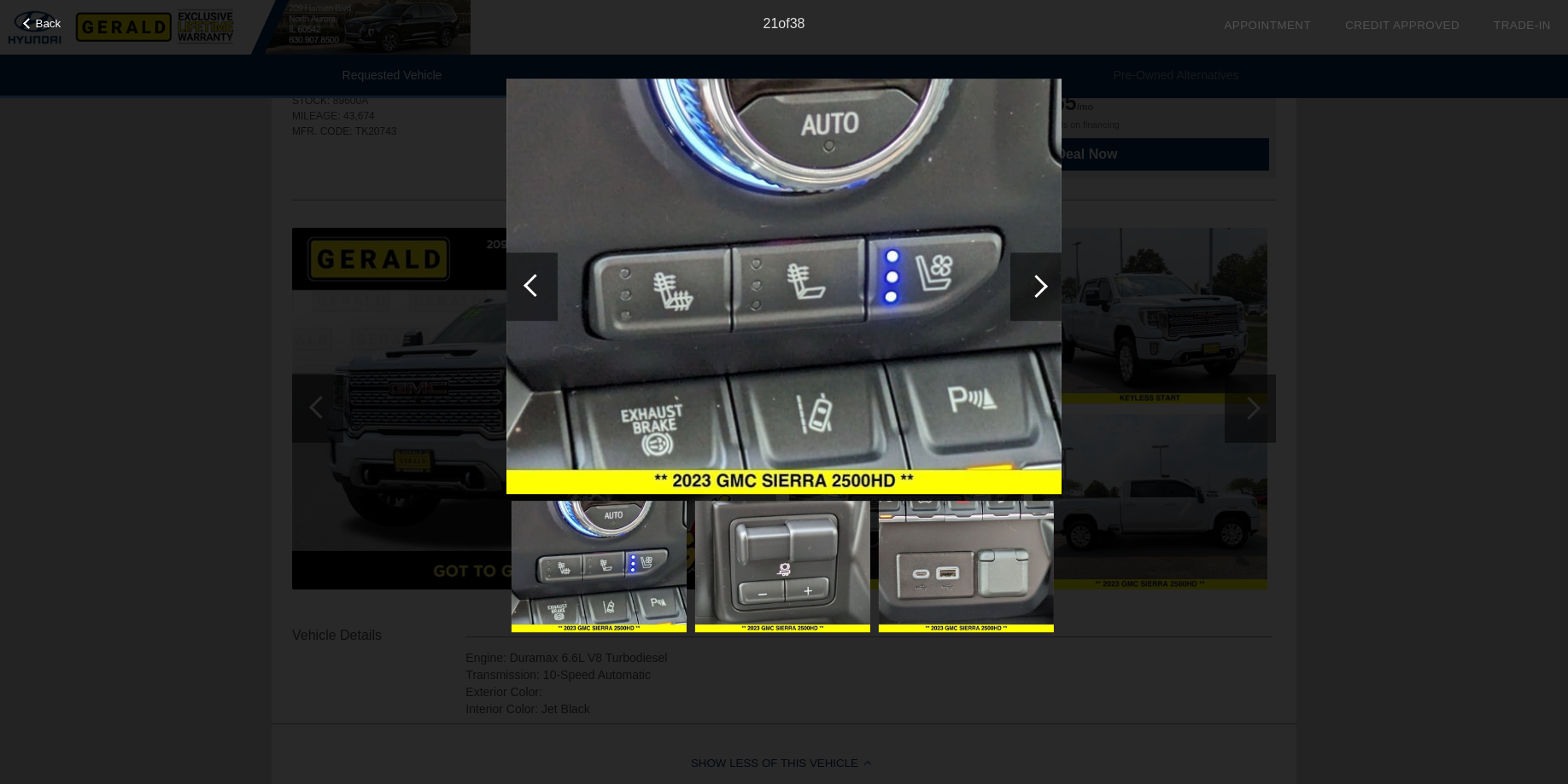
click at [529, 288] on div at bounding box center [534, 285] width 23 height 23
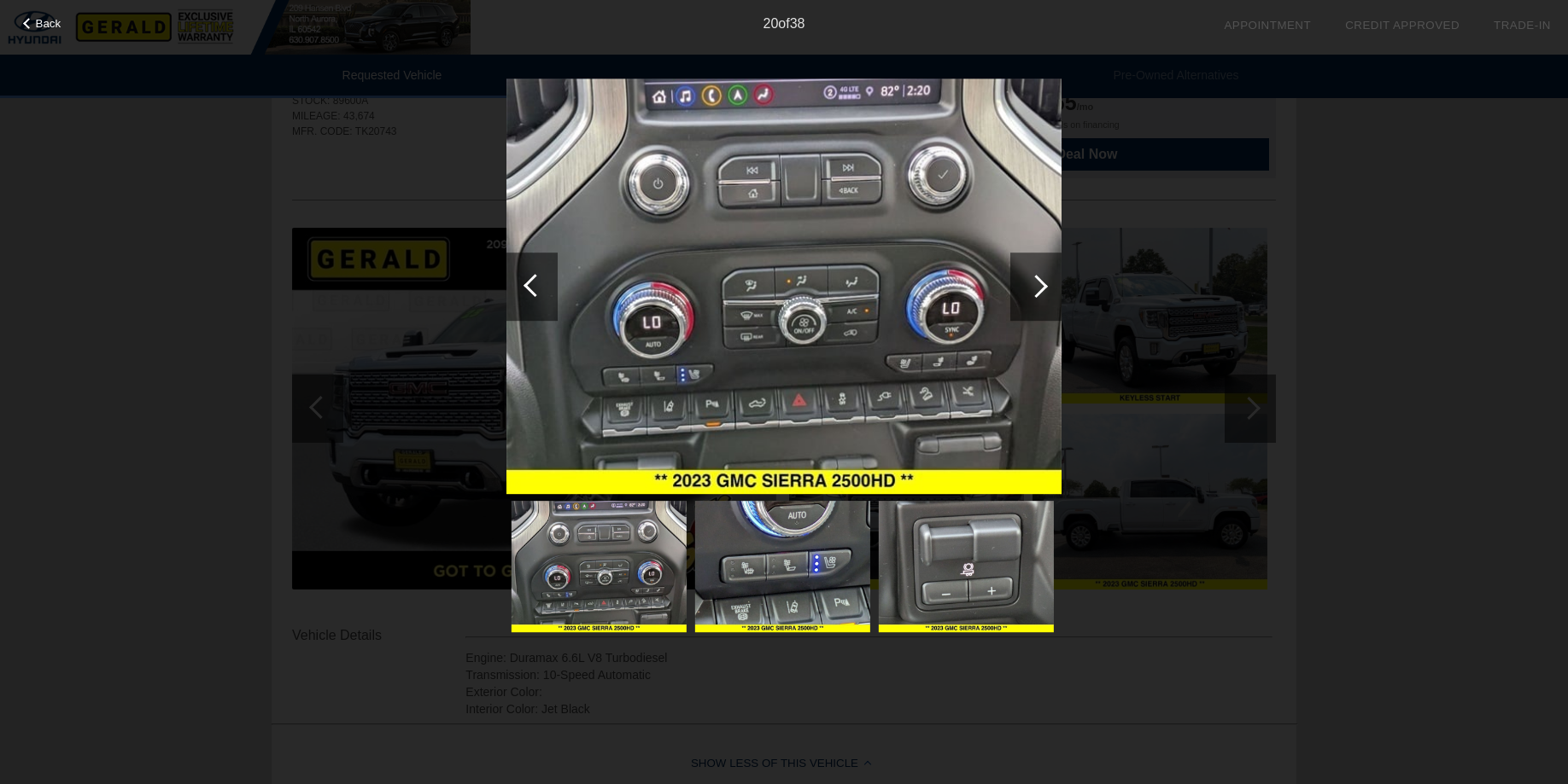
click at [529, 288] on div at bounding box center [534, 285] width 23 height 23
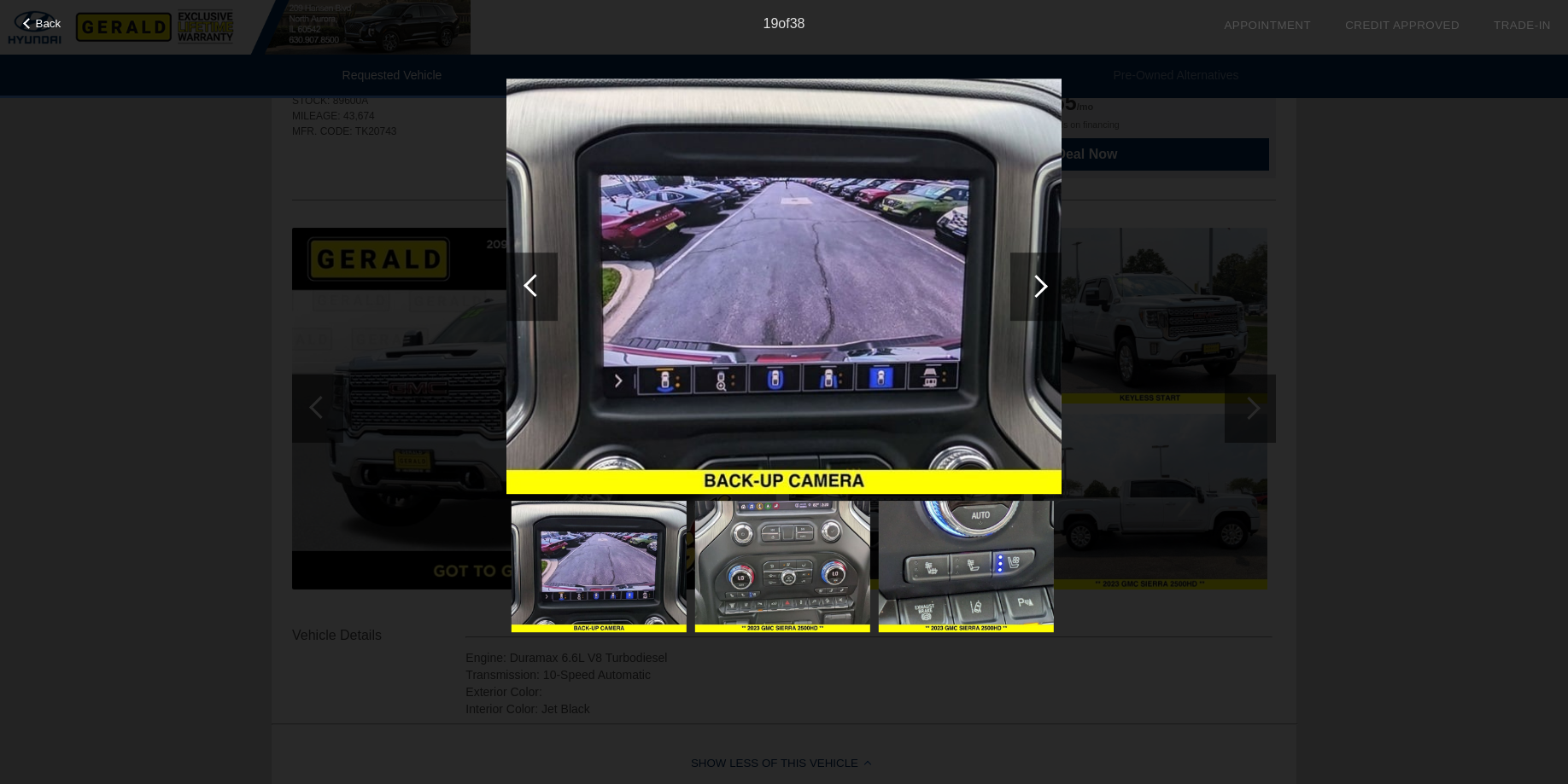
click at [529, 288] on div at bounding box center [534, 285] width 23 height 23
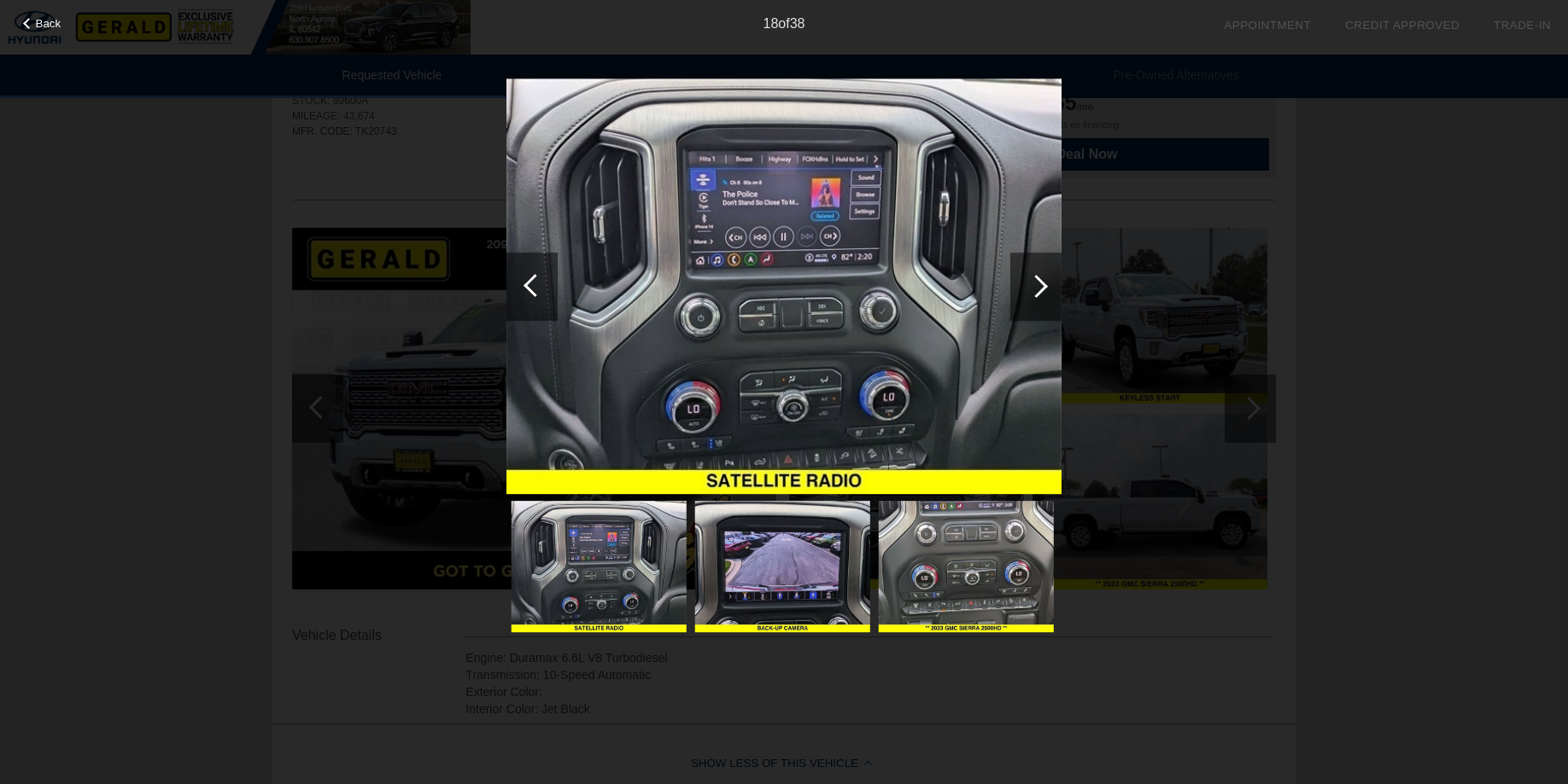
click at [529, 288] on div at bounding box center [534, 285] width 23 height 23
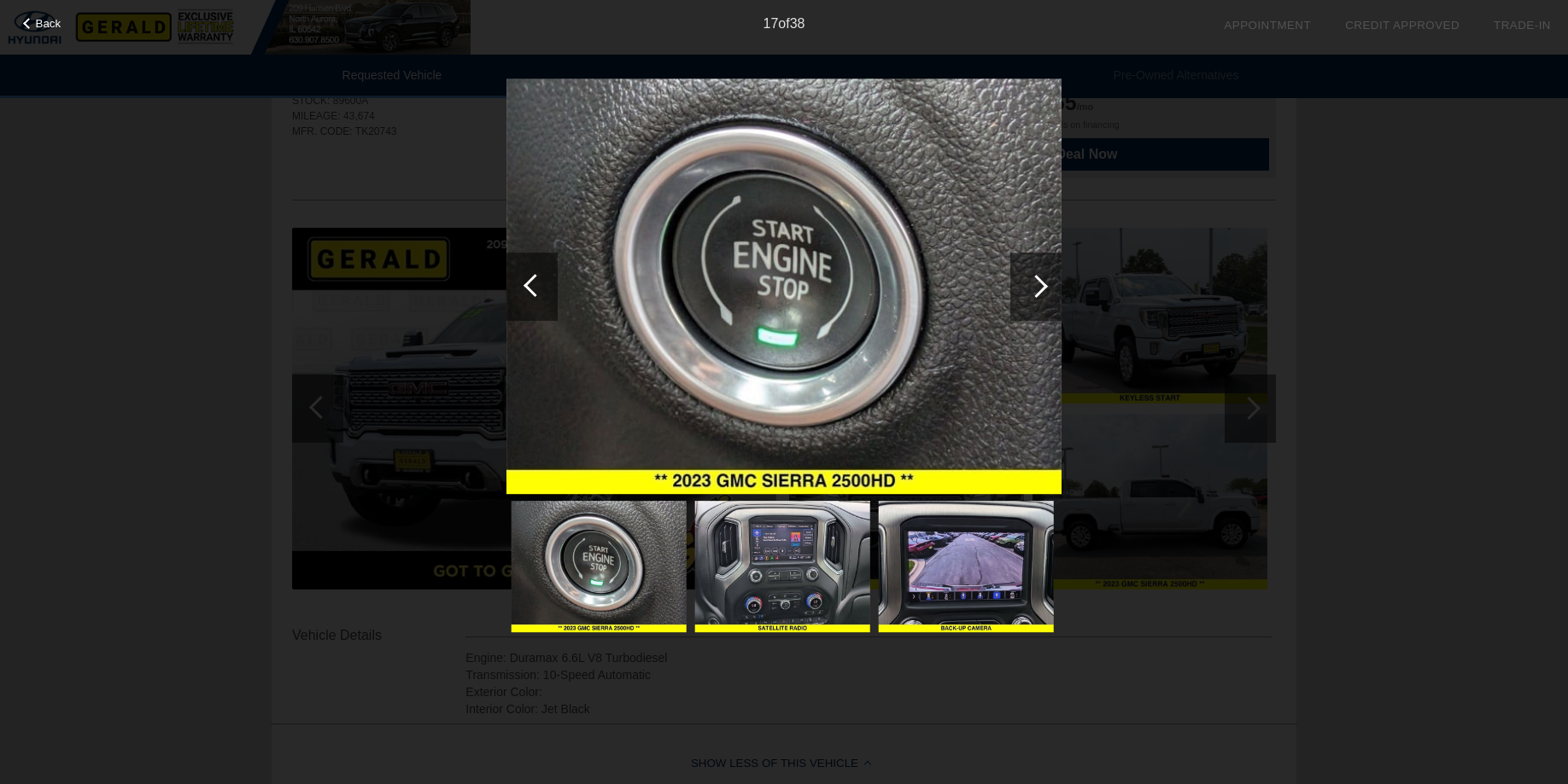
click at [529, 288] on div at bounding box center [534, 285] width 23 height 23
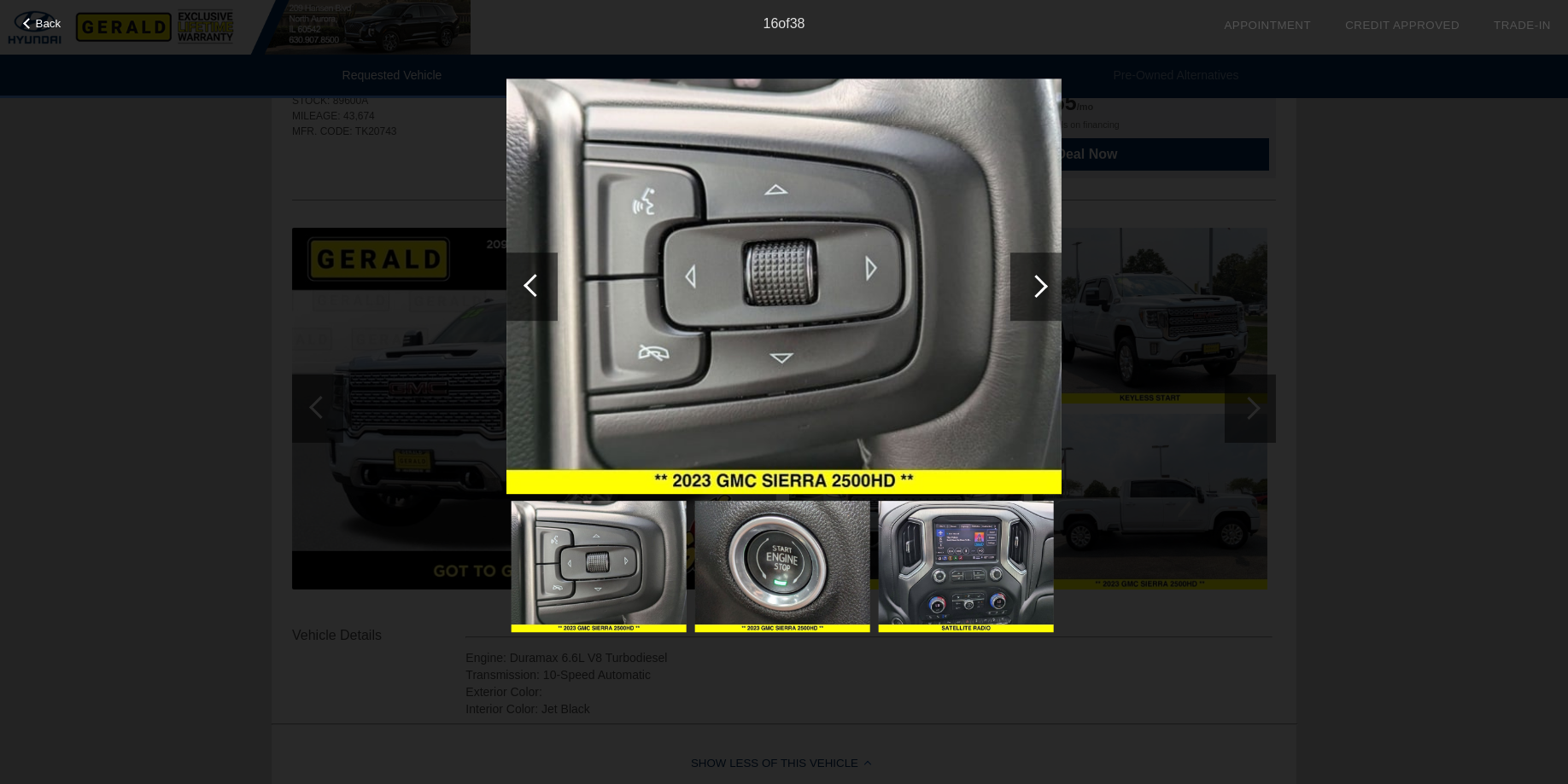
click at [529, 288] on div at bounding box center [534, 285] width 23 height 23
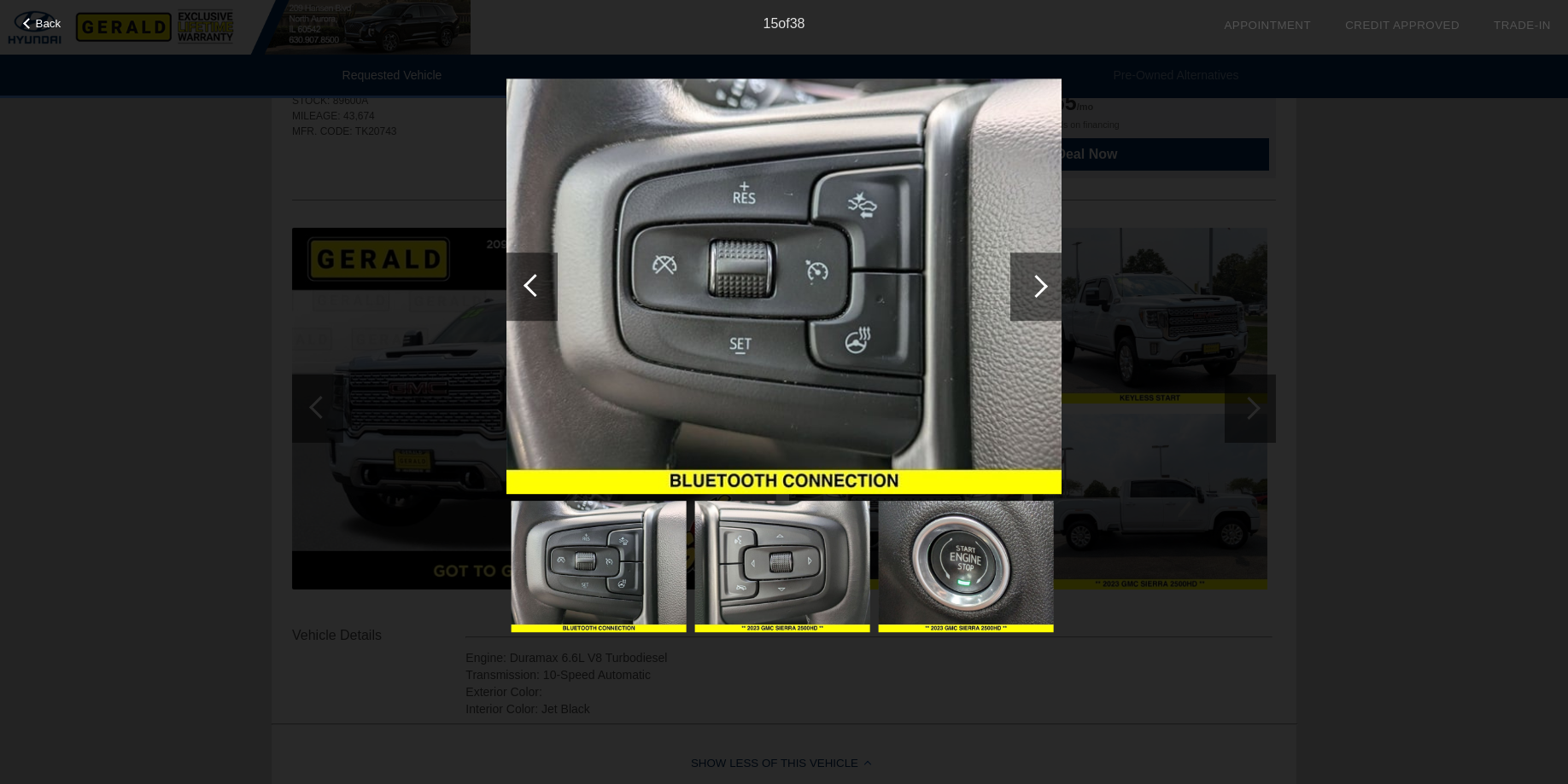
click at [529, 288] on div at bounding box center [534, 285] width 23 height 23
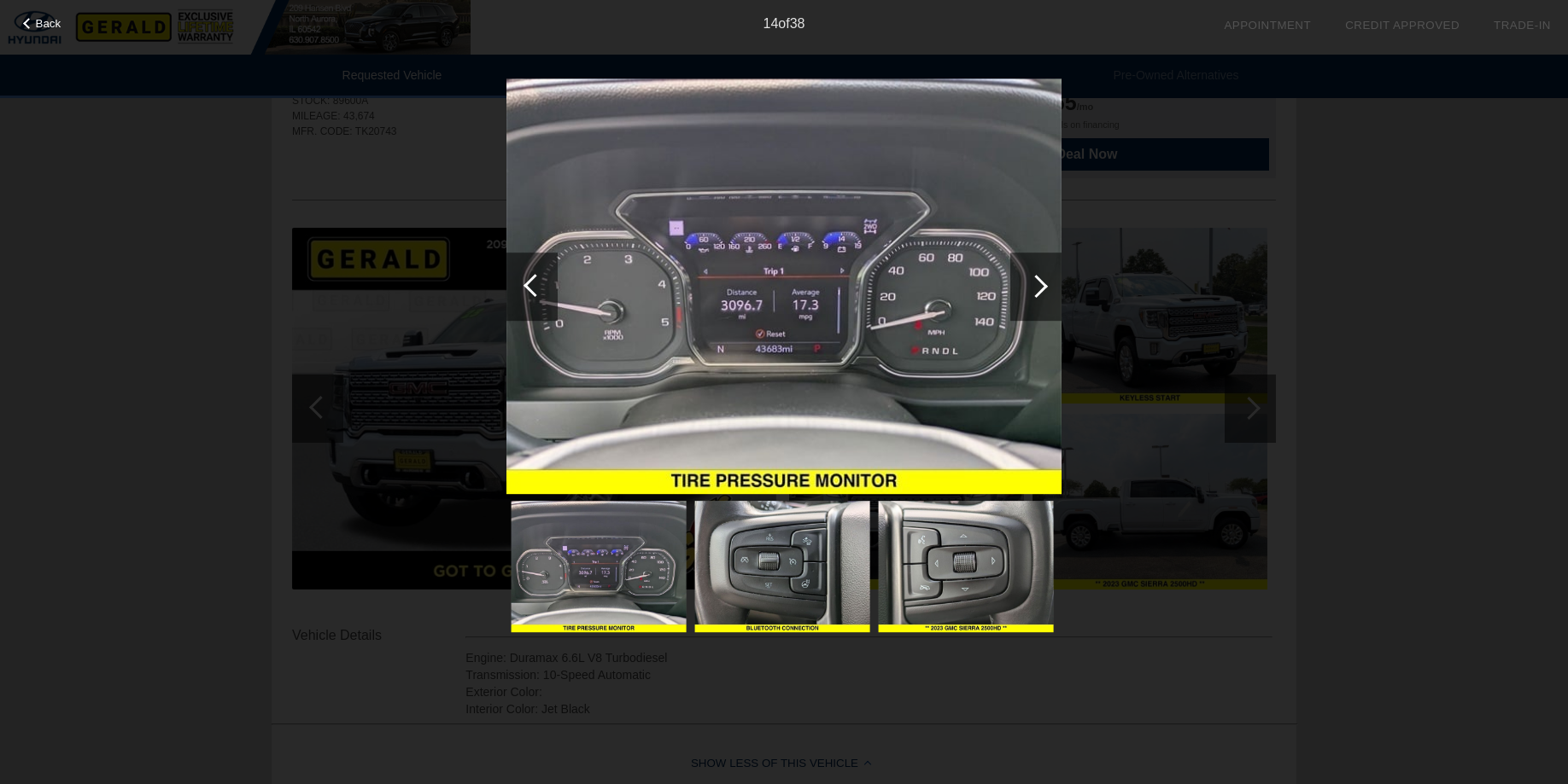
click at [529, 288] on div at bounding box center [534, 285] width 23 height 23
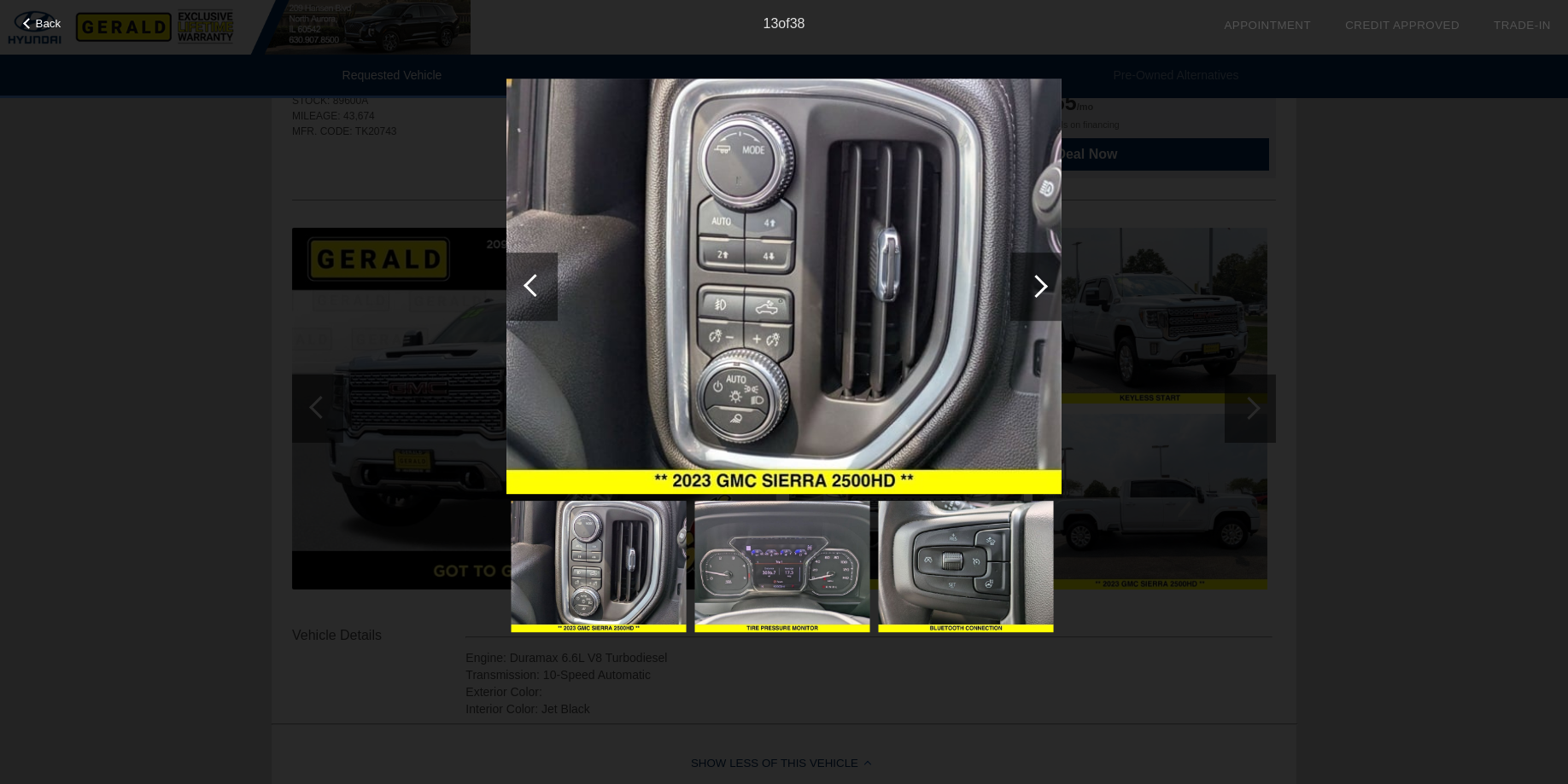
click at [529, 288] on div at bounding box center [534, 285] width 23 height 23
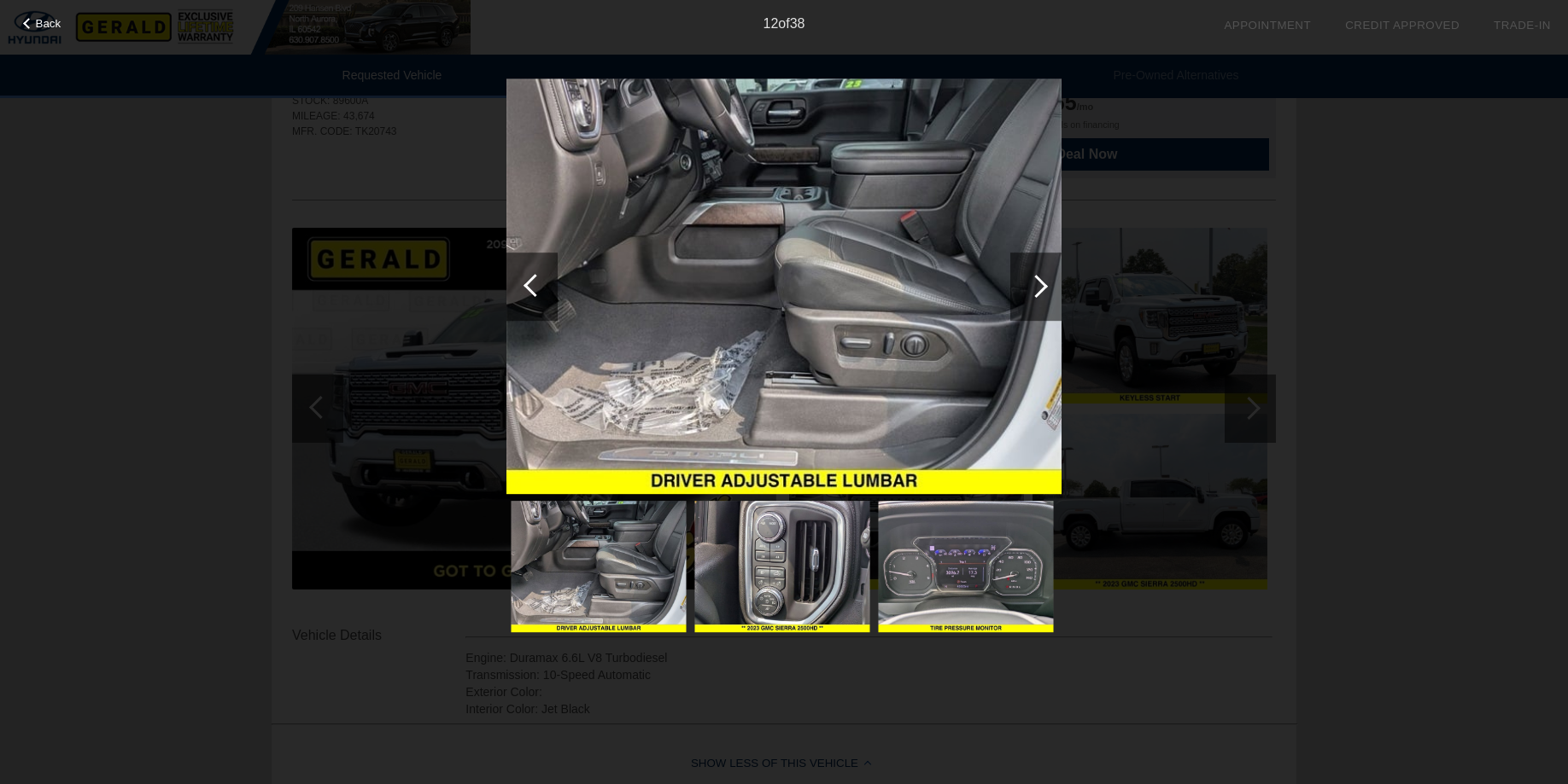
click at [529, 288] on div at bounding box center [534, 285] width 23 height 23
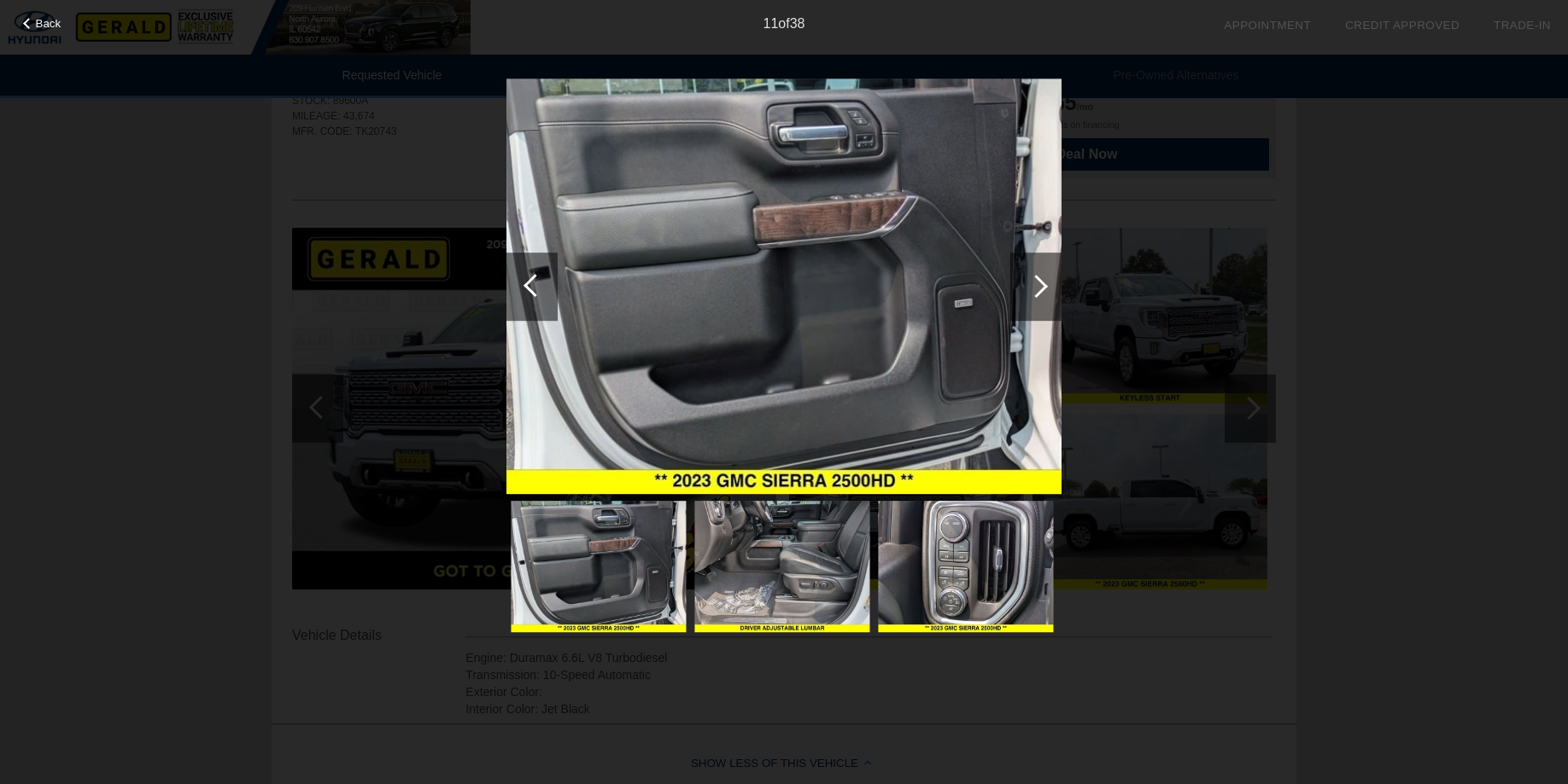
click at [529, 288] on div at bounding box center [534, 285] width 23 height 23
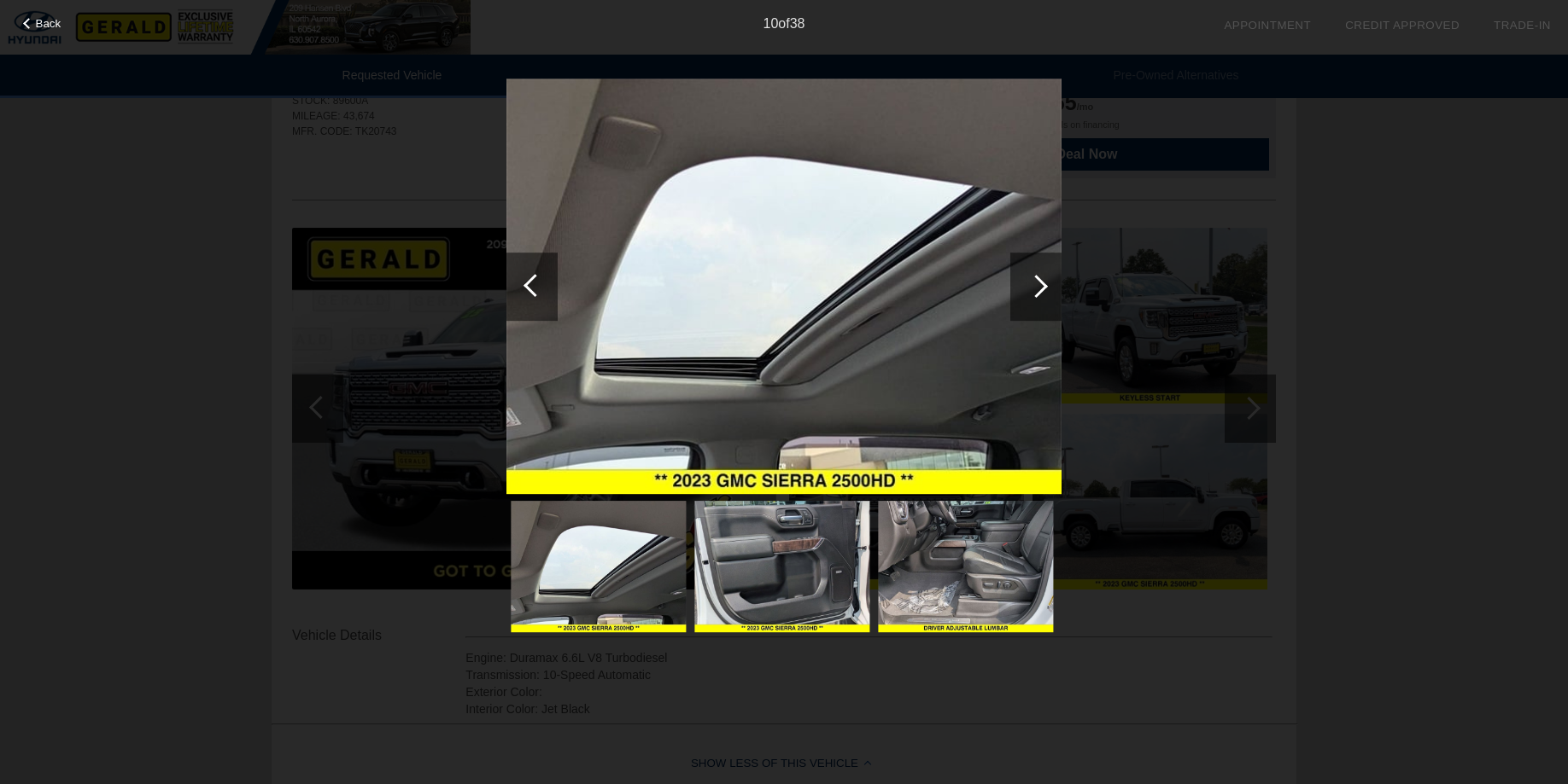
click at [529, 288] on div at bounding box center [534, 285] width 23 height 23
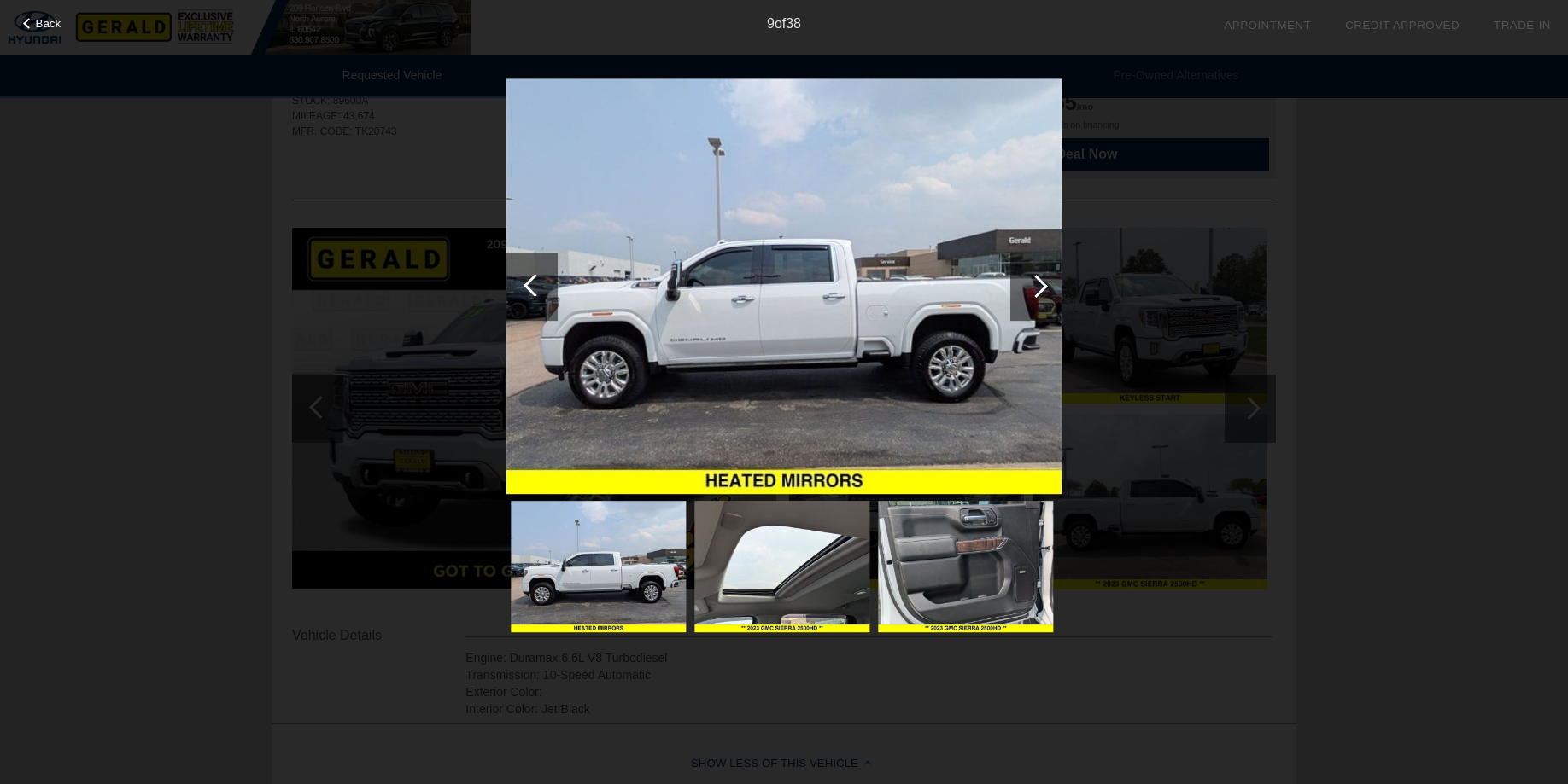
click at [529, 288] on div at bounding box center [534, 285] width 23 height 23
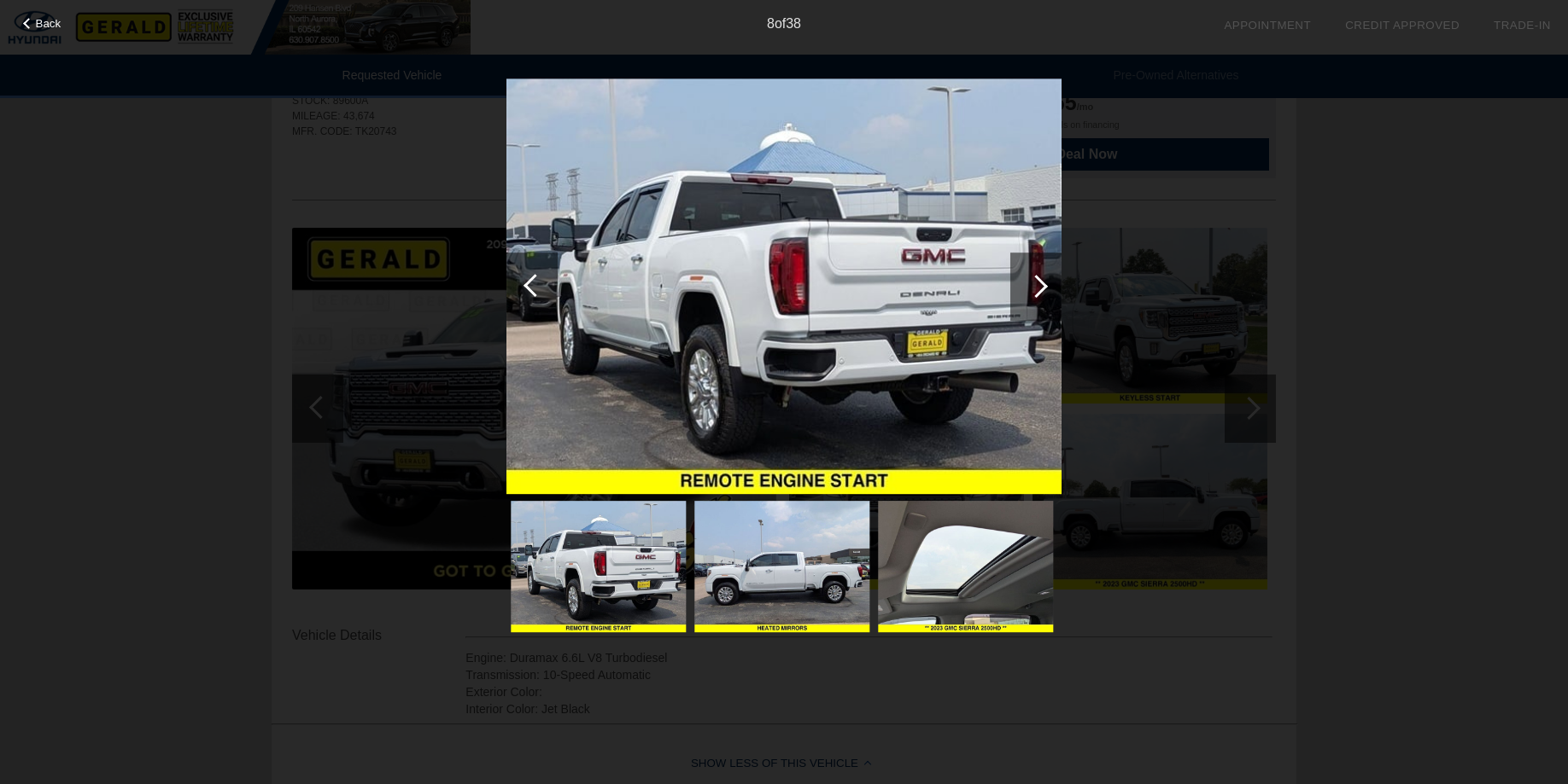
click at [529, 288] on div at bounding box center [534, 285] width 23 height 23
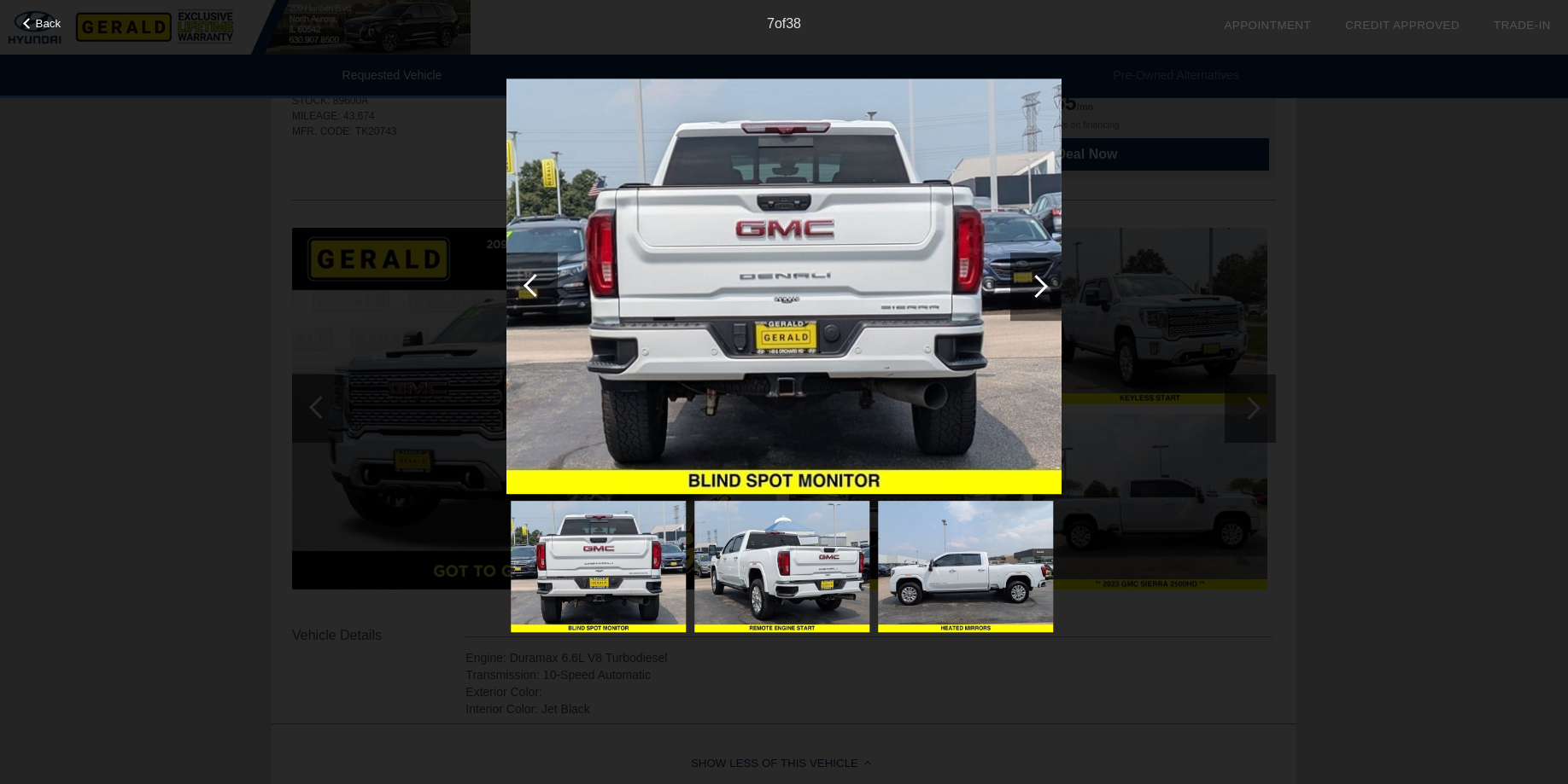
click at [529, 288] on div at bounding box center [534, 285] width 23 height 23
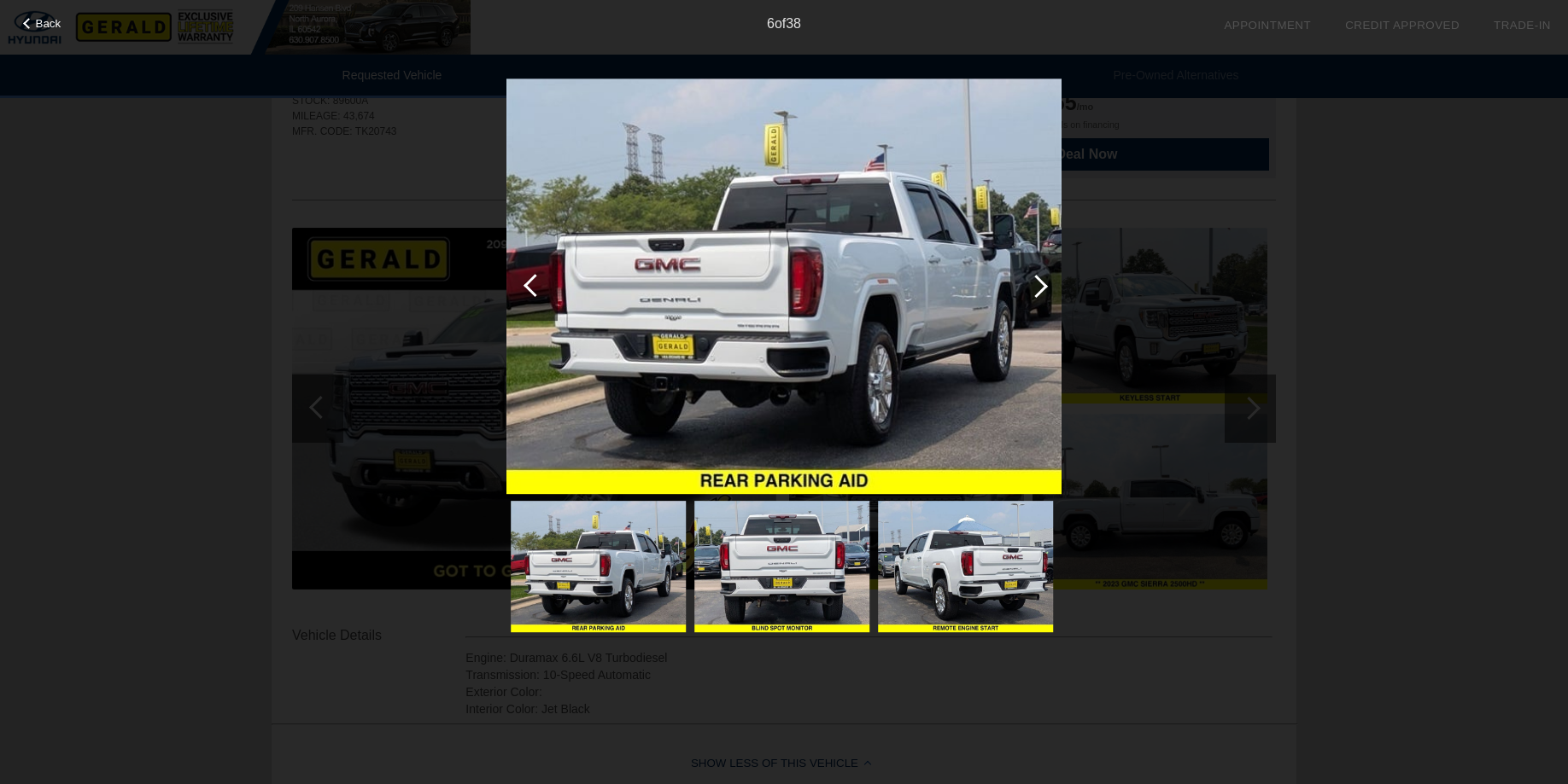
click at [529, 288] on div at bounding box center [534, 285] width 23 height 23
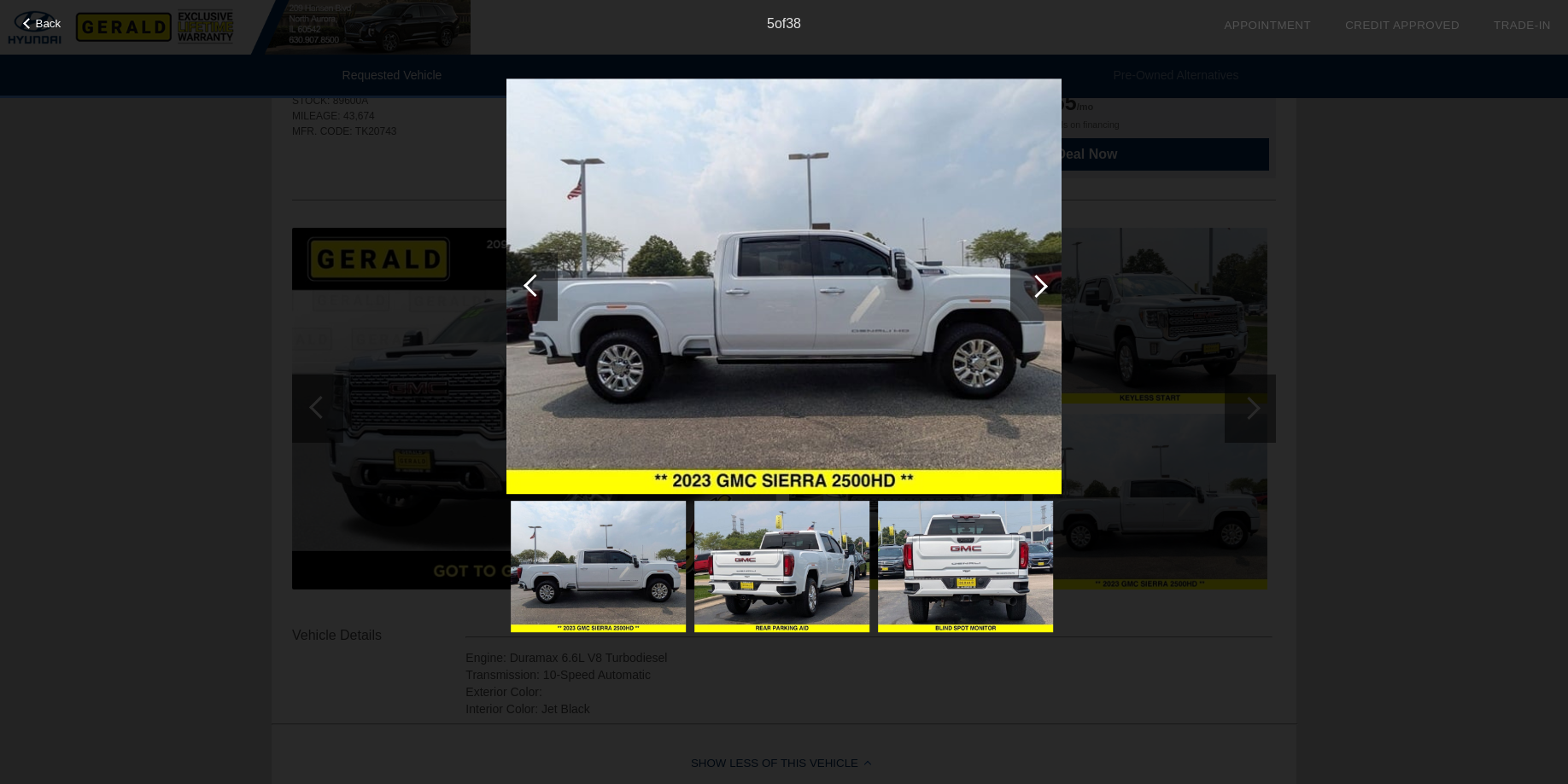
click at [529, 288] on div at bounding box center [534, 285] width 23 height 23
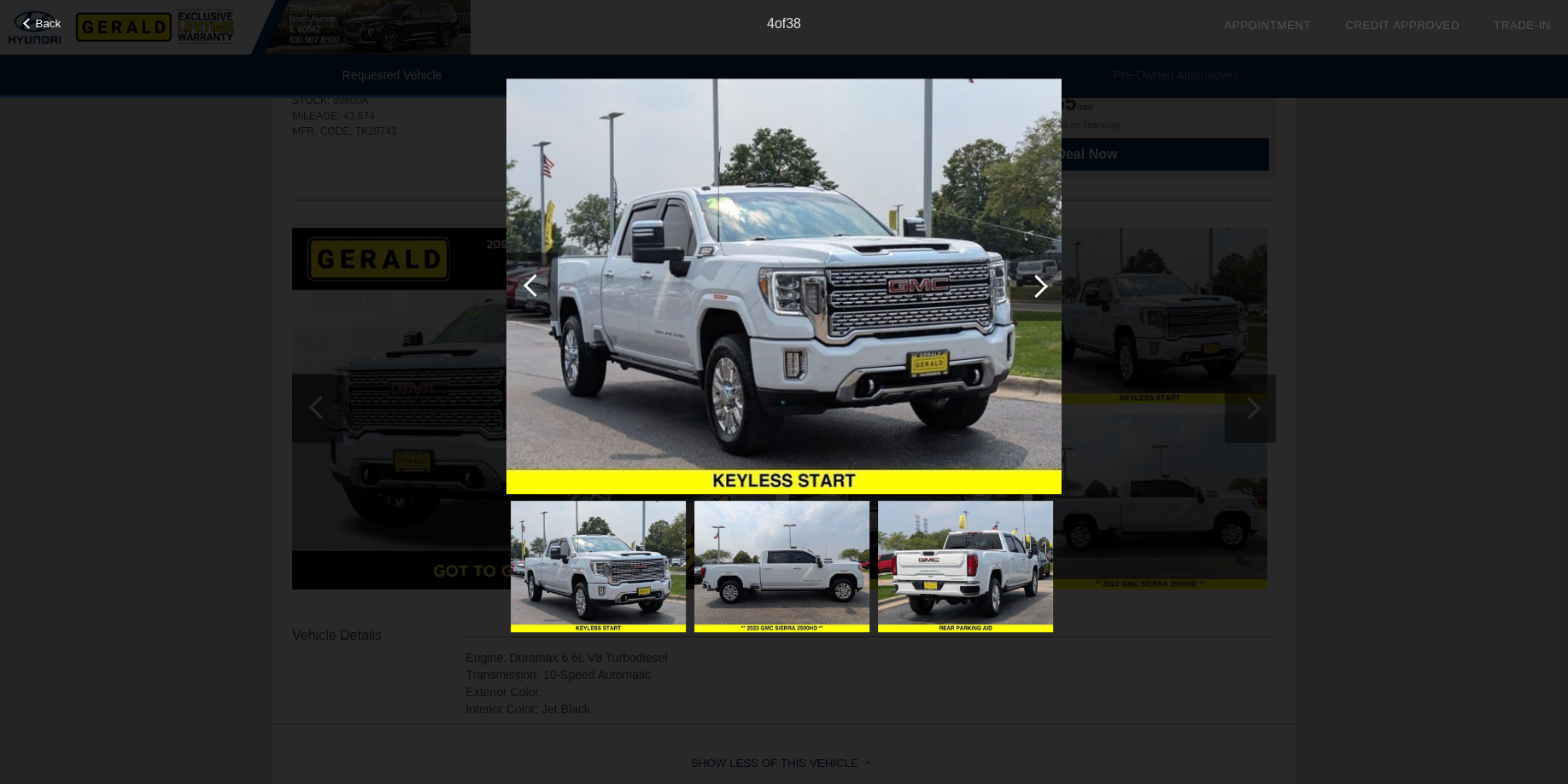
click at [529, 288] on div at bounding box center [534, 285] width 23 height 23
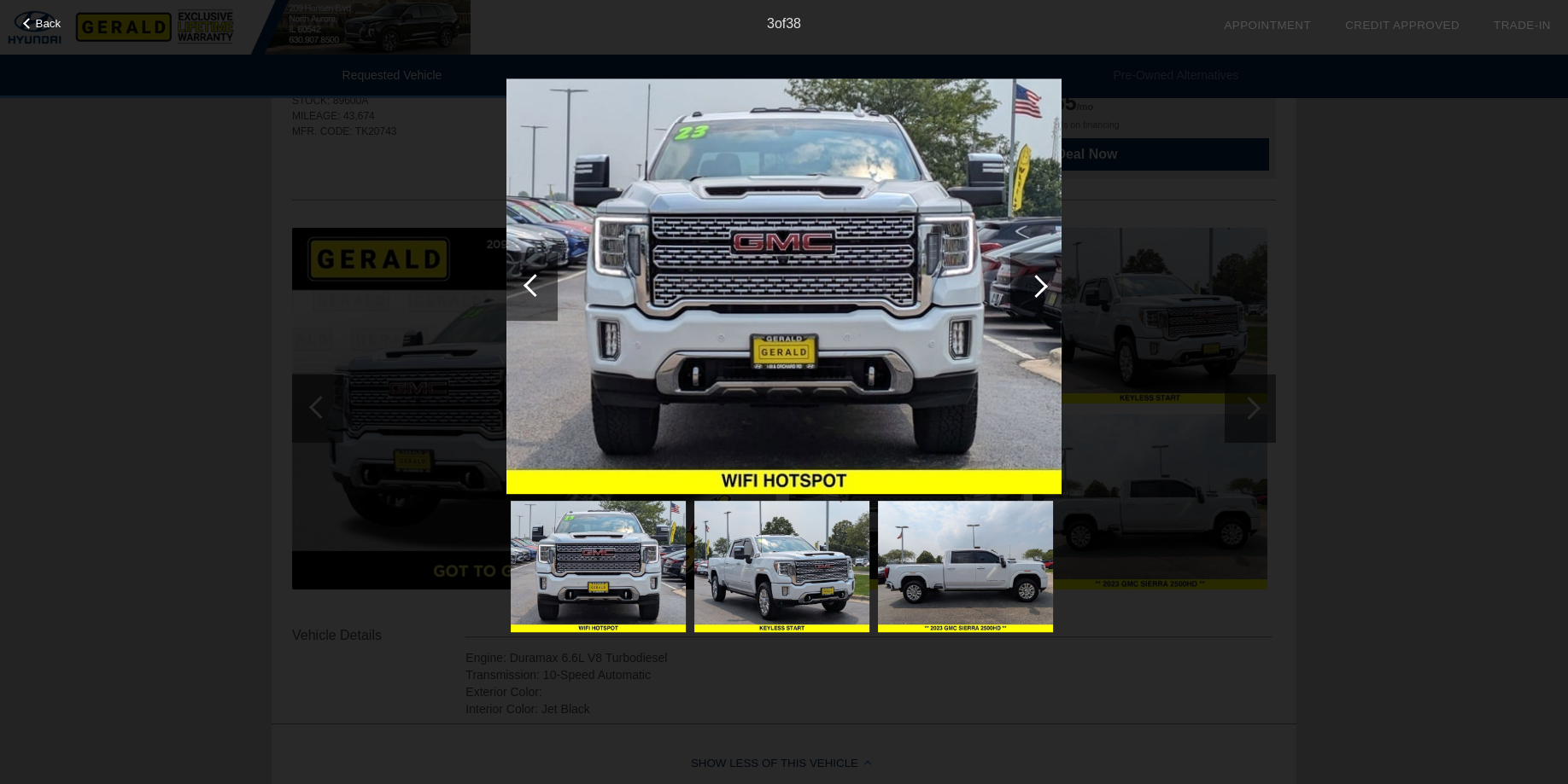
click at [529, 288] on div at bounding box center [534, 285] width 23 height 23
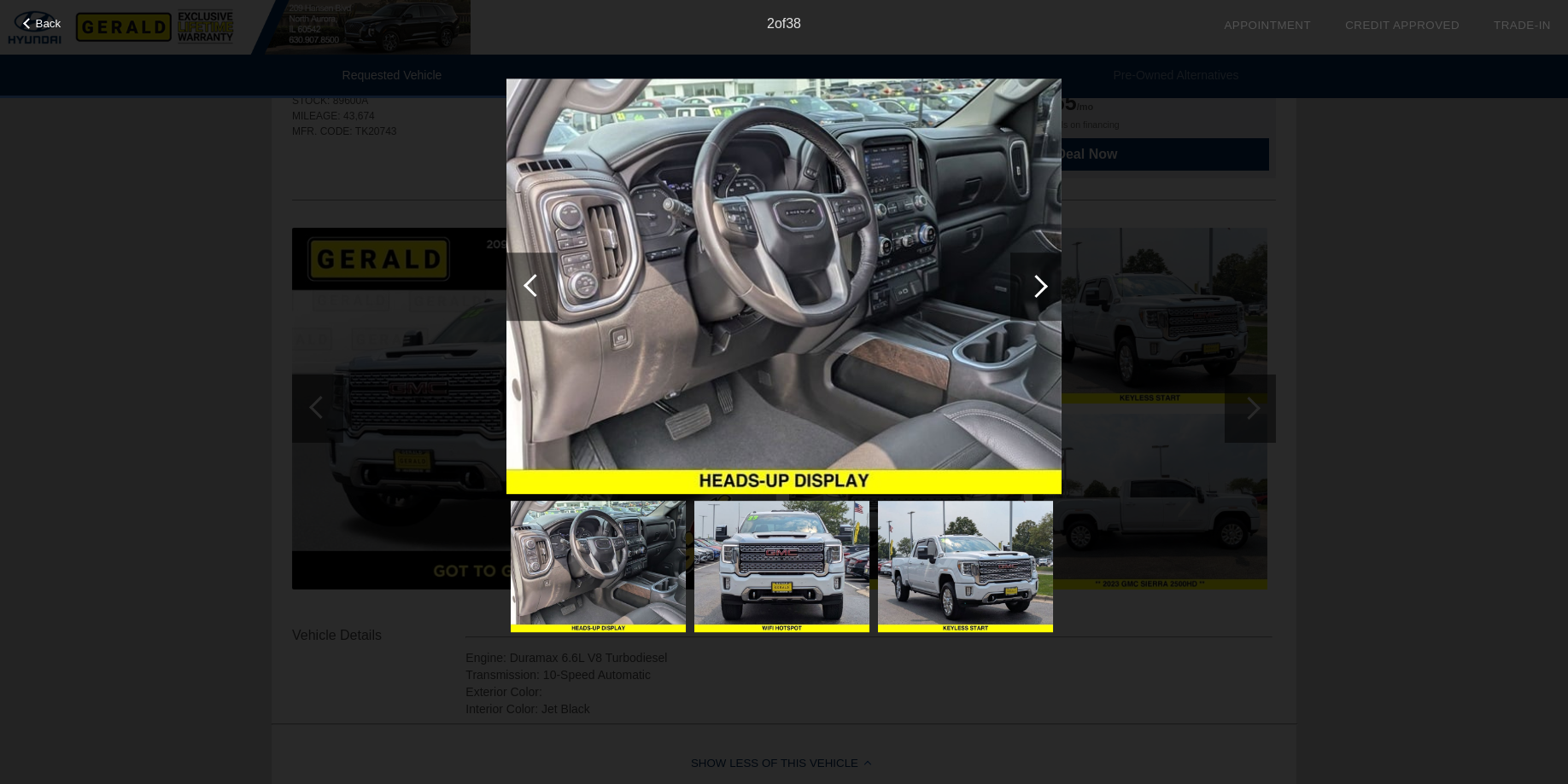
click at [529, 288] on div at bounding box center [534, 285] width 23 height 23
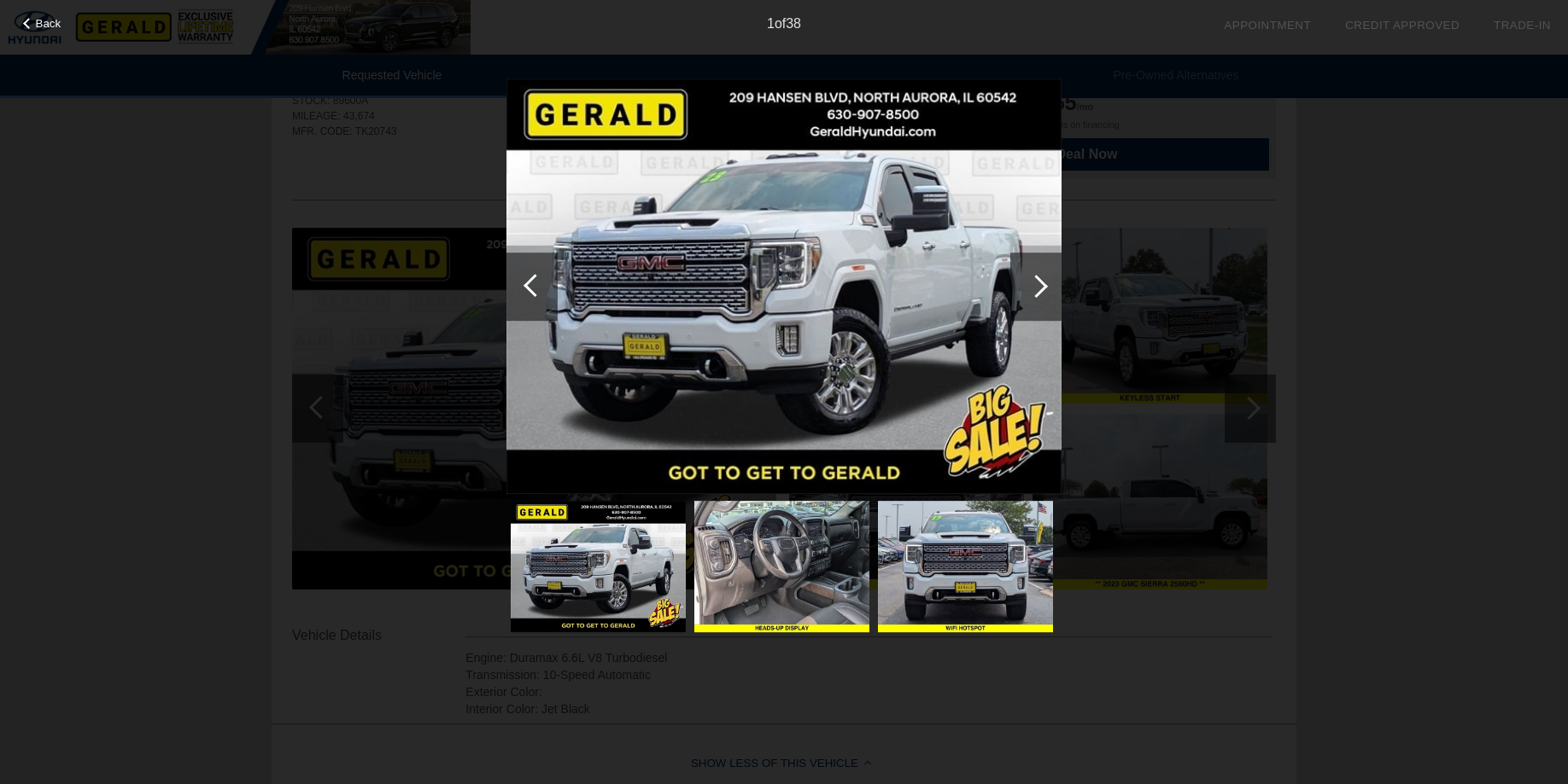
click at [525, 286] on div at bounding box center [534, 285] width 23 height 23
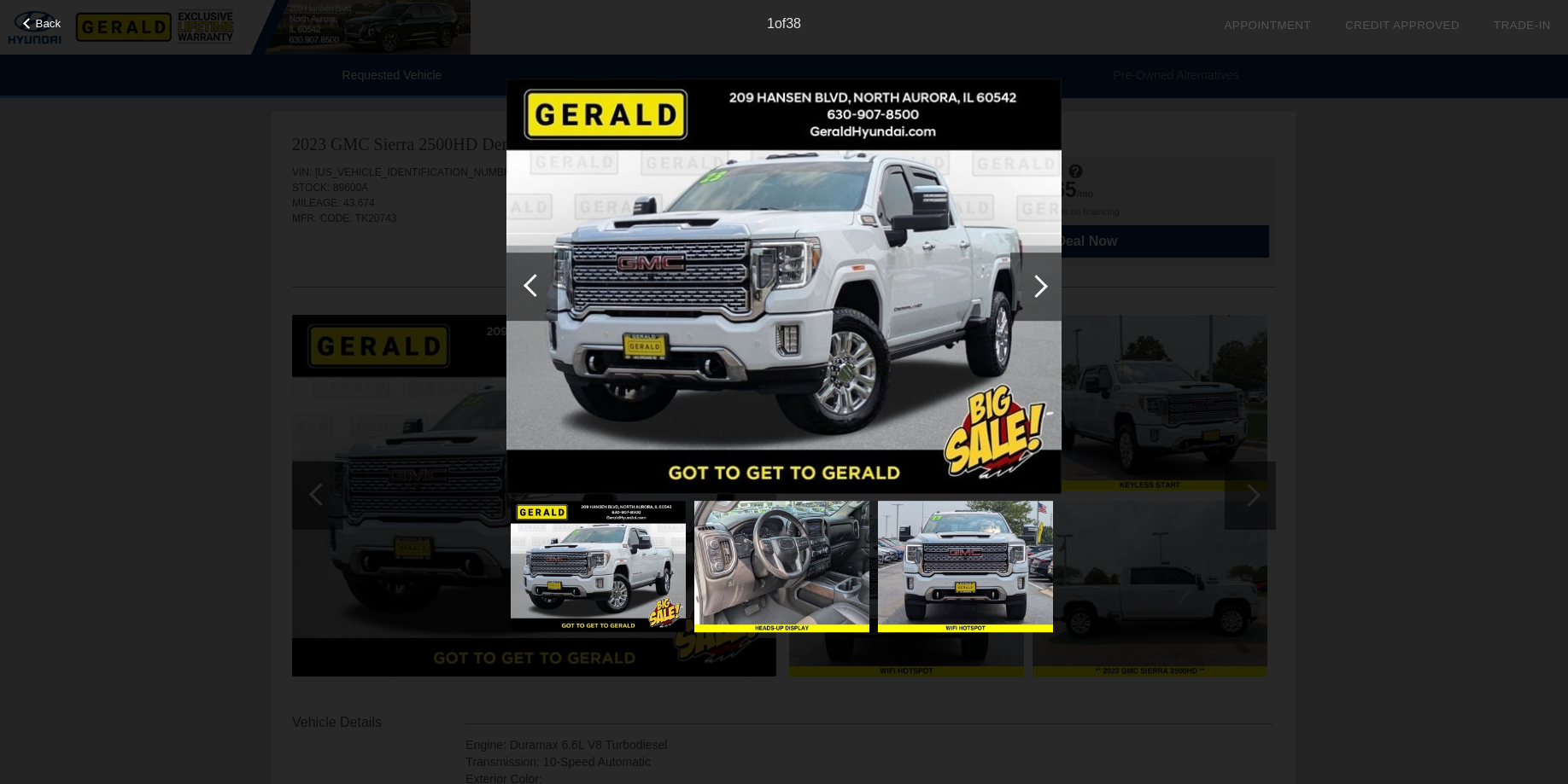
scroll to position [261, 0]
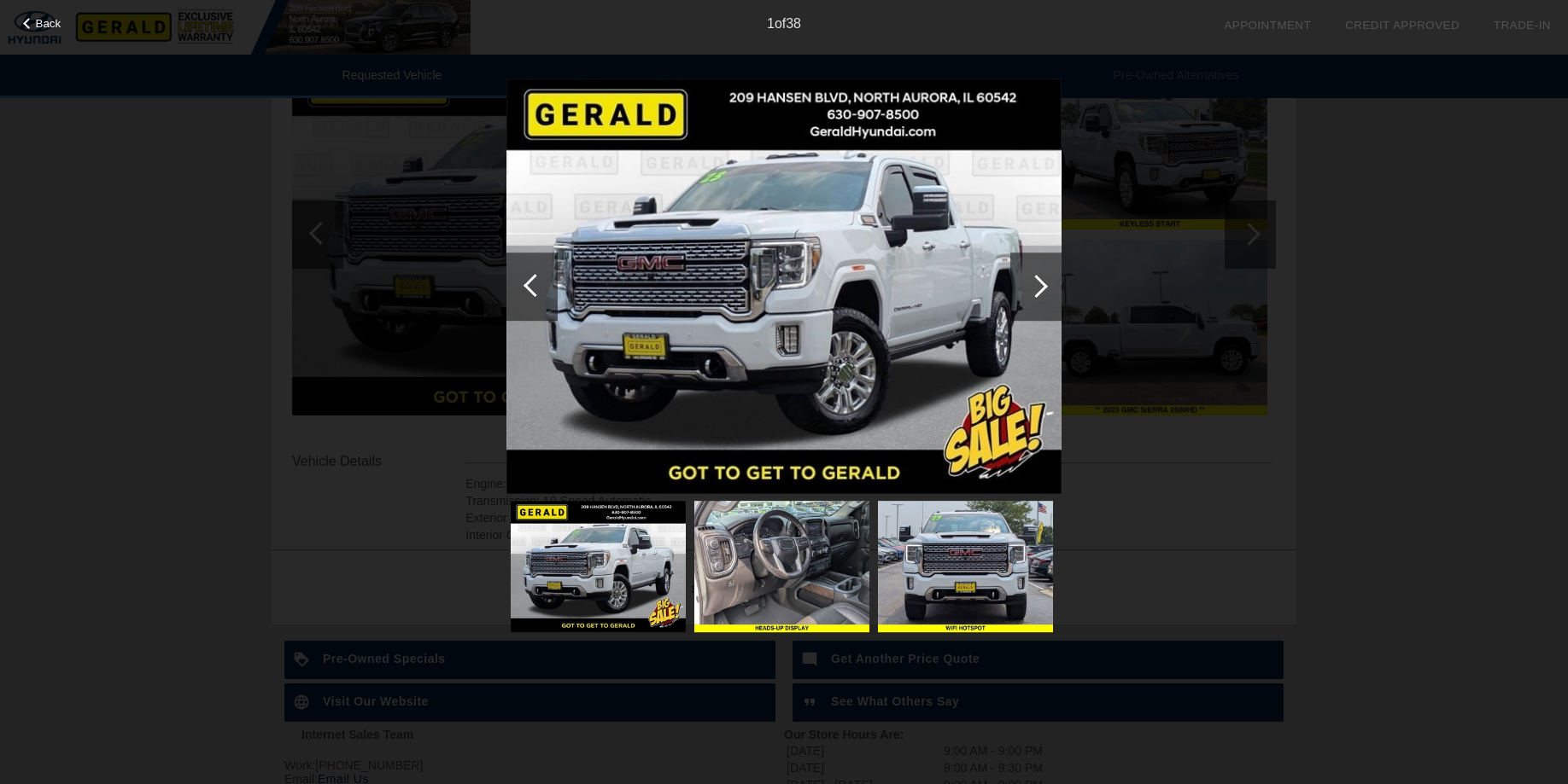
click at [41, 26] on span "Back" at bounding box center [48, 24] width 25 height 13
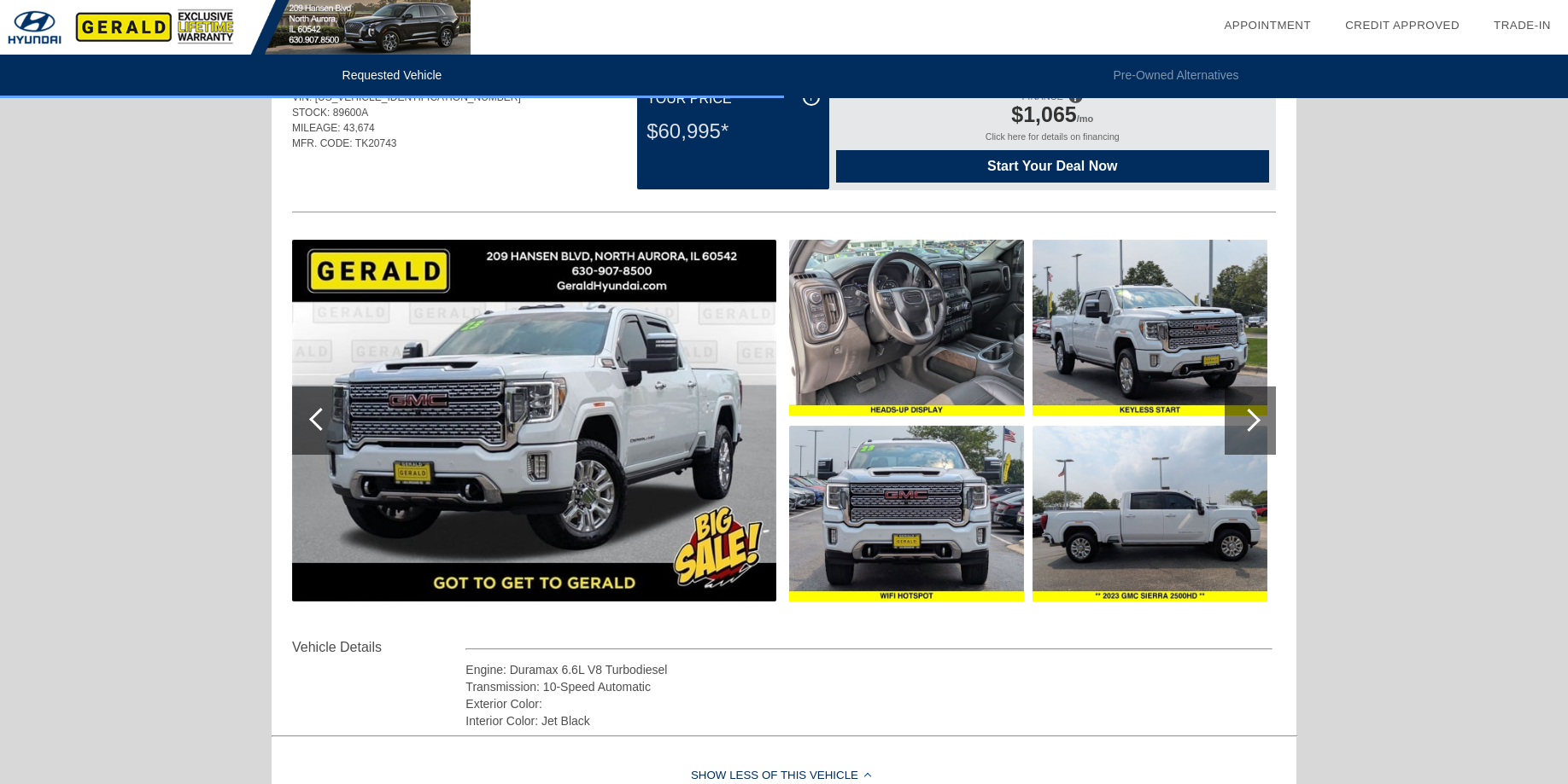
scroll to position [0, 0]
